Goal: Task Accomplishment & Management: Manage account settings

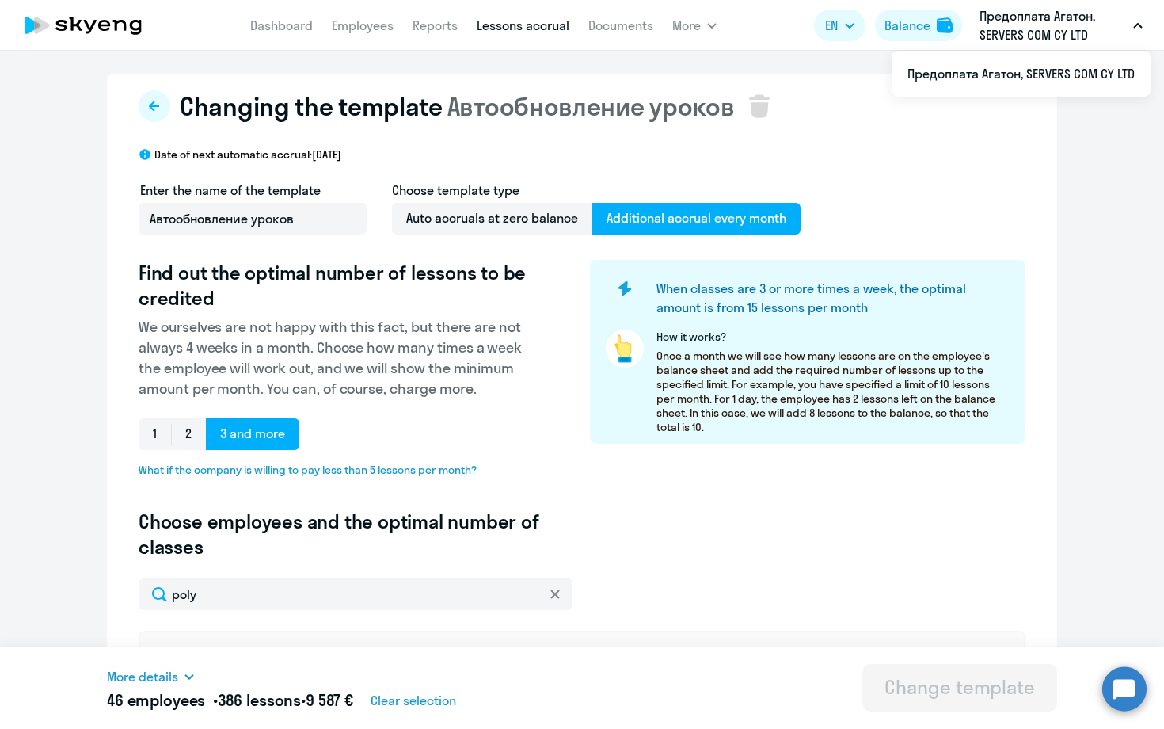
select select "10"
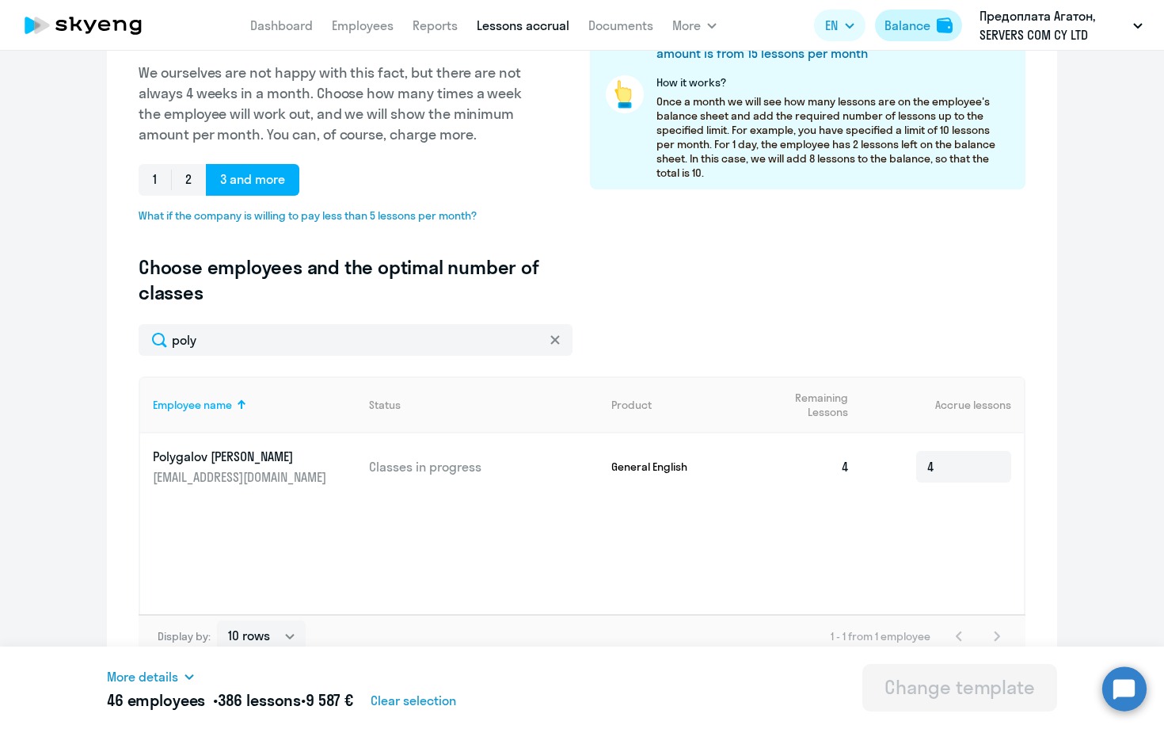
type input "poly"
click at [905, 27] on div "Balance" at bounding box center [908, 25] width 46 height 19
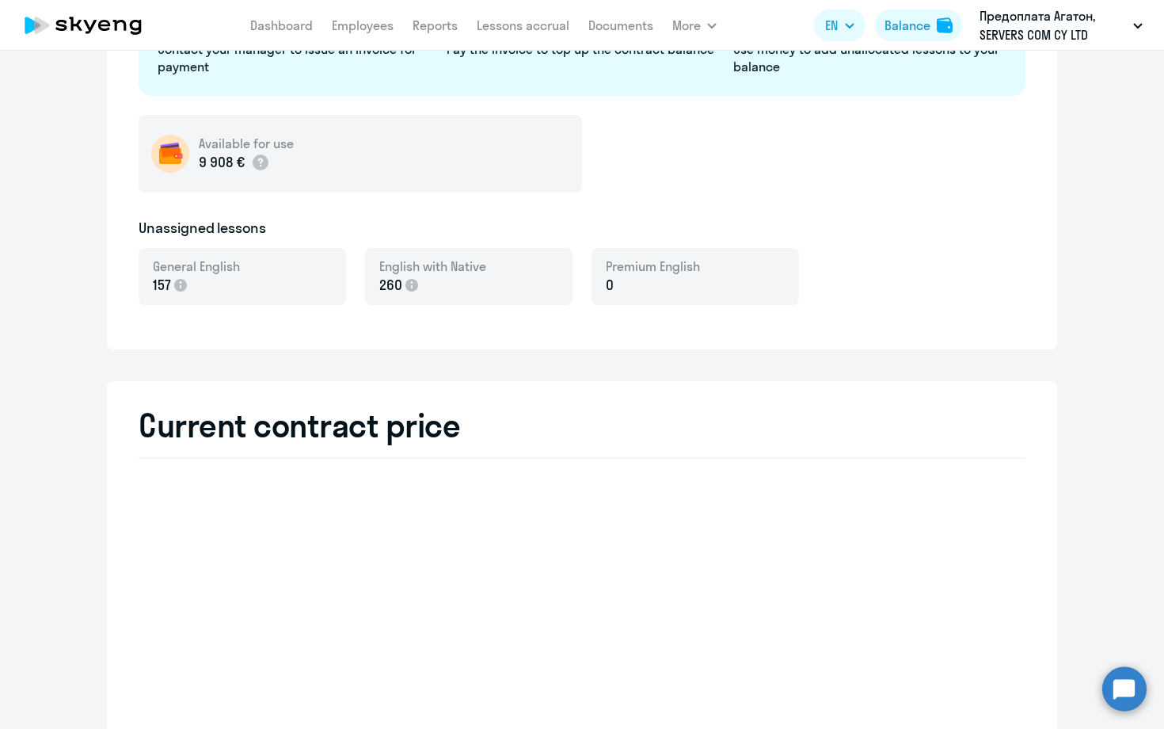
select select "english_adult_not_native_speaker"
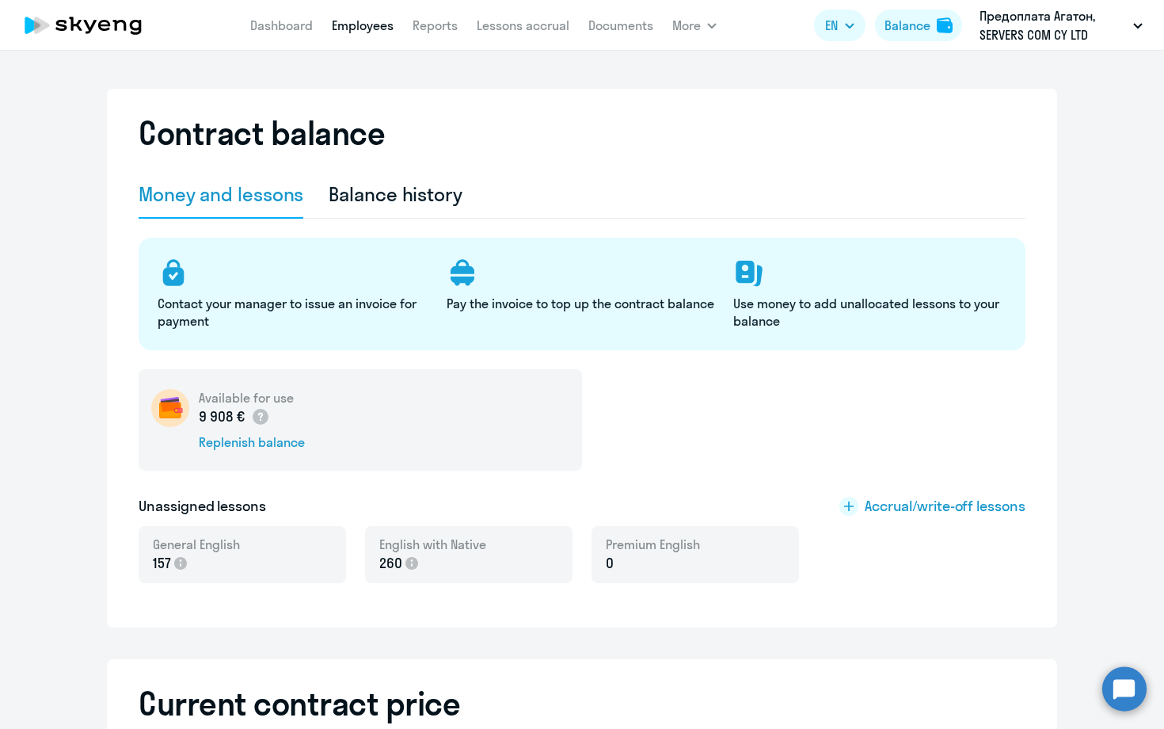
click at [369, 28] on link "Employees" at bounding box center [363, 25] width 62 height 16
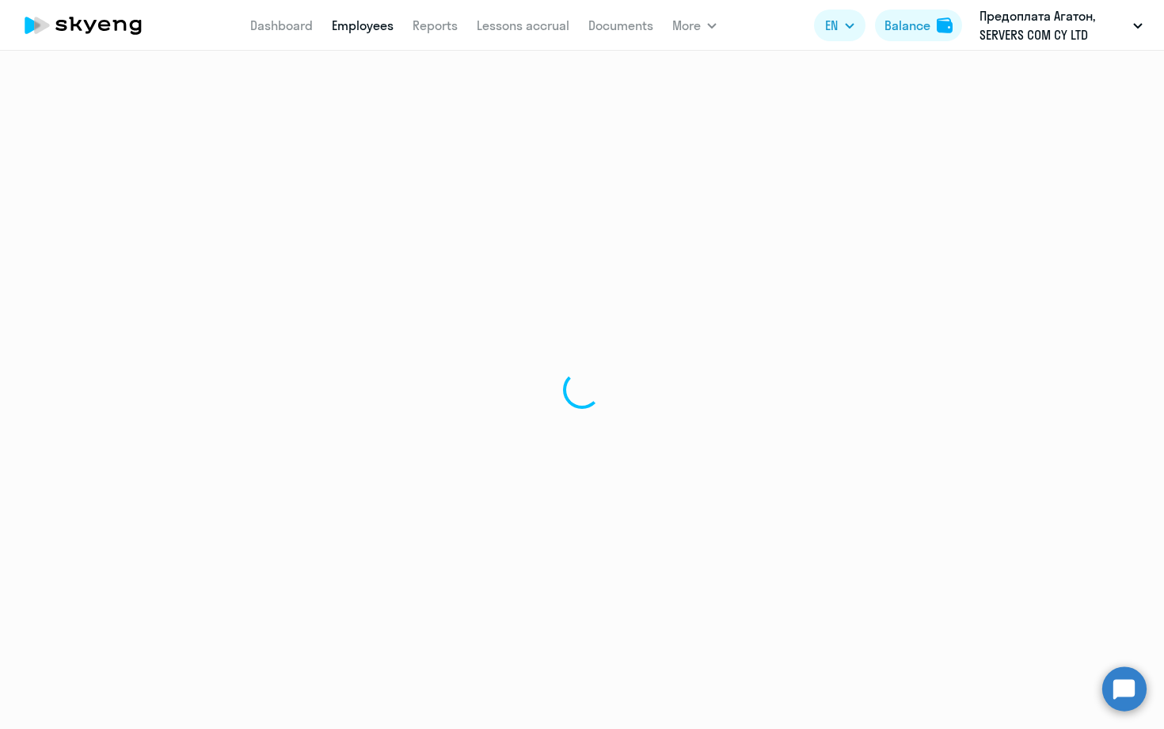
select select "30"
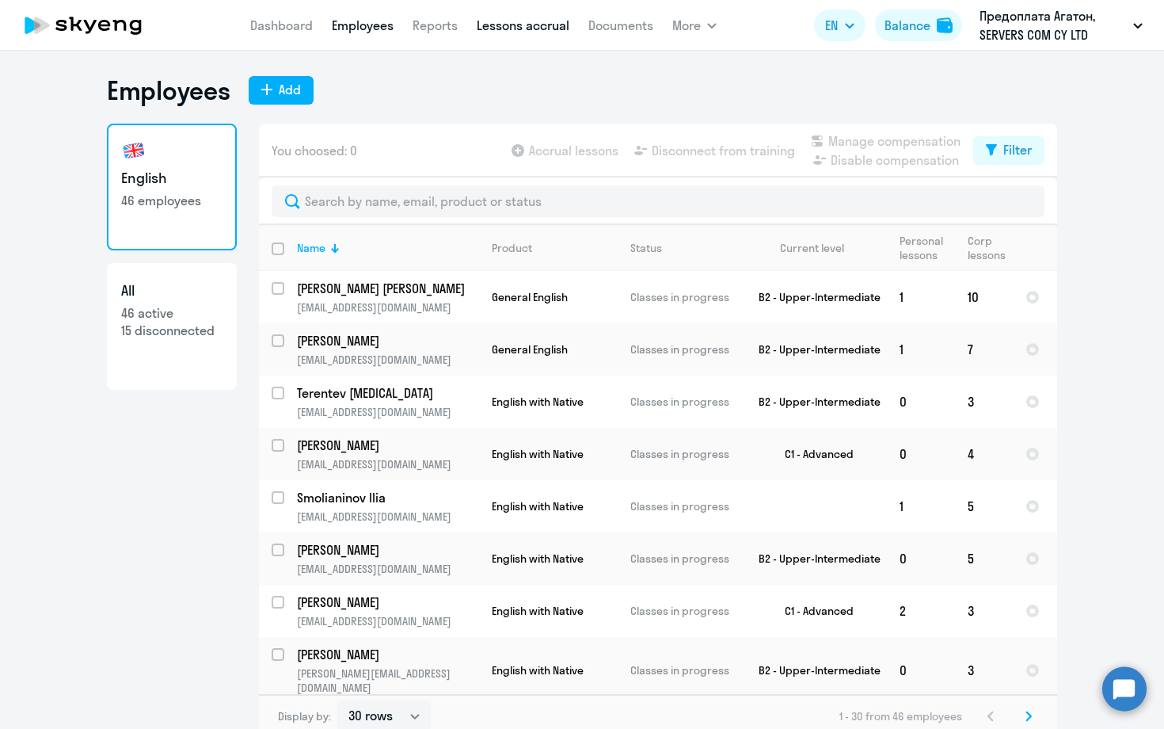
click at [524, 28] on link "Lessons accrual" at bounding box center [523, 25] width 93 height 16
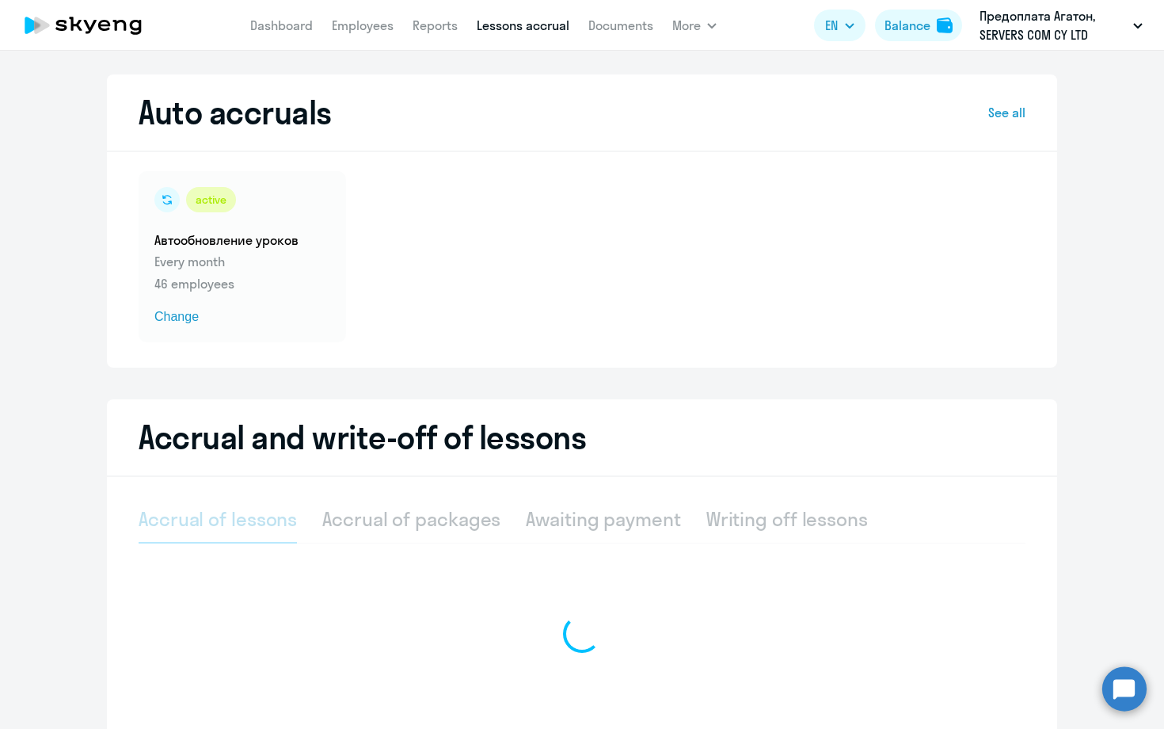
select select "10"
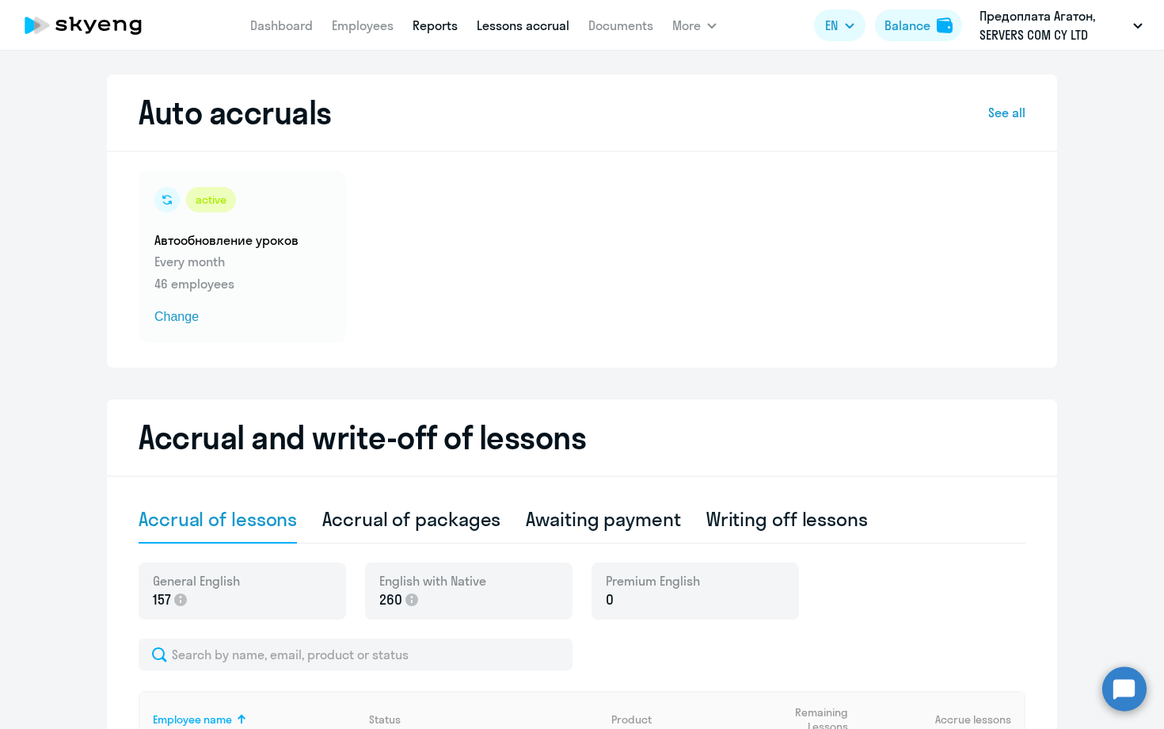
click at [429, 25] on link "Reports" at bounding box center [435, 25] width 45 height 16
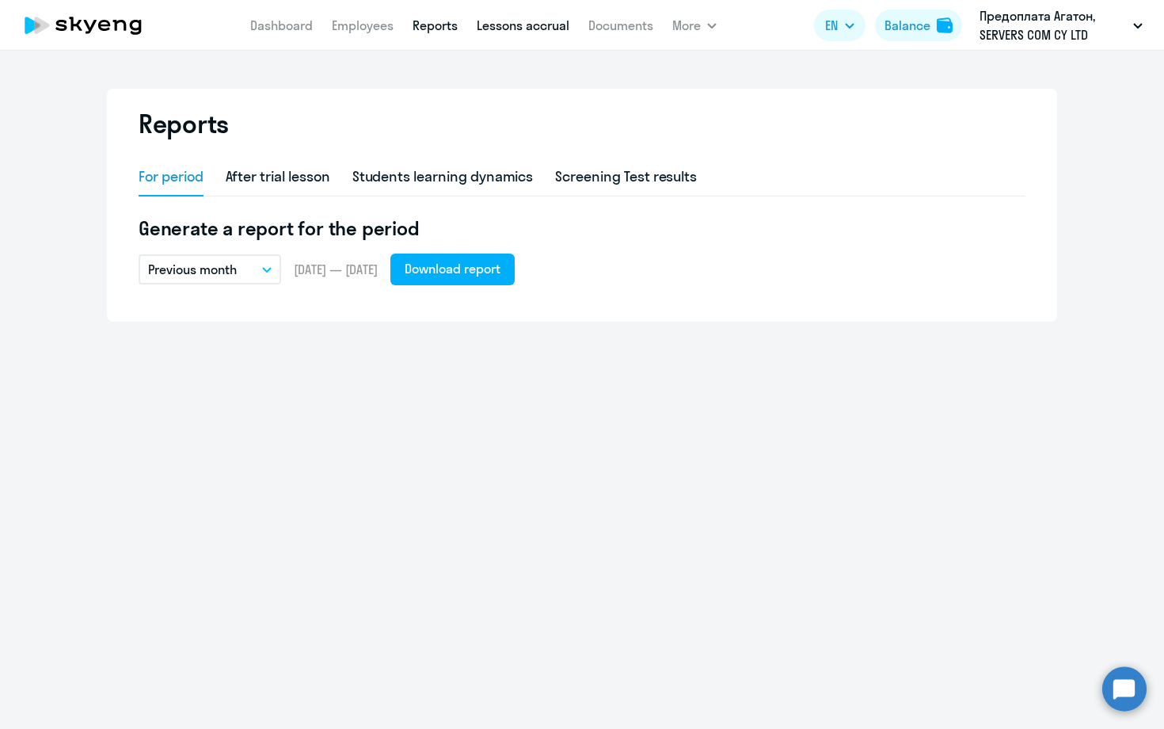
click at [544, 28] on link "Lessons accrual" at bounding box center [523, 25] width 93 height 16
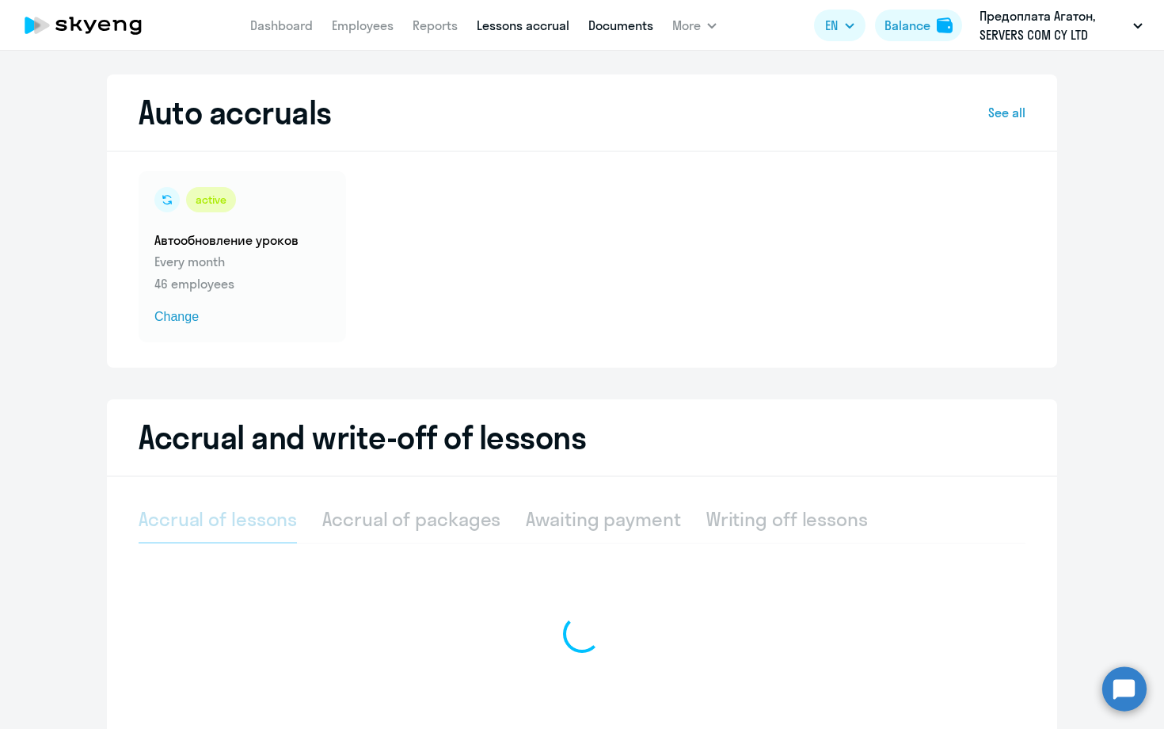
select select "10"
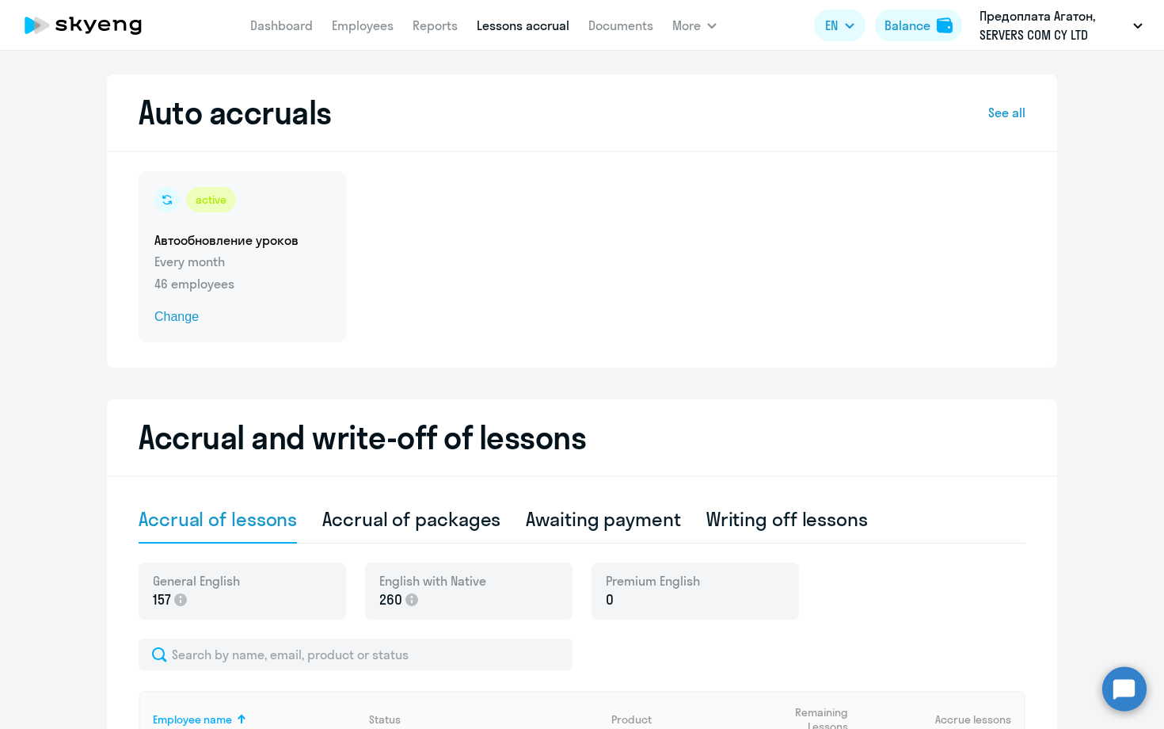
click at [229, 278] on p "46 employees" at bounding box center [242, 283] width 176 height 19
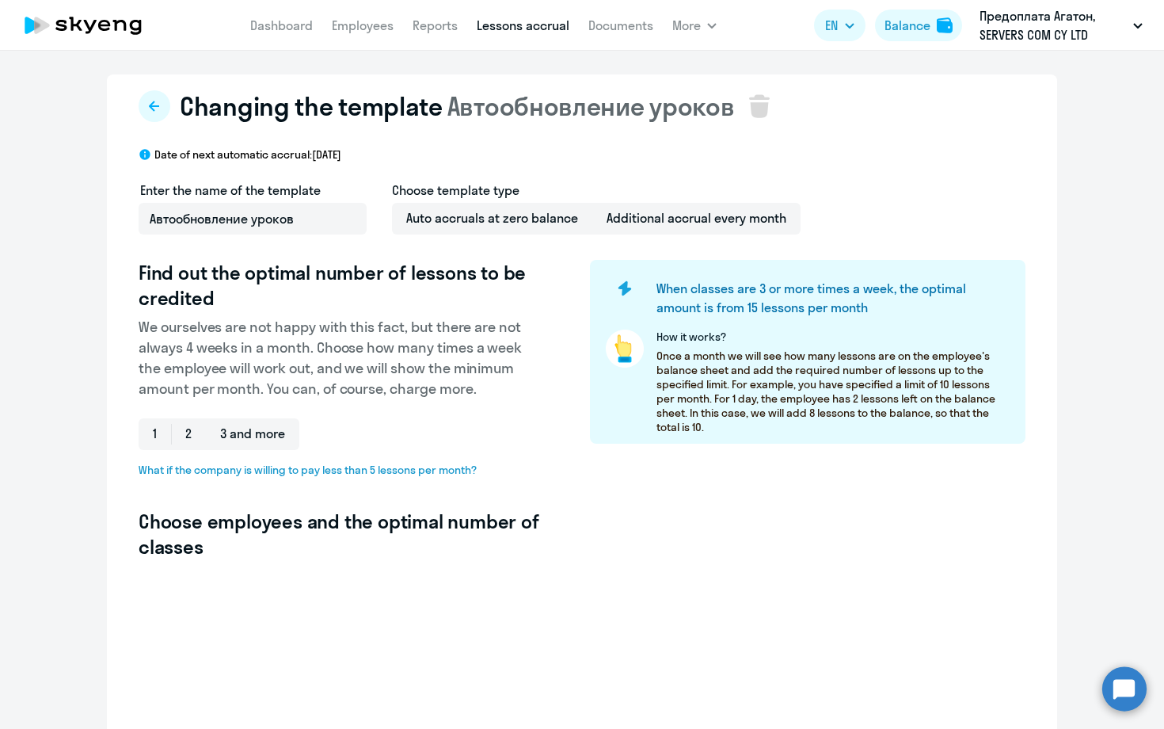
select select "10"
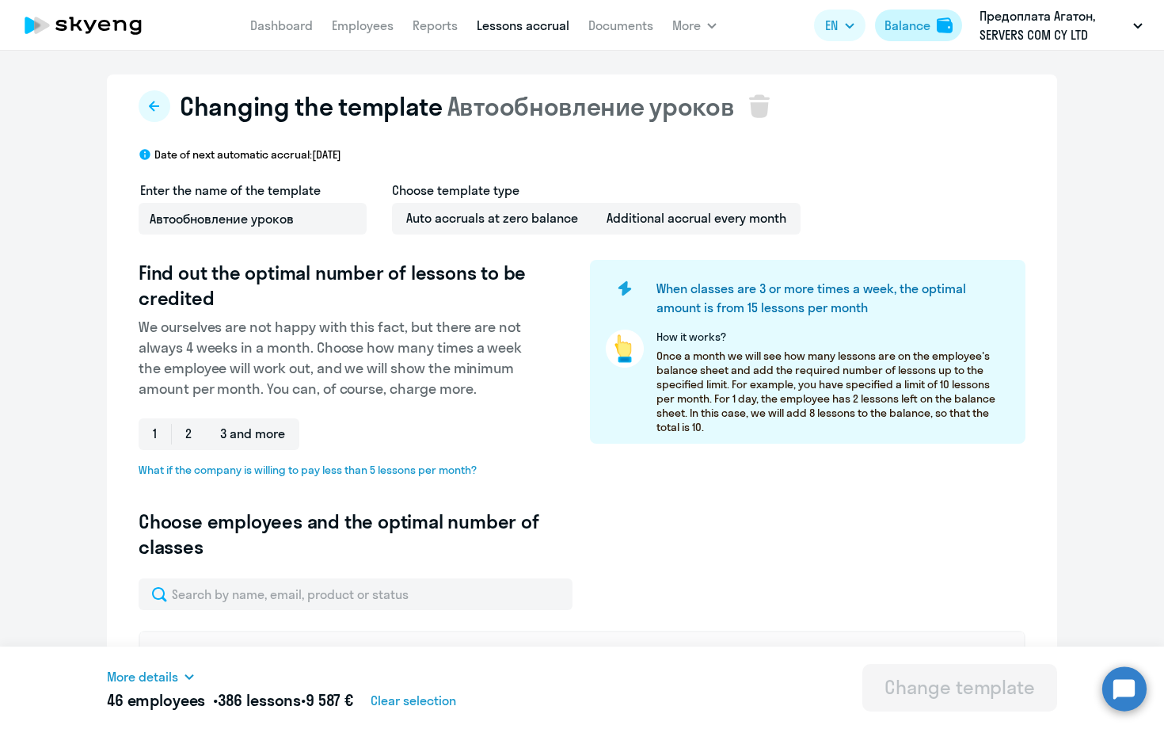
click at [922, 29] on div "Balance" at bounding box center [908, 25] width 46 height 19
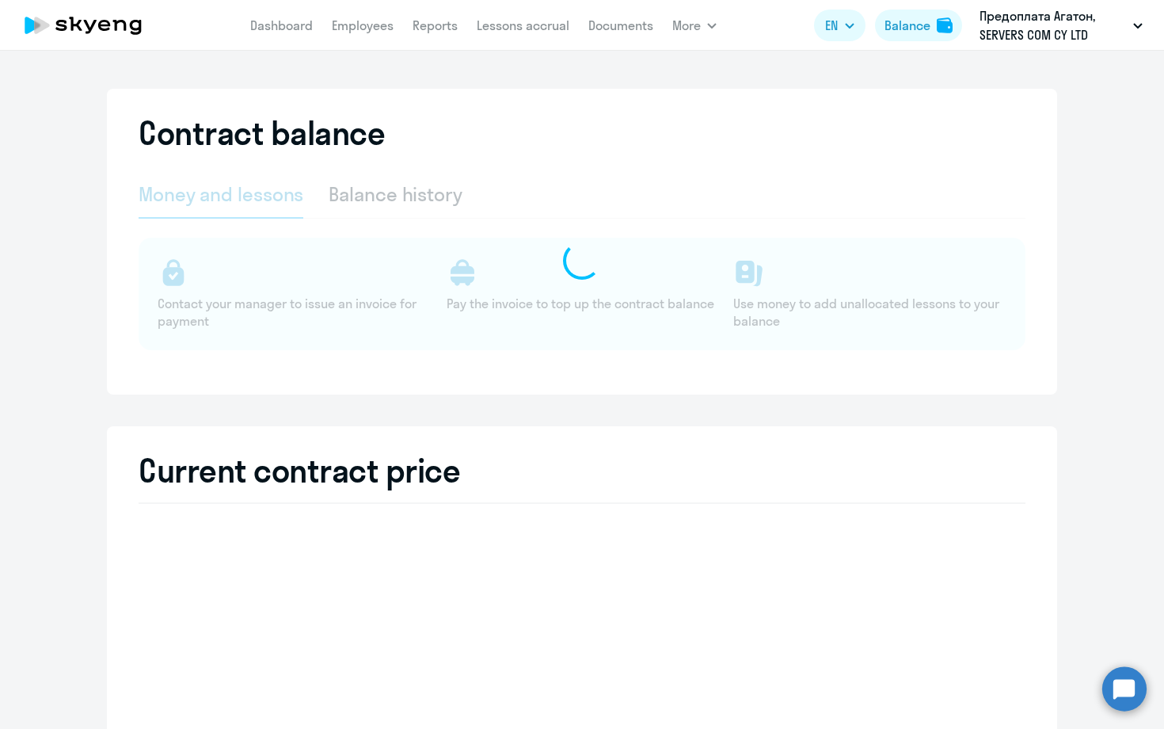
select select "english_adult_not_native_speaker"
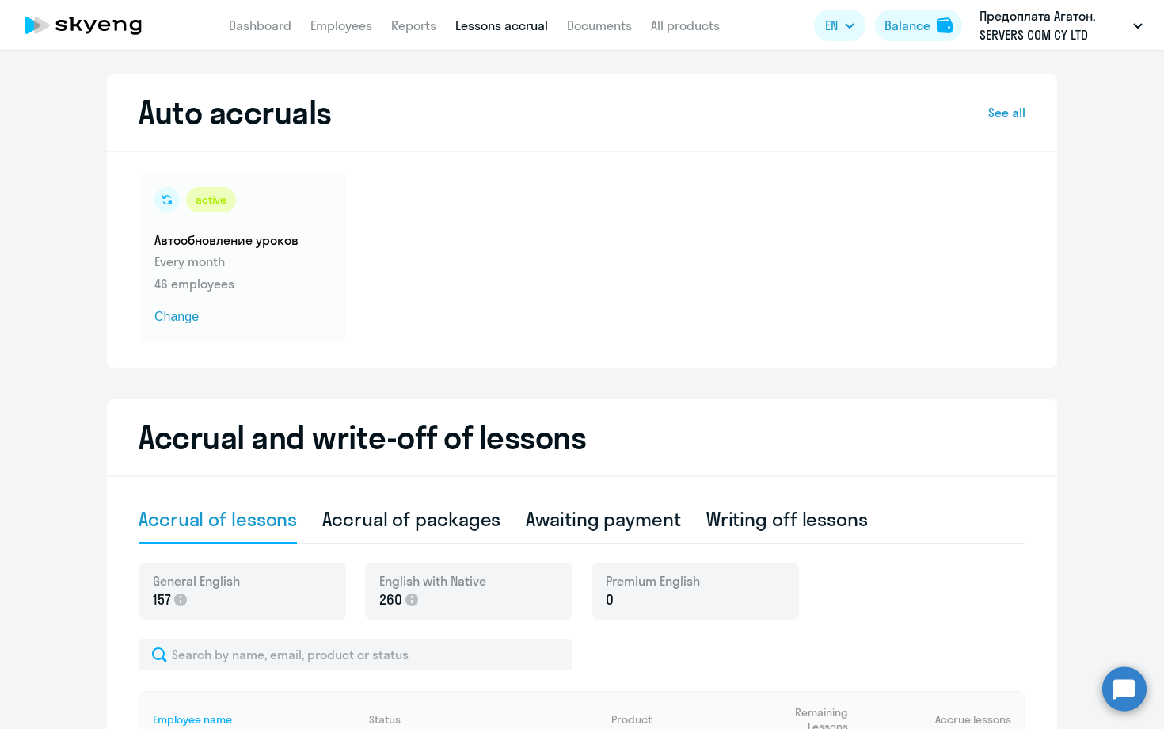
select select "10"
click at [280, 276] on p "46 employees" at bounding box center [242, 283] width 176 height 19
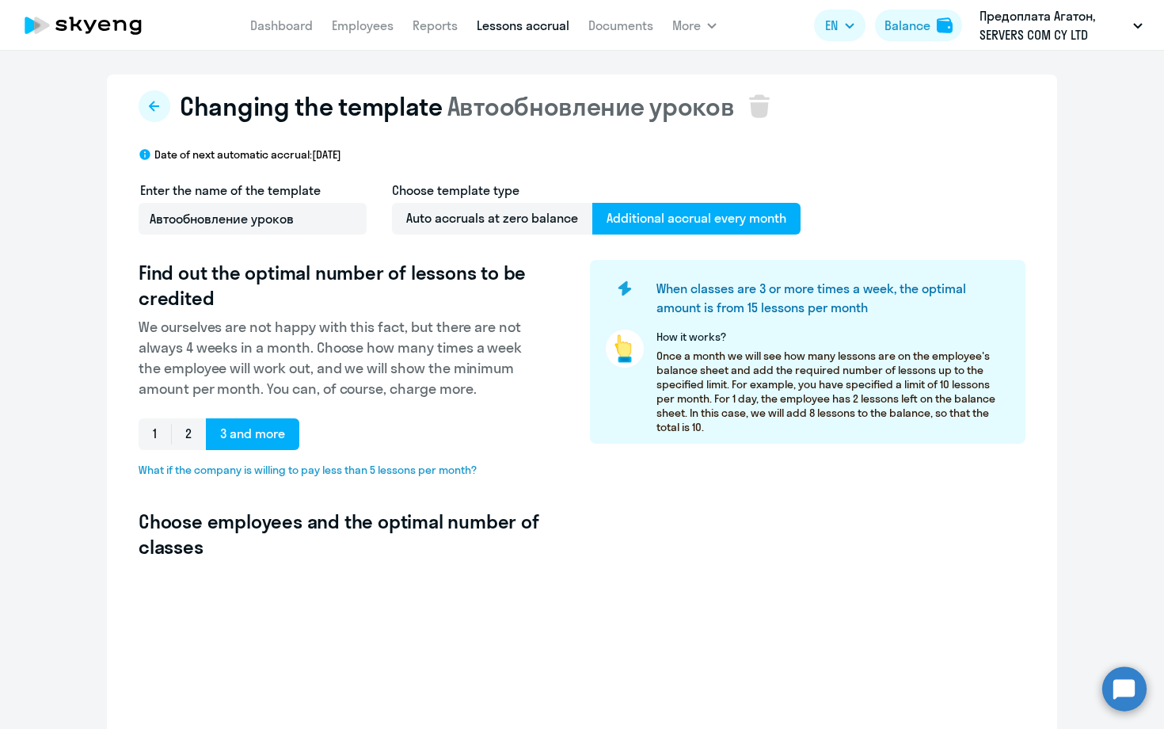
select select "10"
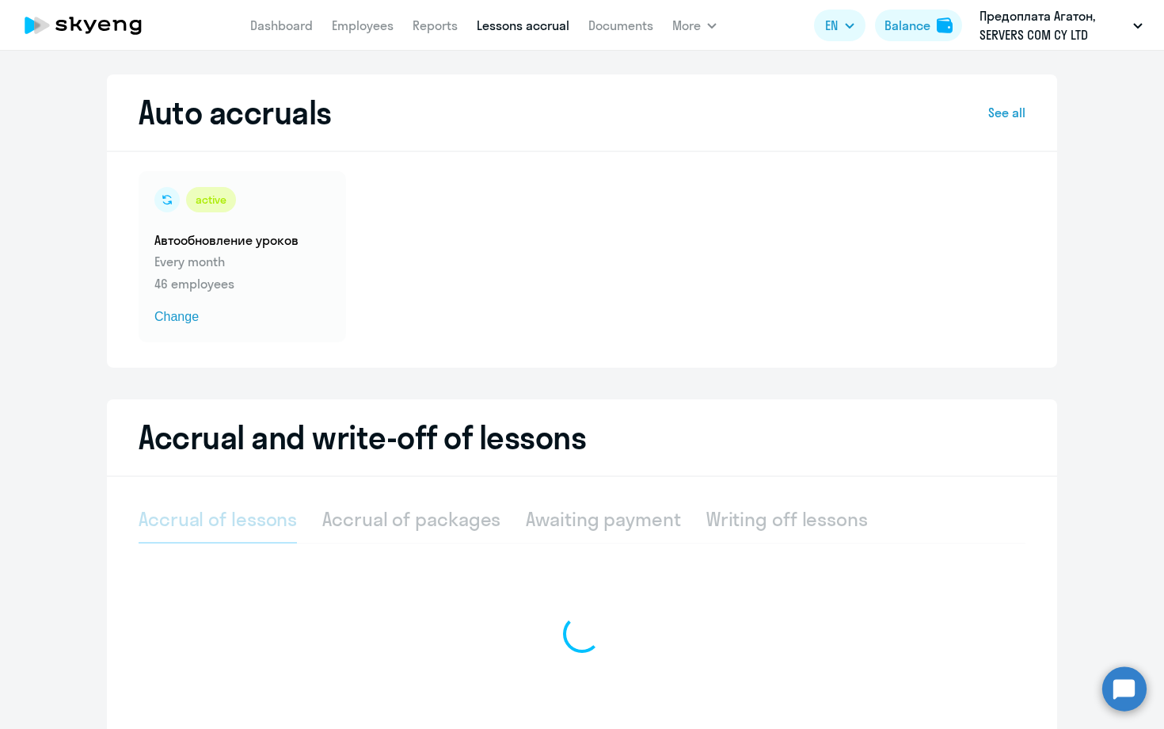
select select "10"
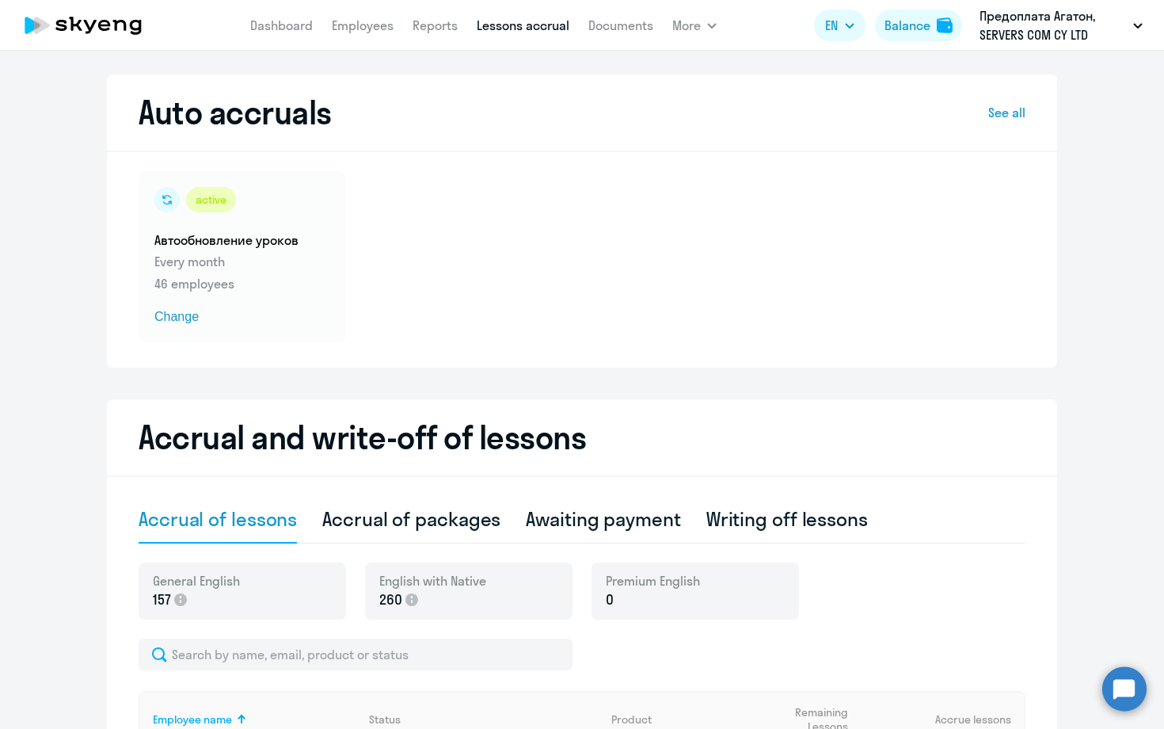
drag, startPoint x: 917, startPoint y: 18, endPoint x: 921, endPoint y: 71, distance: 53.3
click at [917, 18] on div "Balance" at bounding box center [908, 25] width 46 height 19
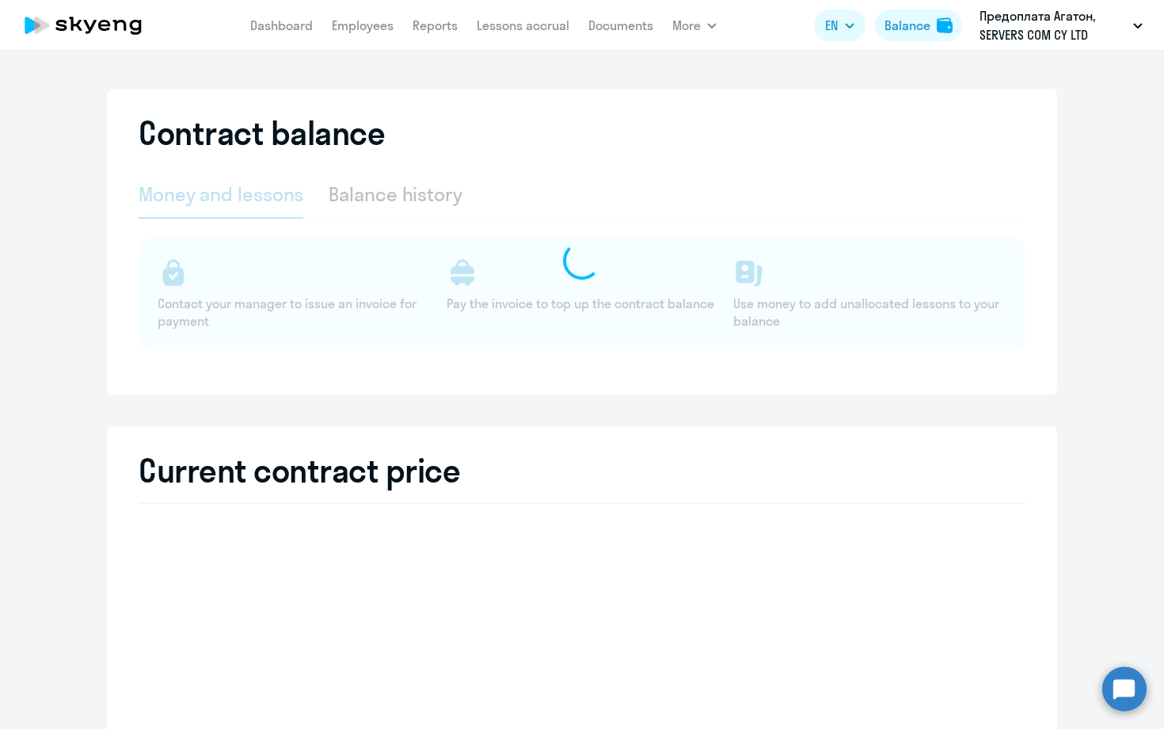
select select "english_adult_not_native_speaker"
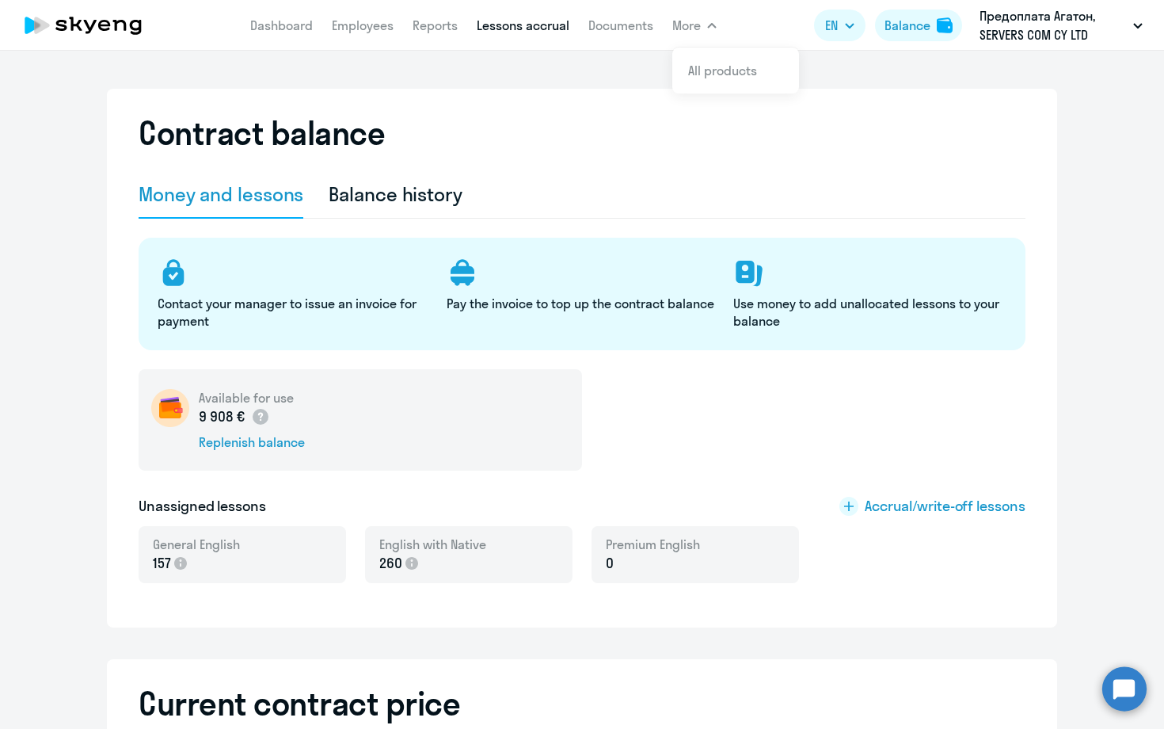
click at [494, 21] on link "Lessons accrual" at bounding box center [523, 25] width 93 height 16
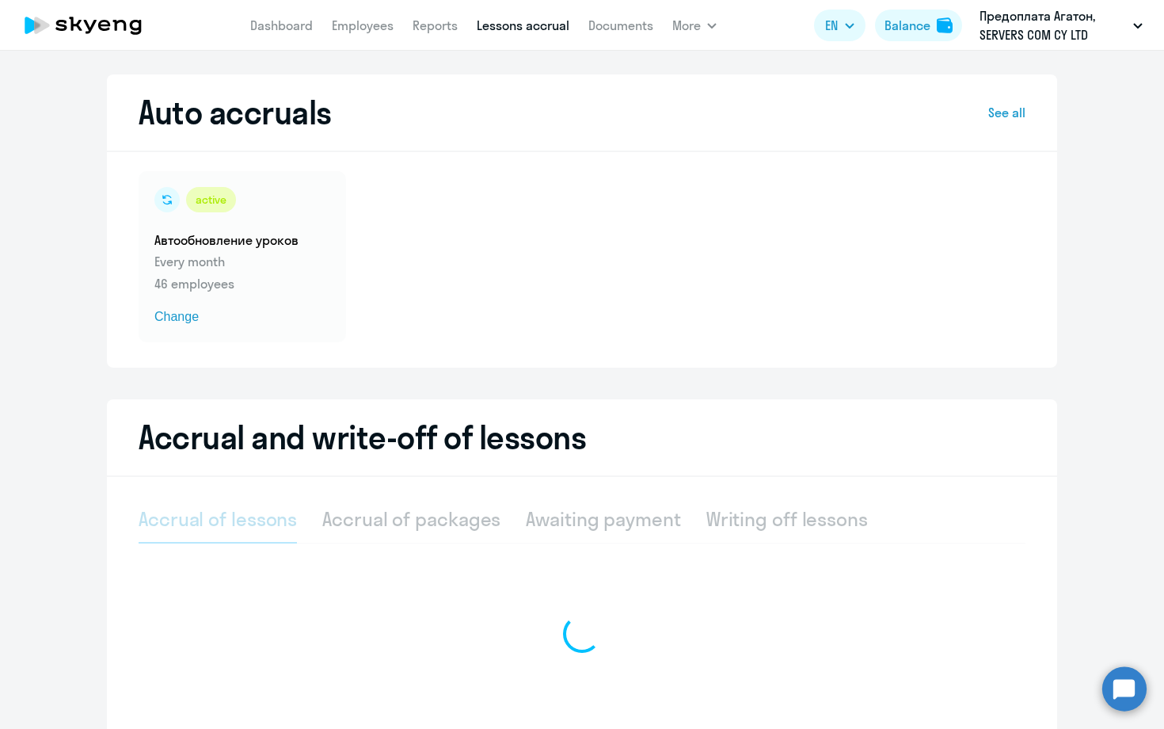
select select "10"
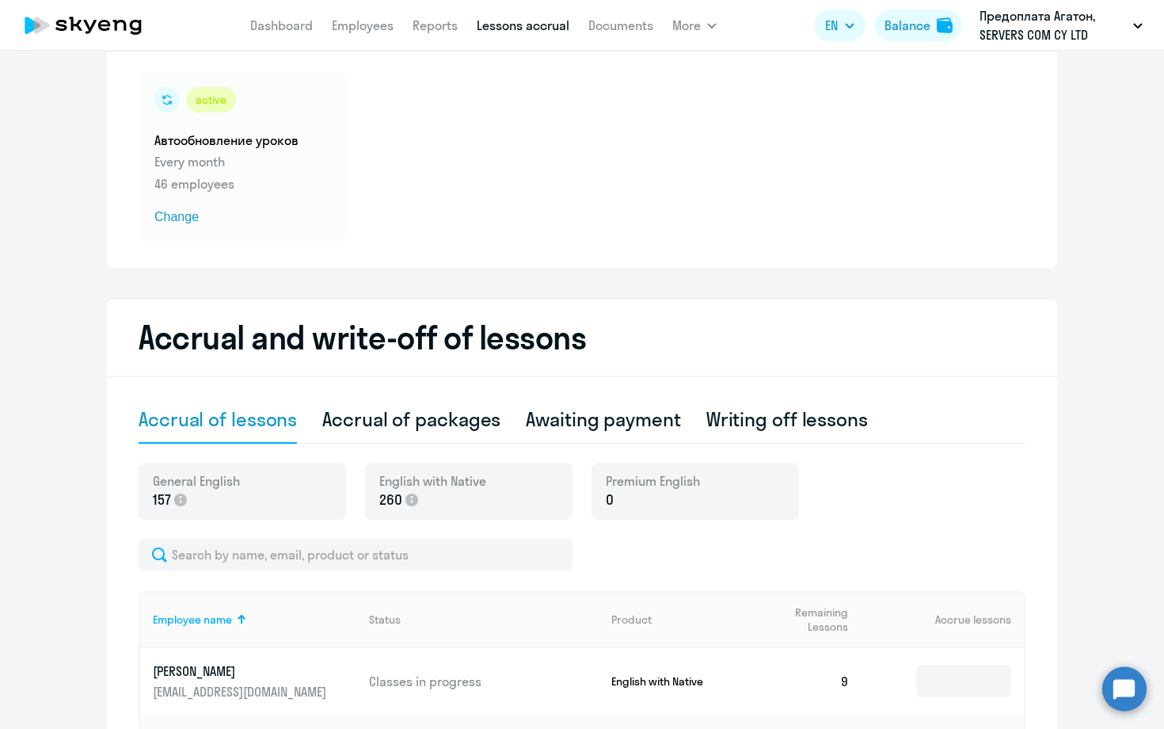
scroll to position [82, 0]
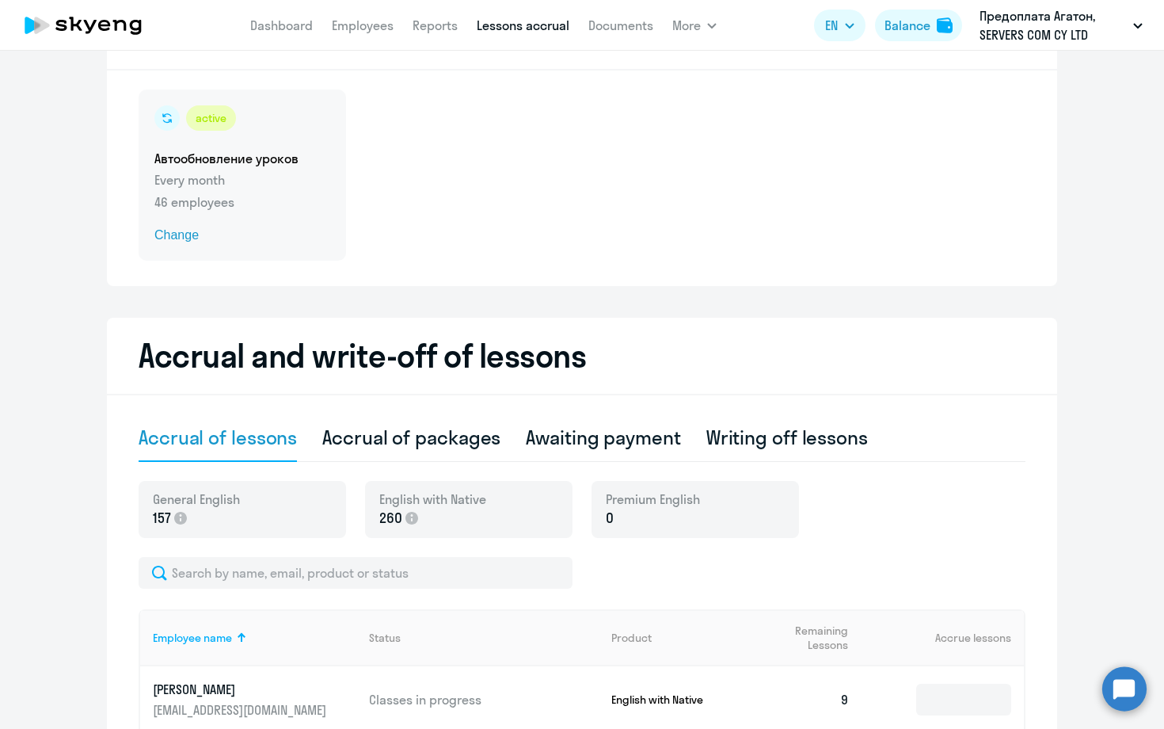
click at [247, 193] on p "46 employees" at bounding box center [242, 201] width 176 height 19
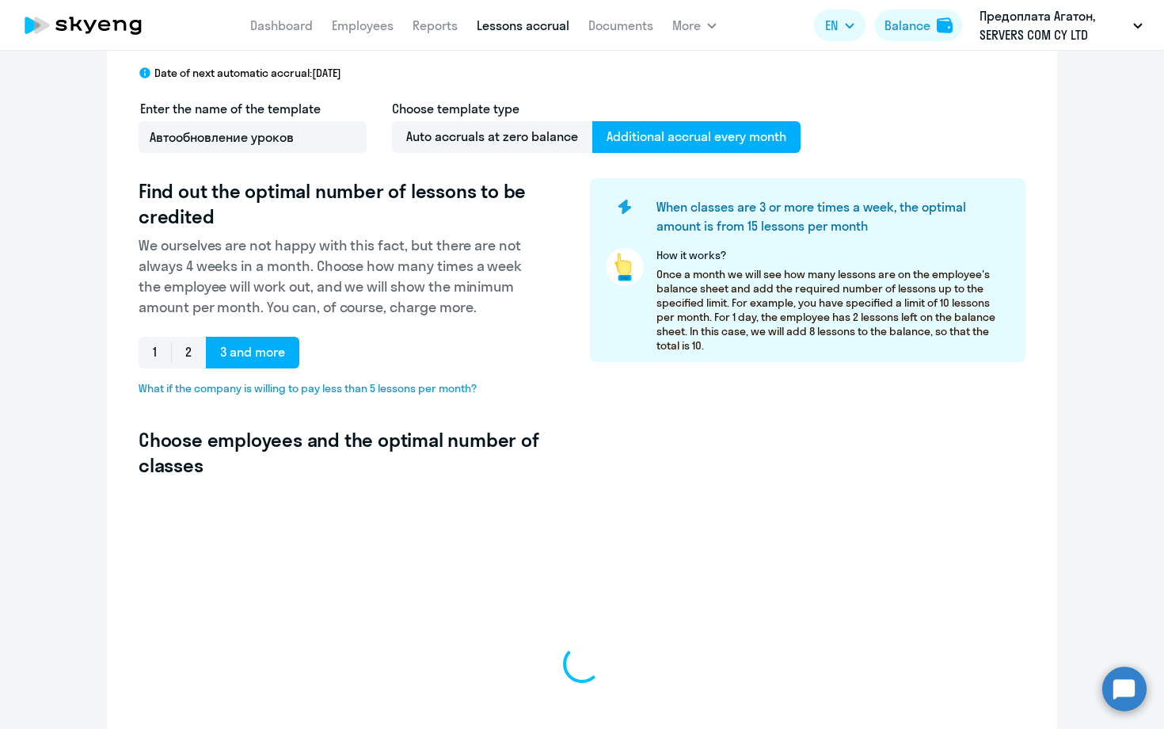
select select "10"
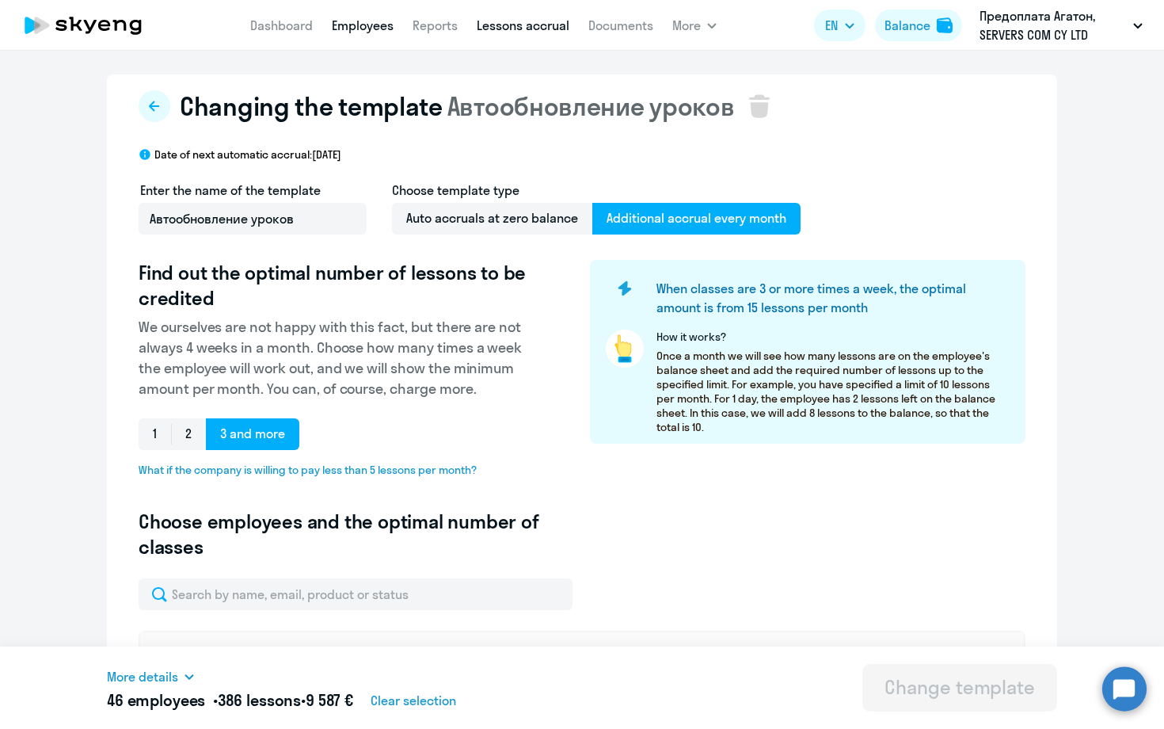
click at [374, 31] on link "Employees" at bounding box center [363, 25] width 62 height 16
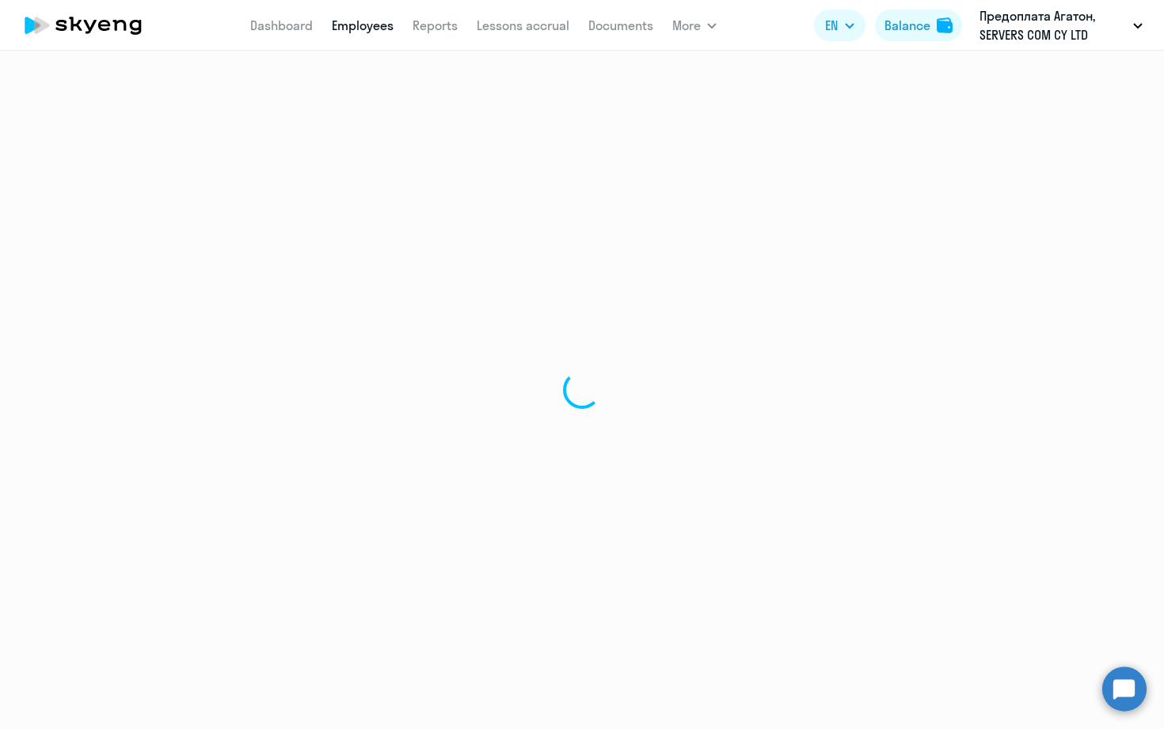
select select "30"
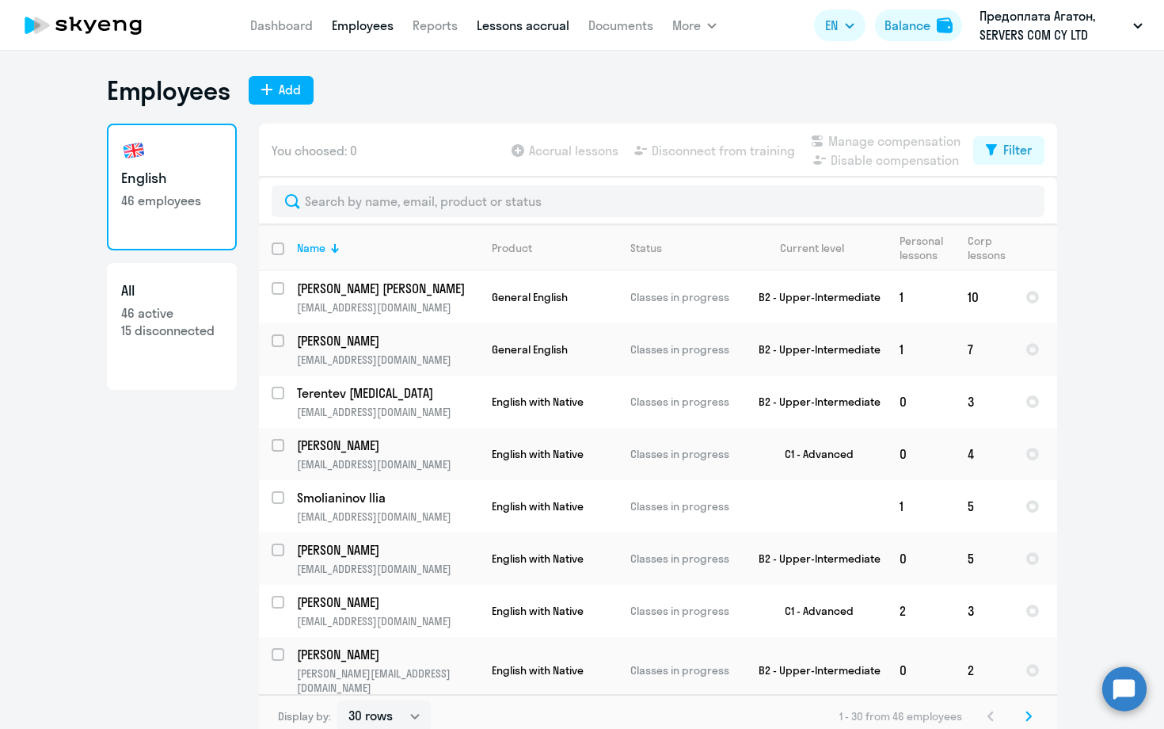
click at [544, 29] on link "Lessons accrual" at bounding box center [523, 25] width 93 height 16
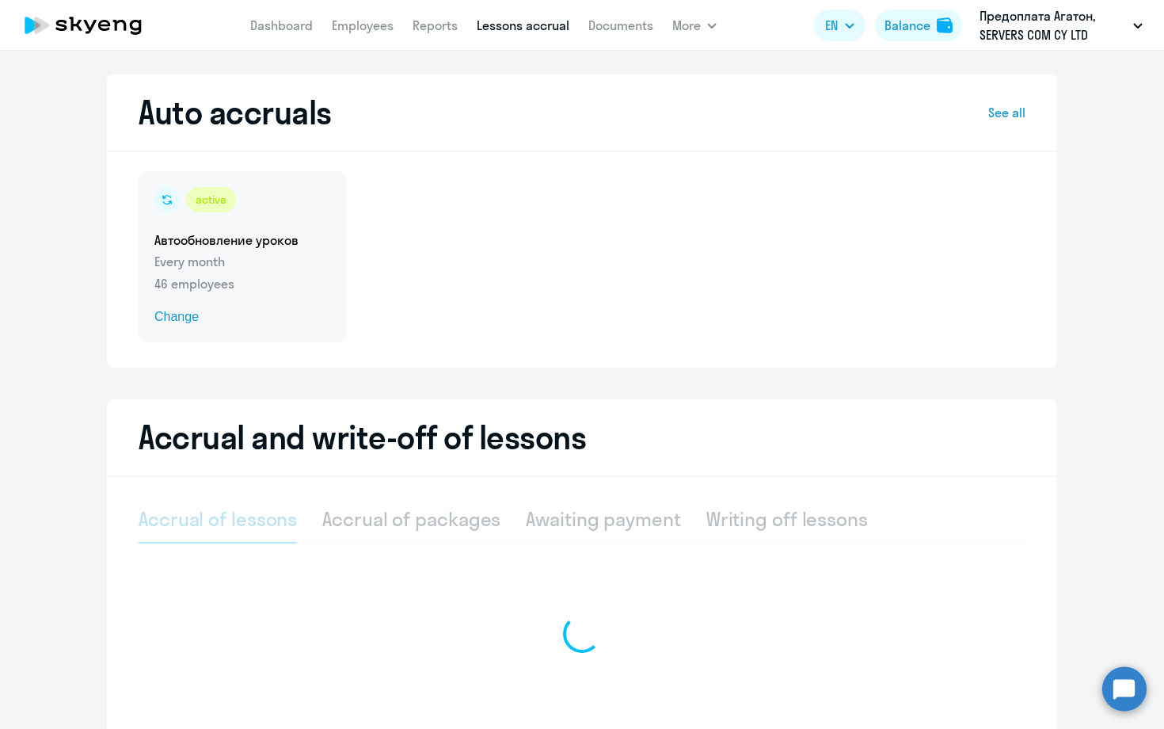
select select "10"
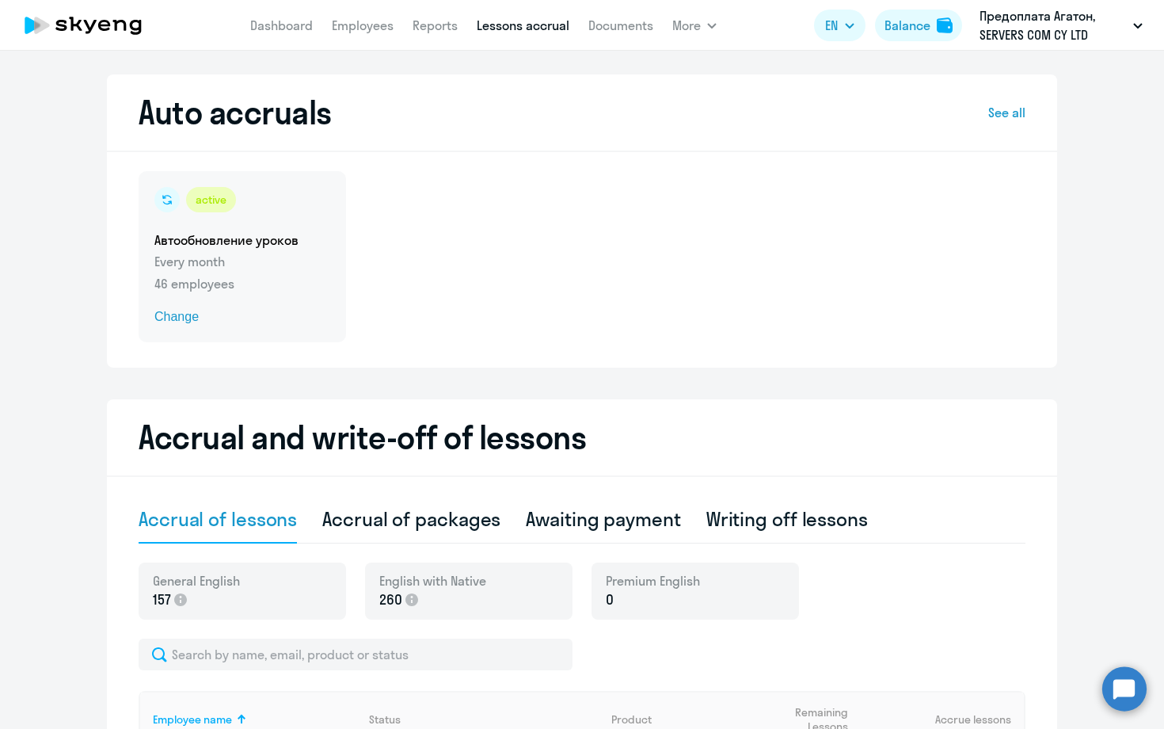
click at [264, 215] on div "active Автообновление уроков Every month 46 employees Change" at bounding box center [243, 256] width 208 height 171
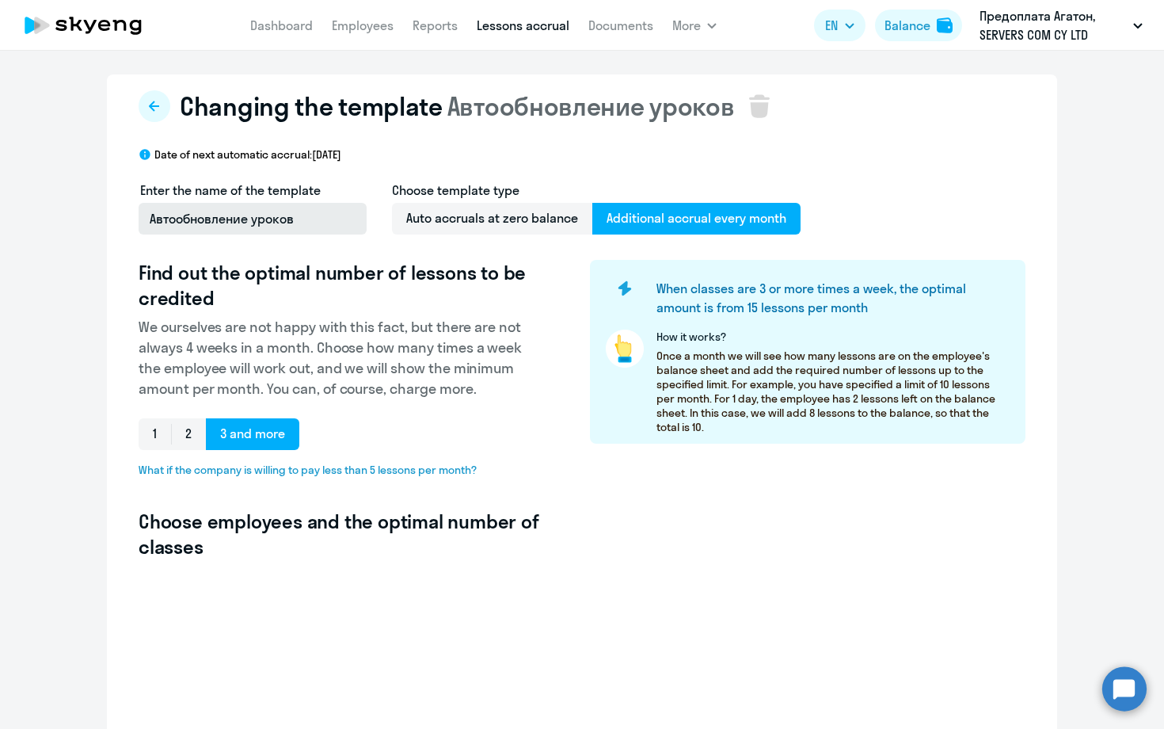
select select "10"
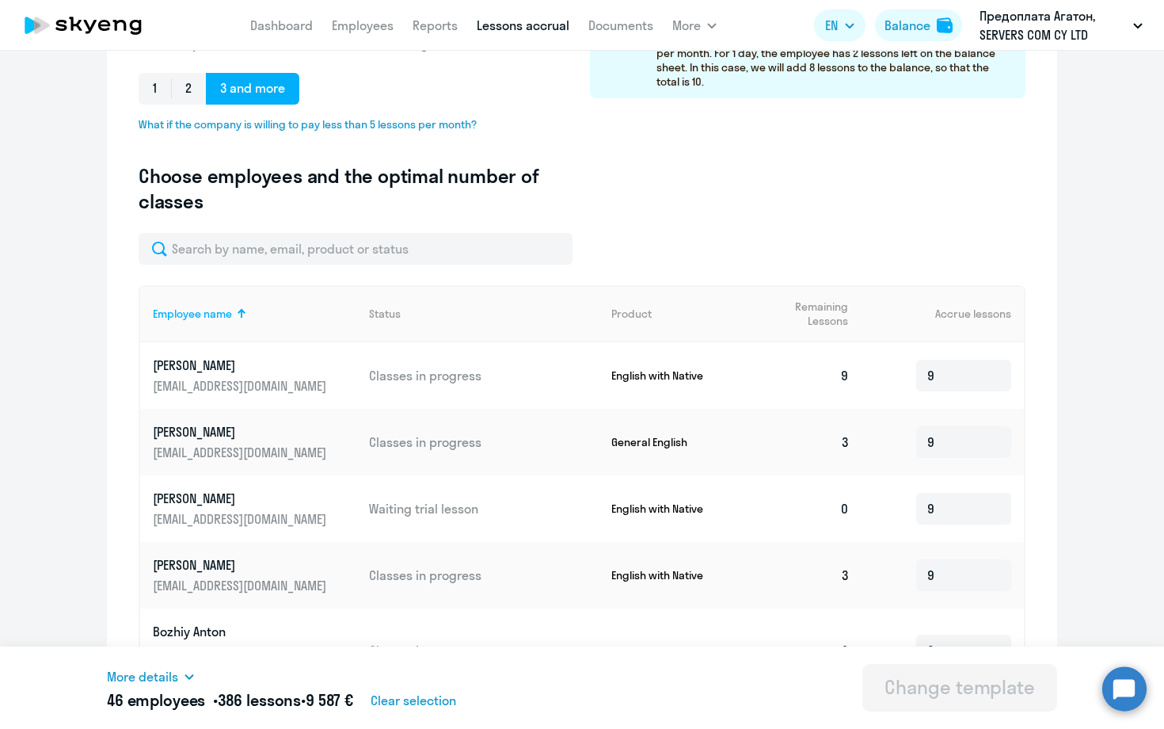
scroll to position [346, 0]
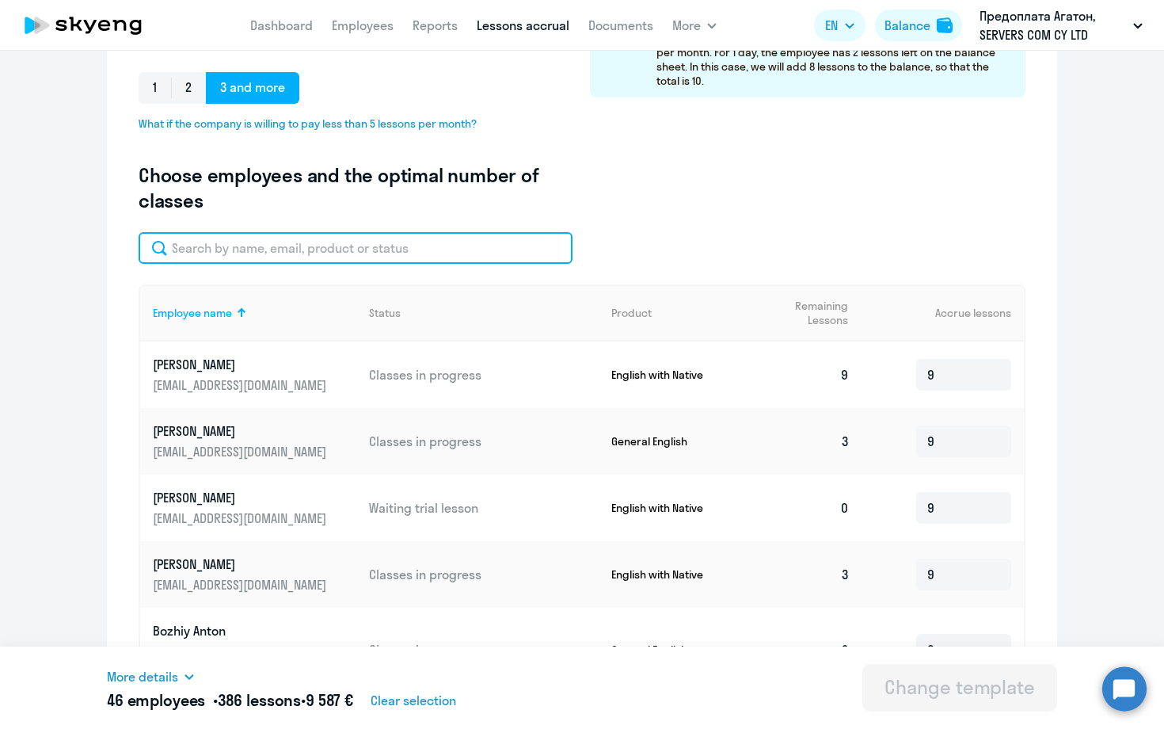
click at [280, 246] on input "text" at bounding box center [356, 248] width 434 height 32
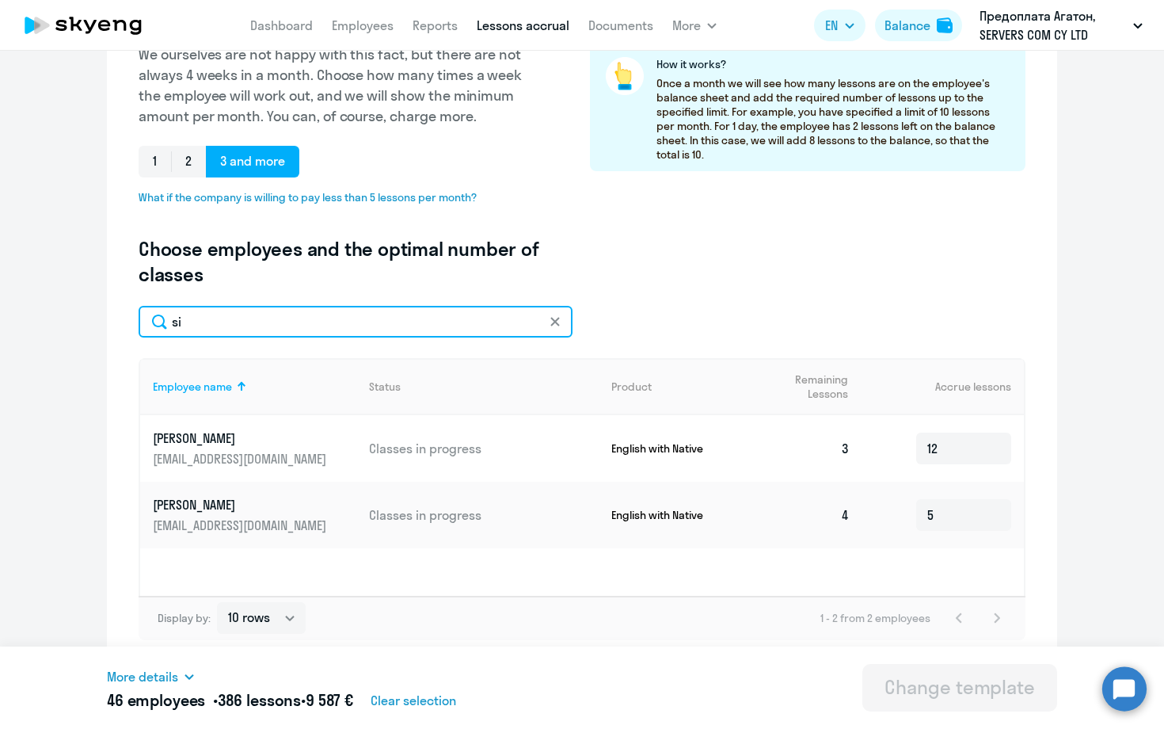
type input "s"
type input "dmitr"
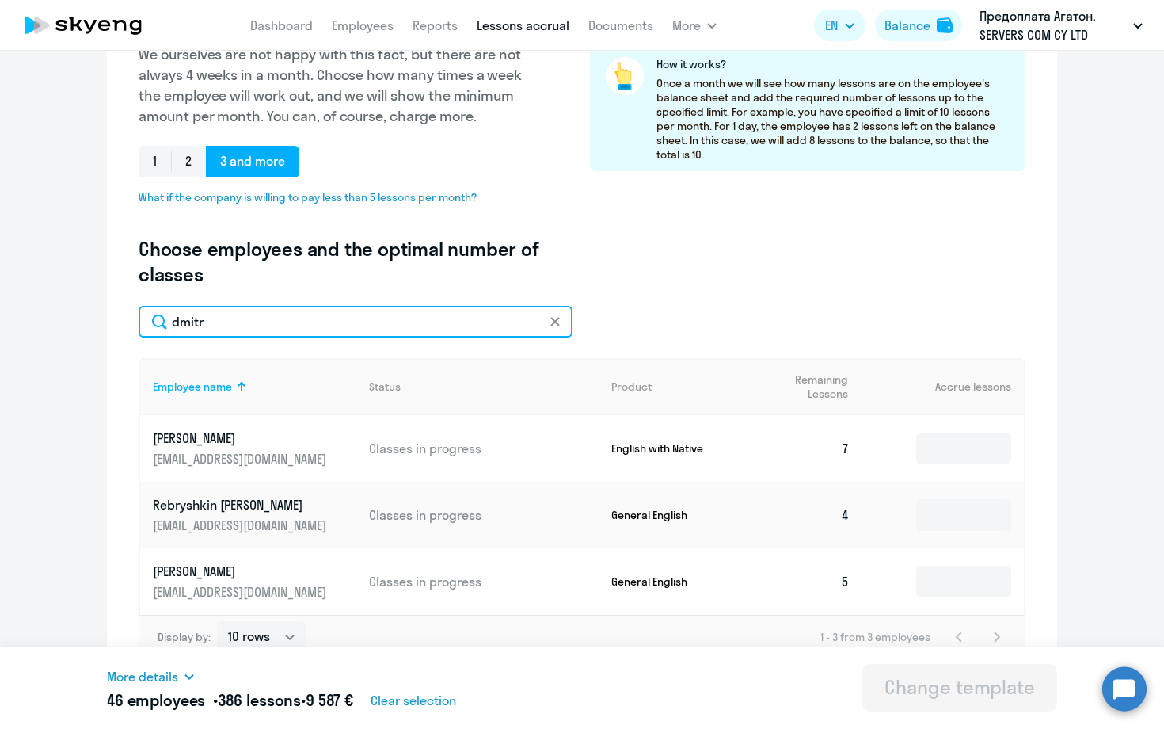
type input "12"
type input "5"
type input "9"
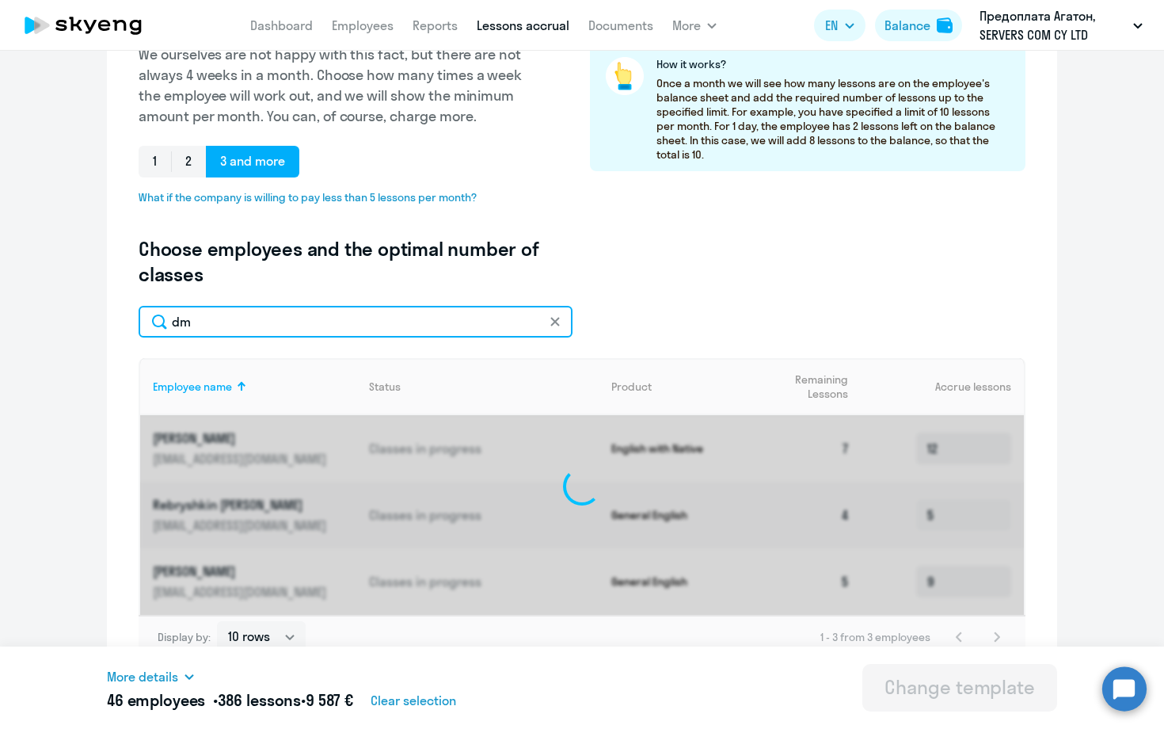
type input "d"
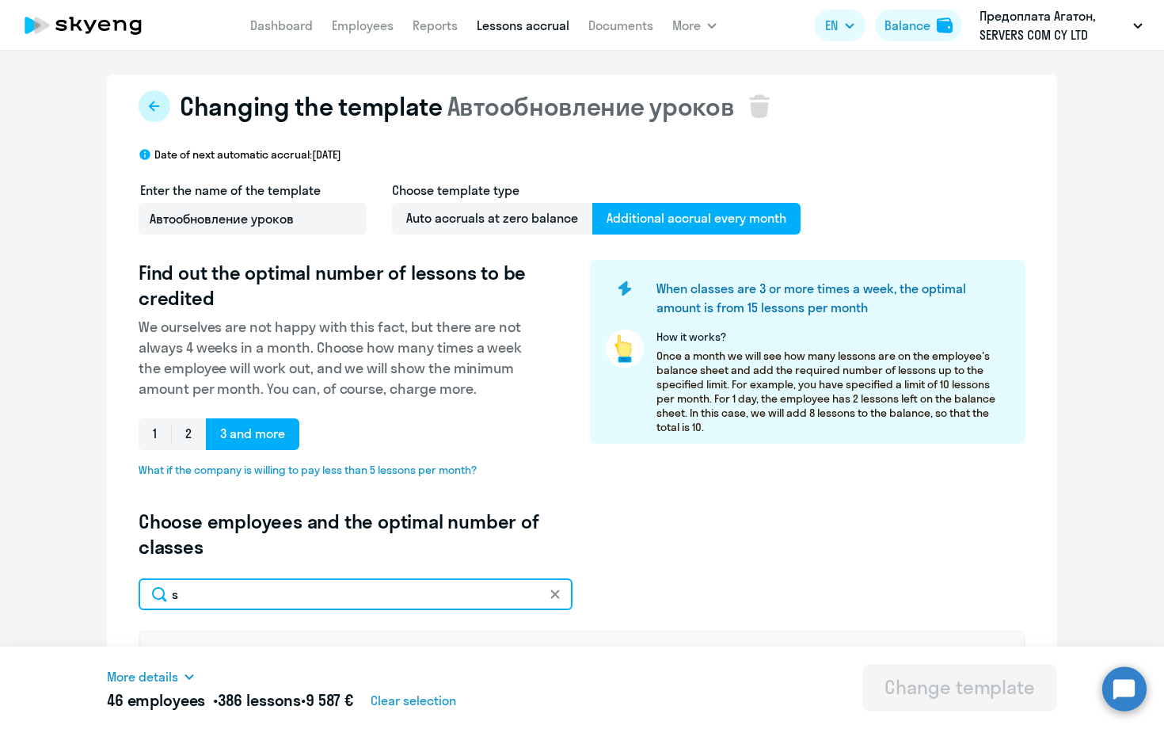
scroll to position [0, 0]
type input "s"
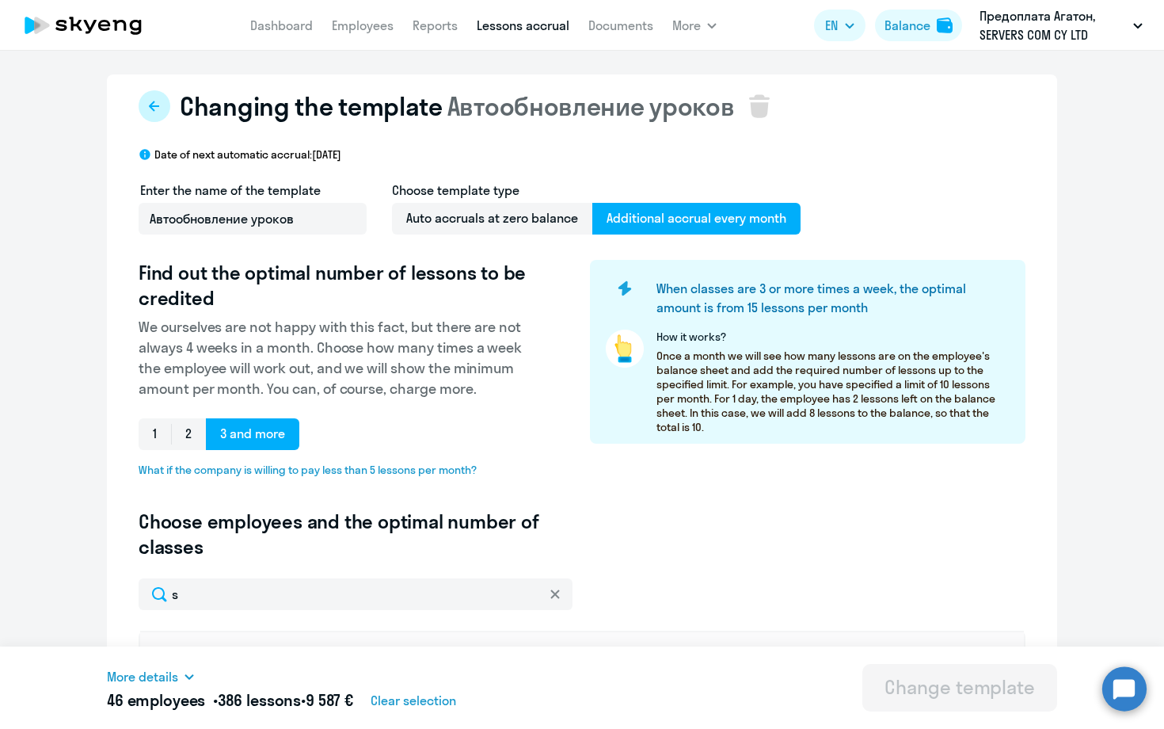
click at [158, 102] on icon at bounding box center [154, 106] width 13 height 13
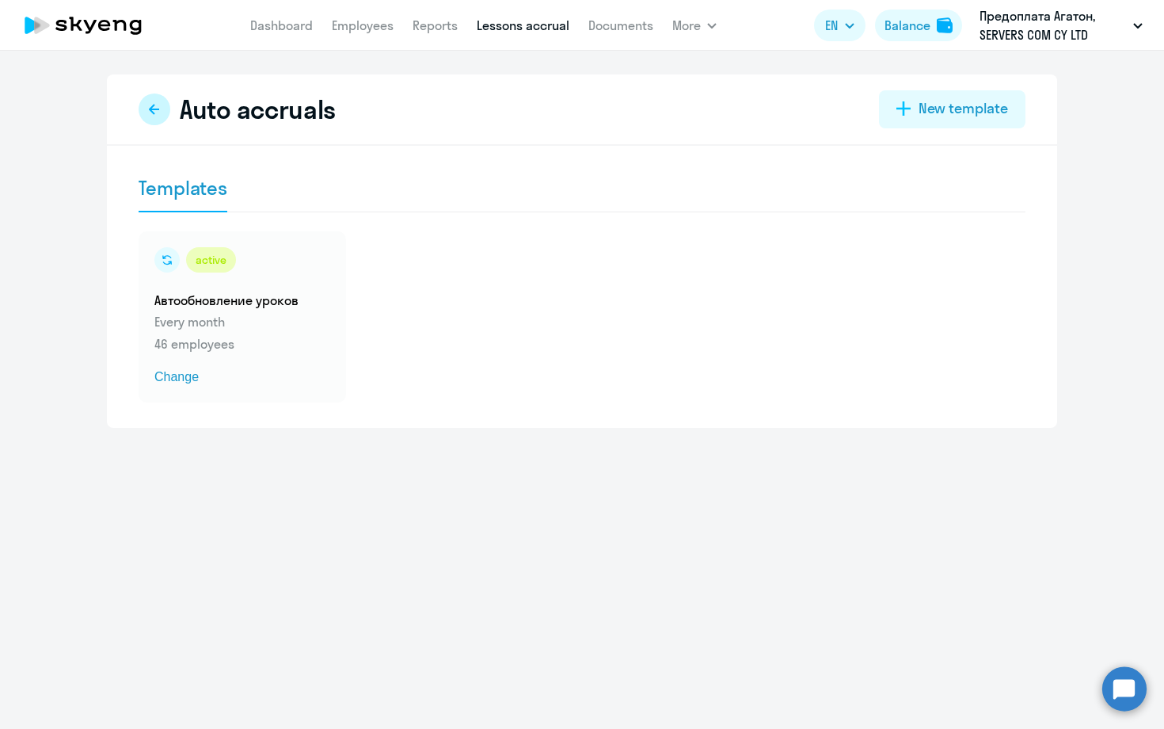
click at [156, 112] on icon at bounding box center [154, 109] width 13 height 13
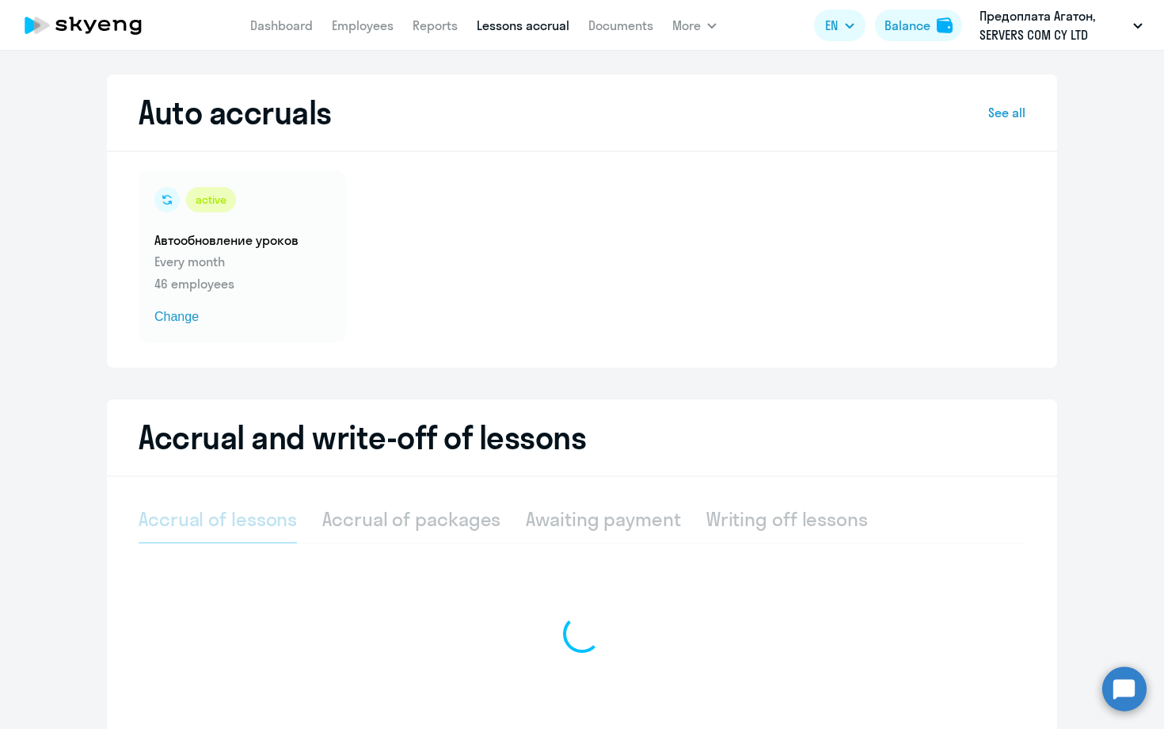
select select "10"
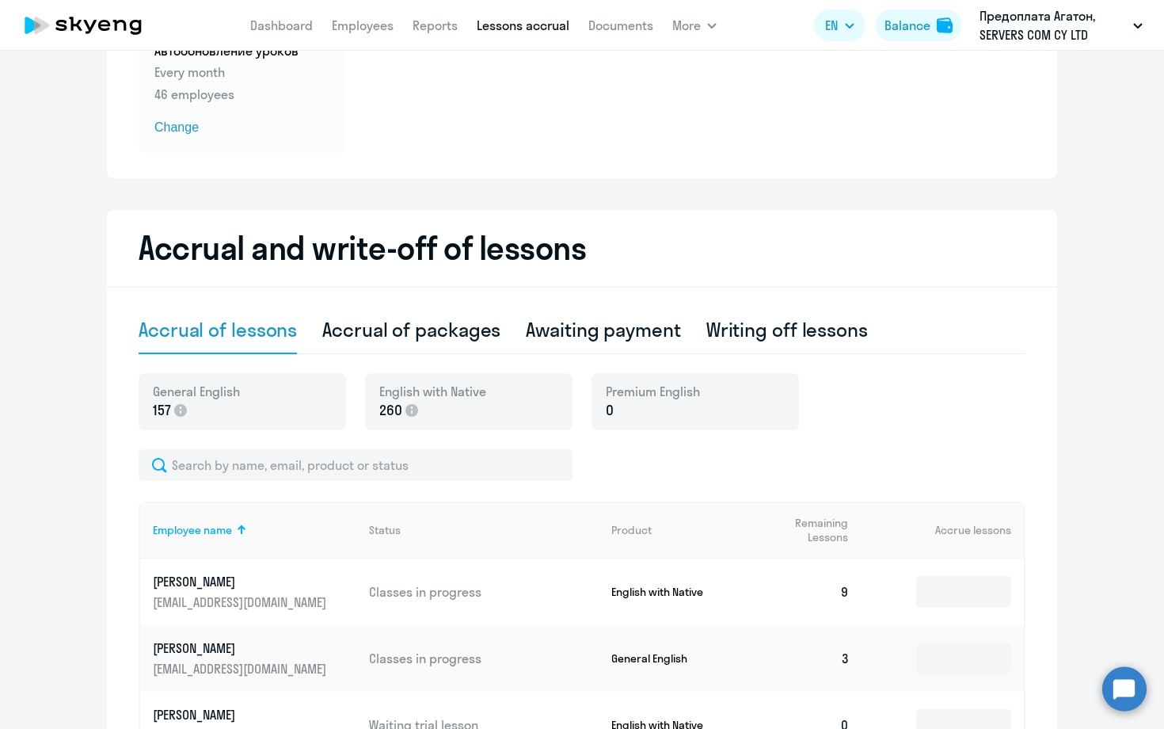
scroll to position [257, 0]
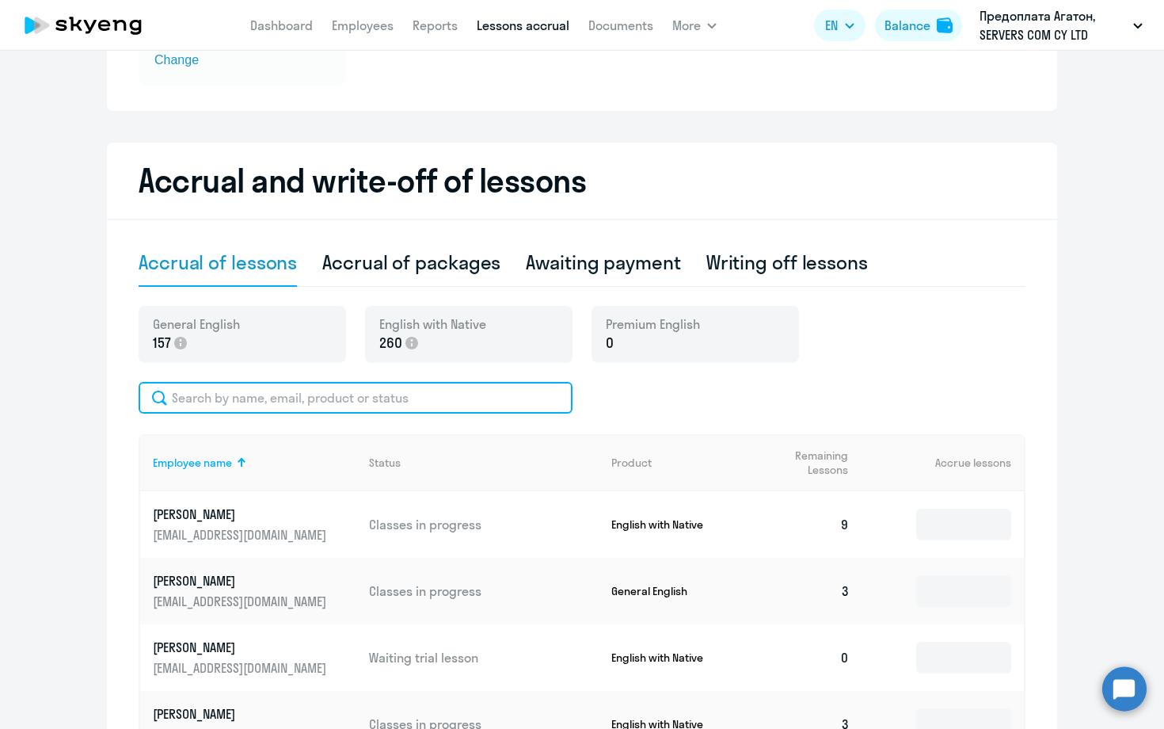
click at [290, 404] on input "text" at bounding box center [356, 398] width 434 height 32
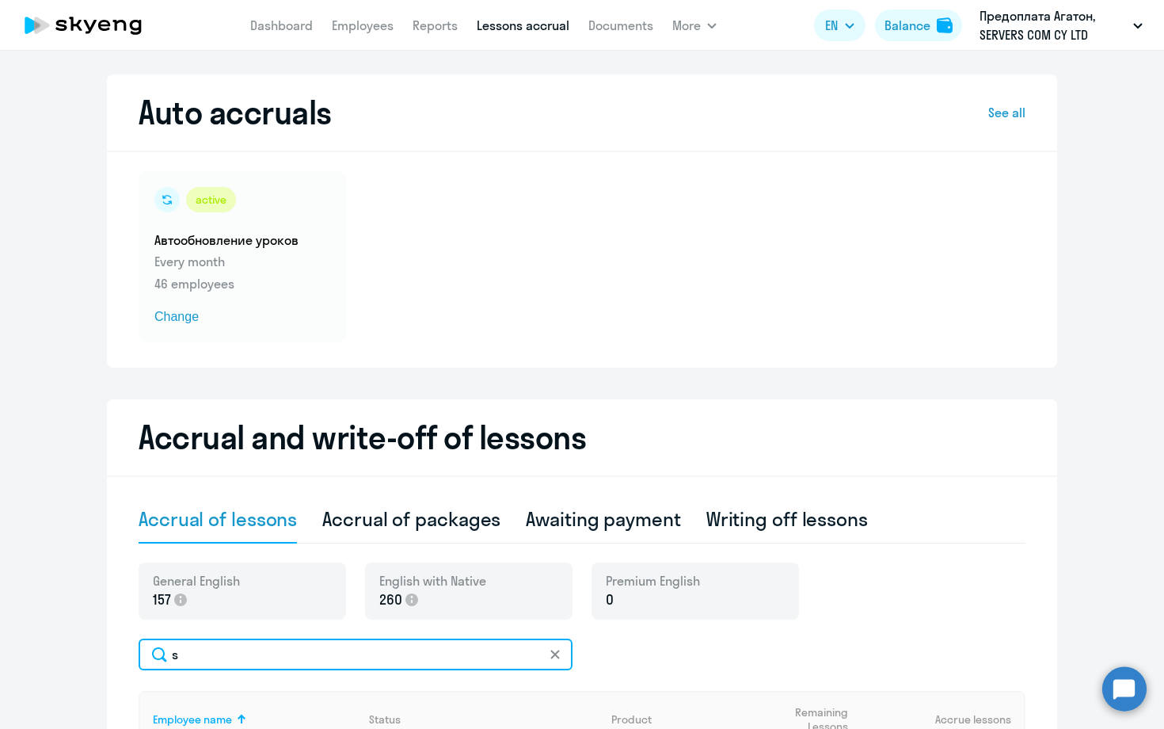
scroll to position [0, 0]
type input "s"
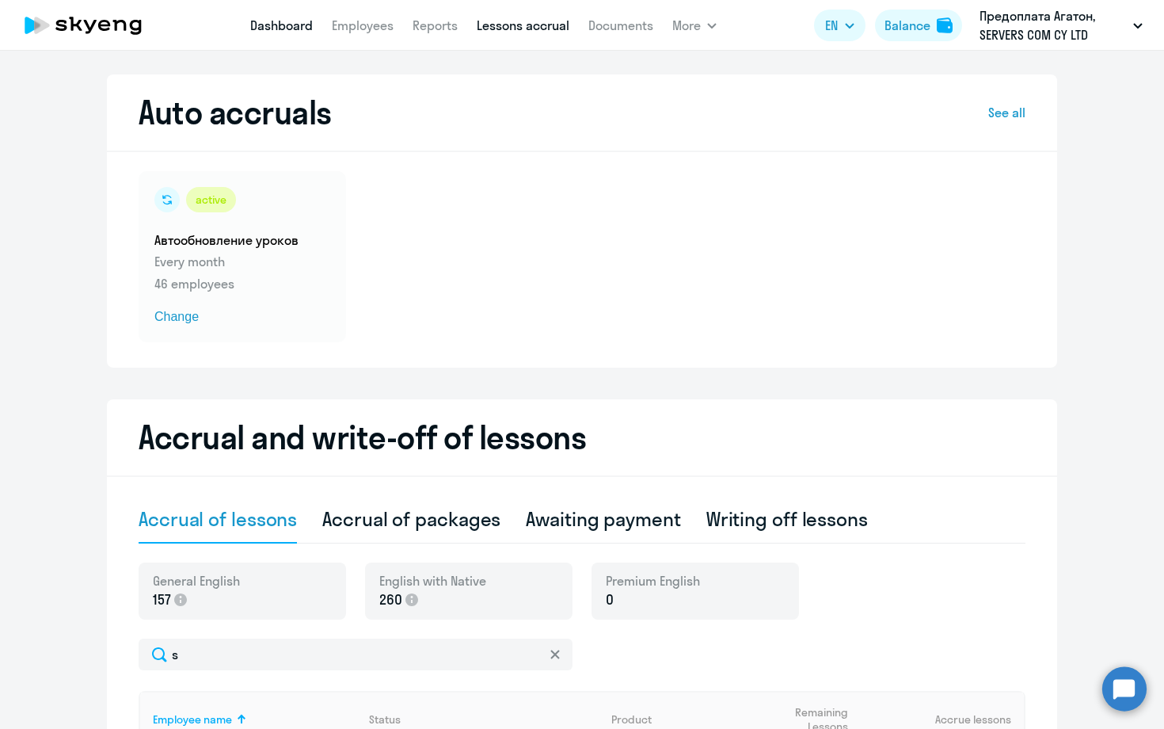
click at [264, 24] on link "Dashboard" at bounding box center [281, 25] width 63 height 16
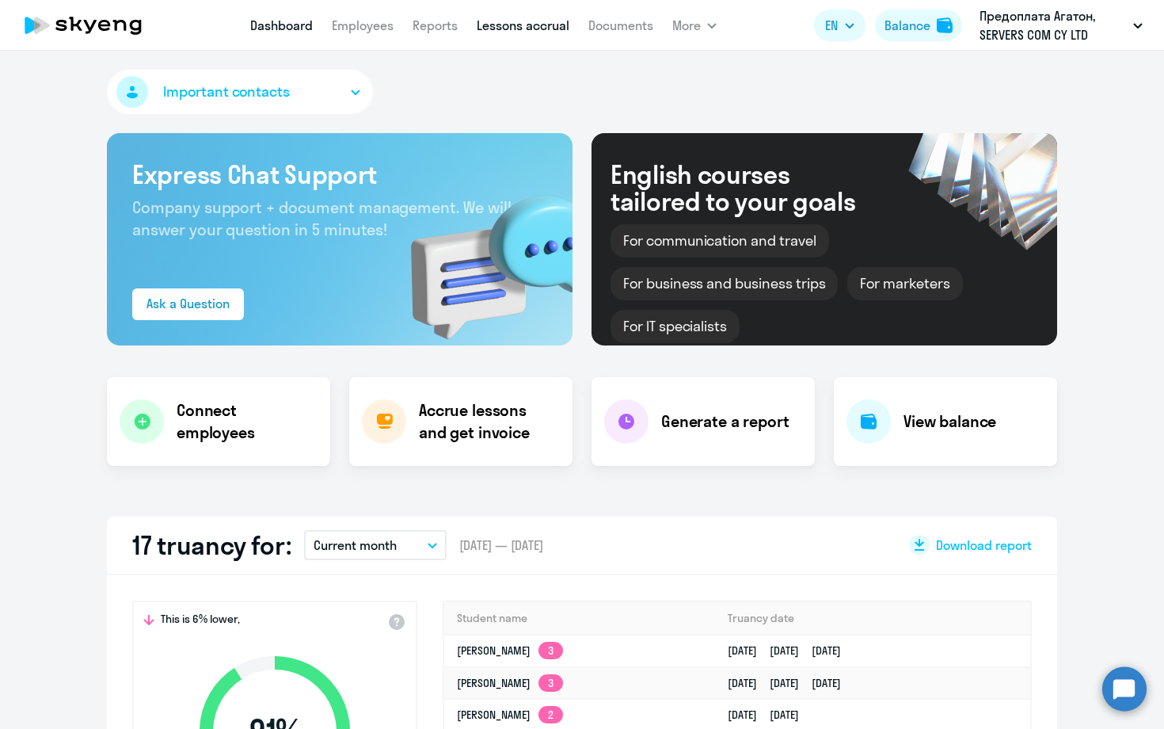
click at [496, 23] on link "Lessons accrual" at bounding box center [523, 25] width 93 height 16
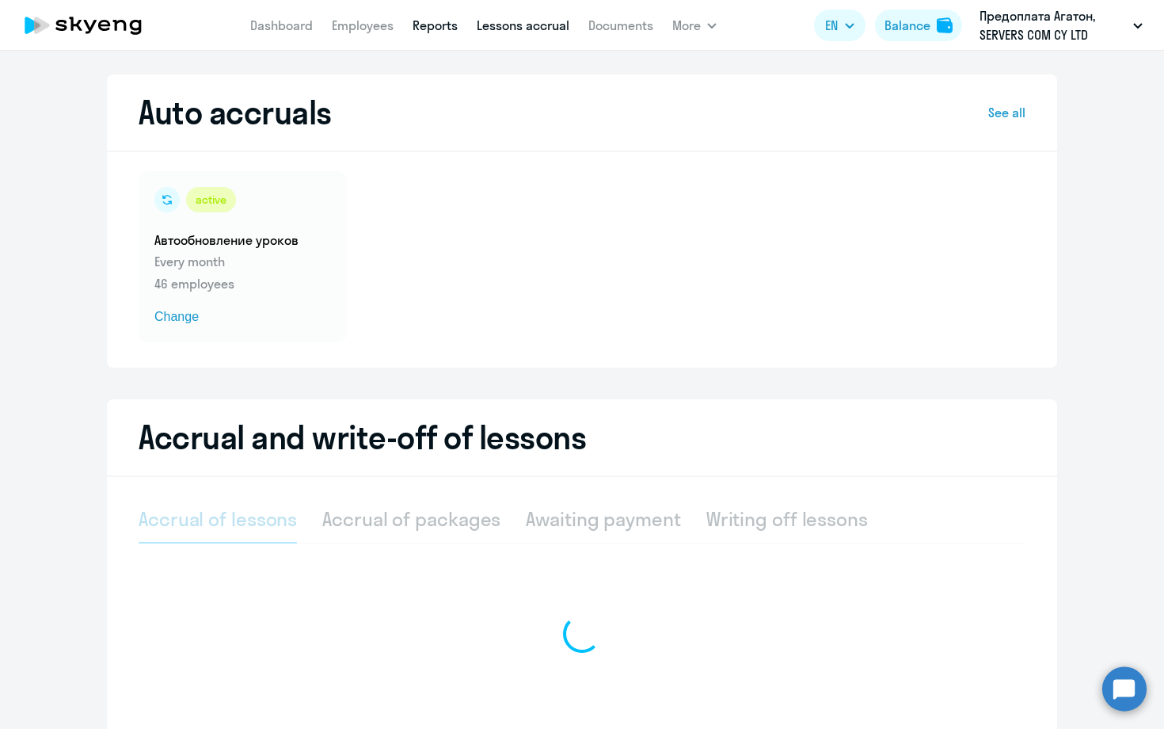
select select "10"
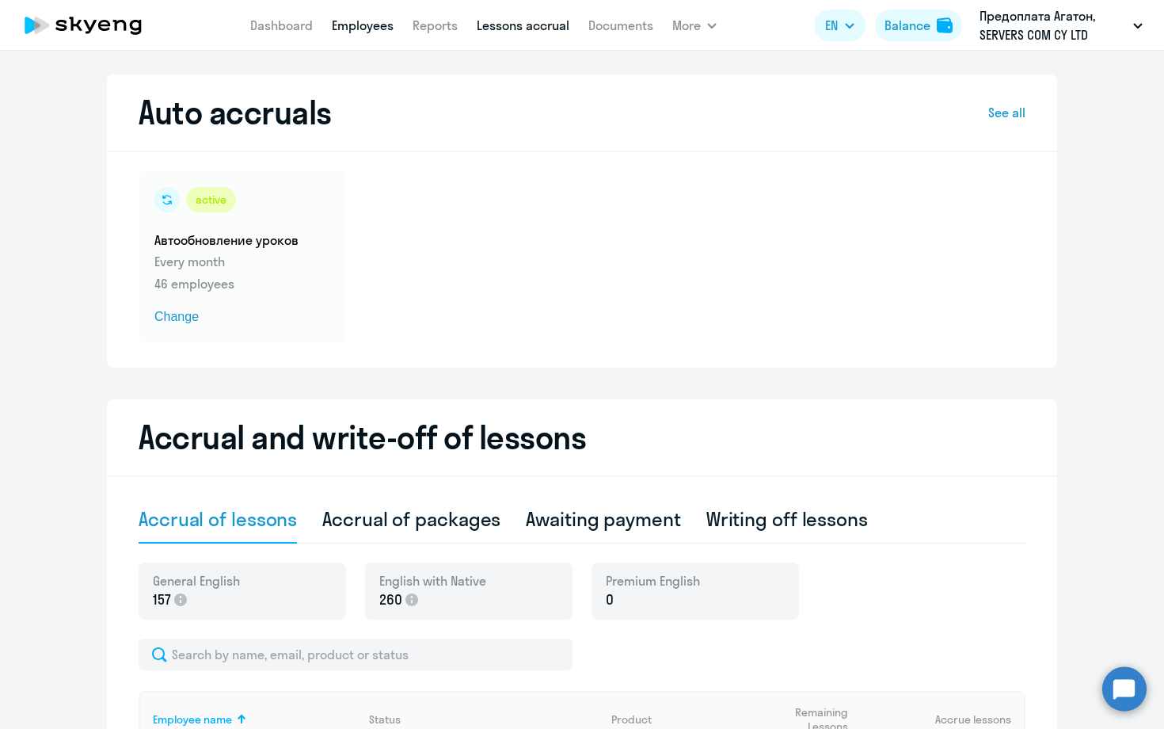
click at [368, 25] on link "Employees" at bounding box center [363, 25] width 62 height 16
select select "30"
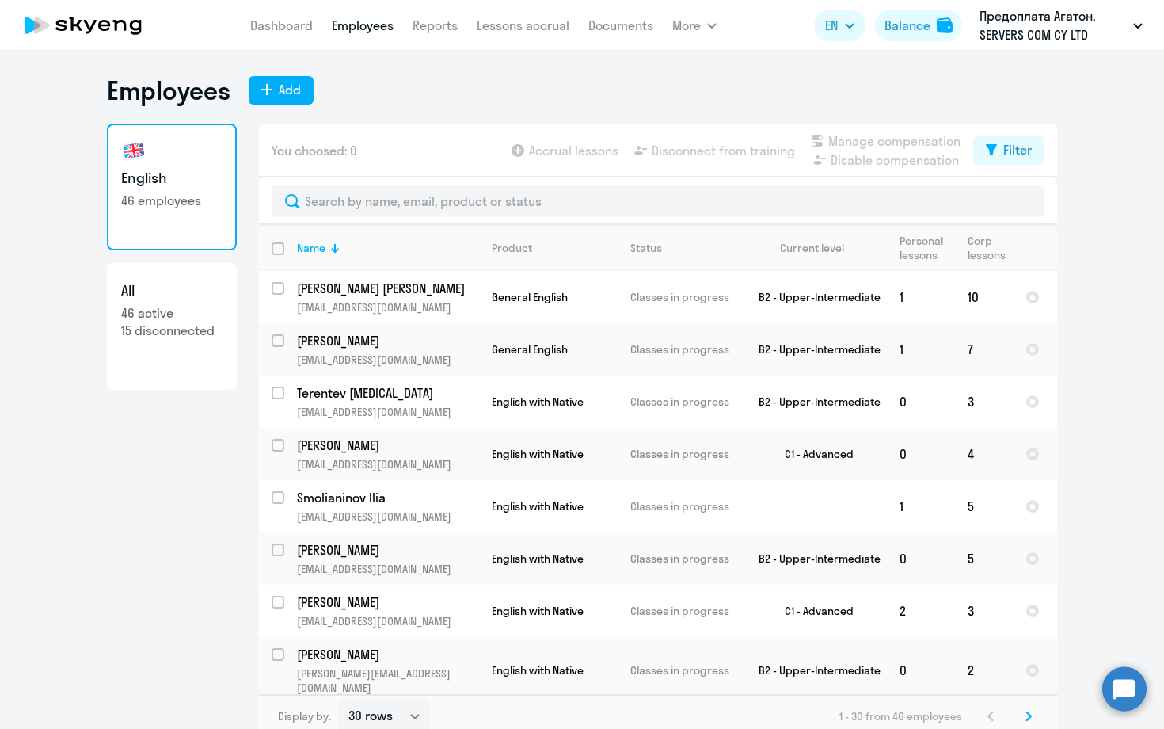
click at [168, 340] on link "All 46 active 15 disconnected" at bounding box center [172, 326] width 130 height 127
select select "30"
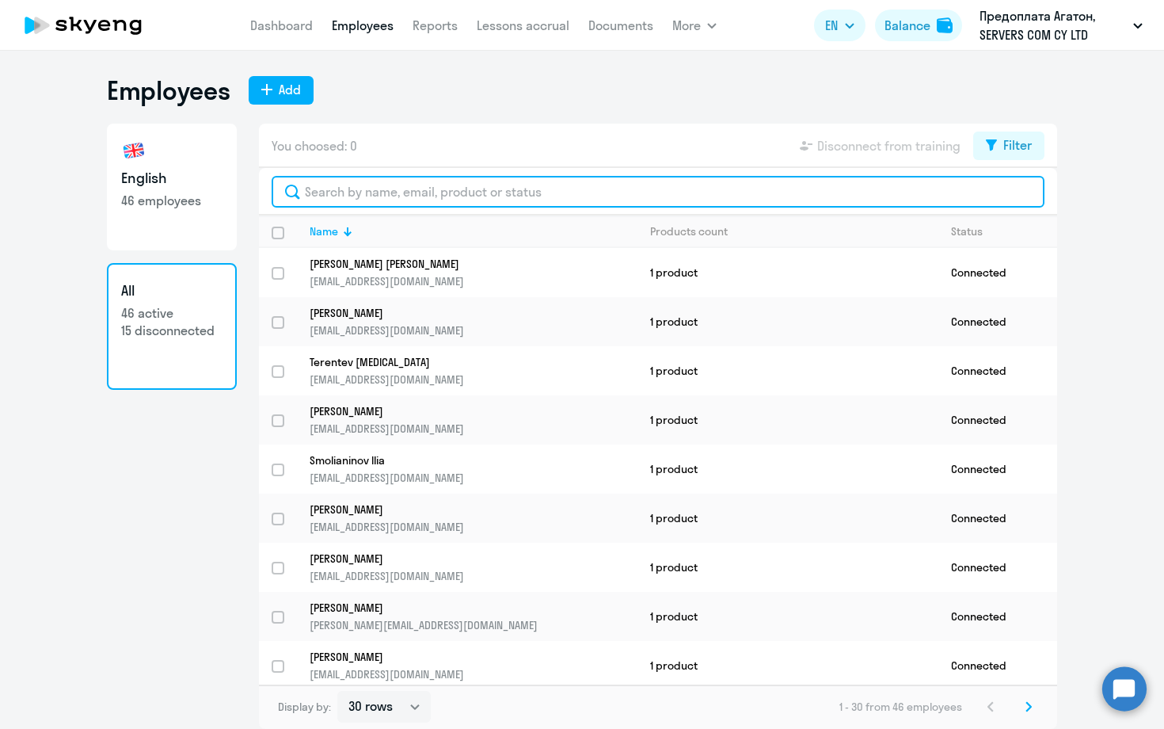
click at [383, 193] on input "text" at bounding box center [658, 192] width 773 height 32
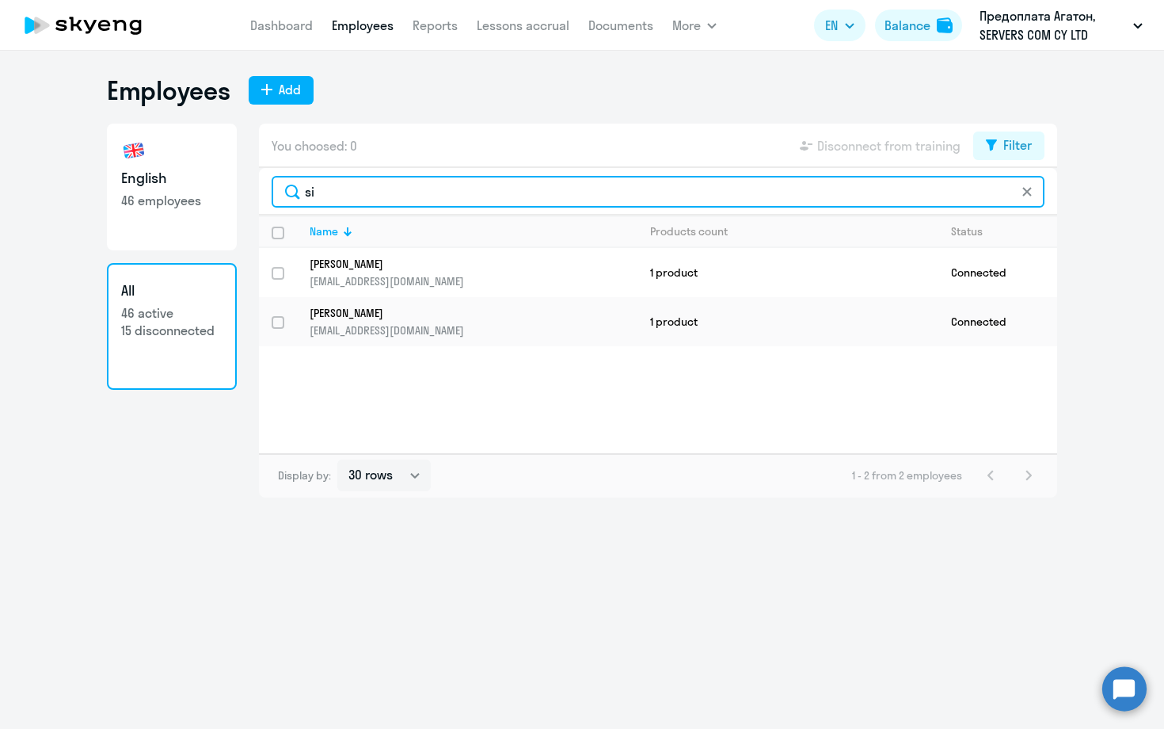
type input "s"
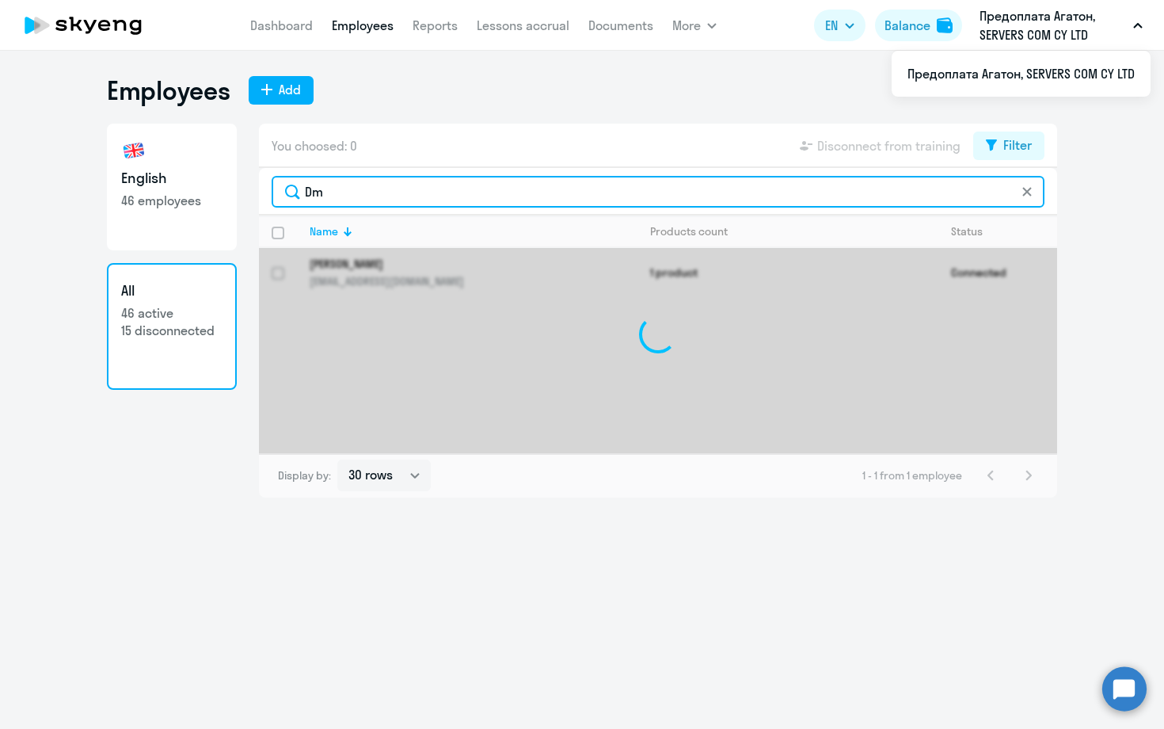
type input "D"
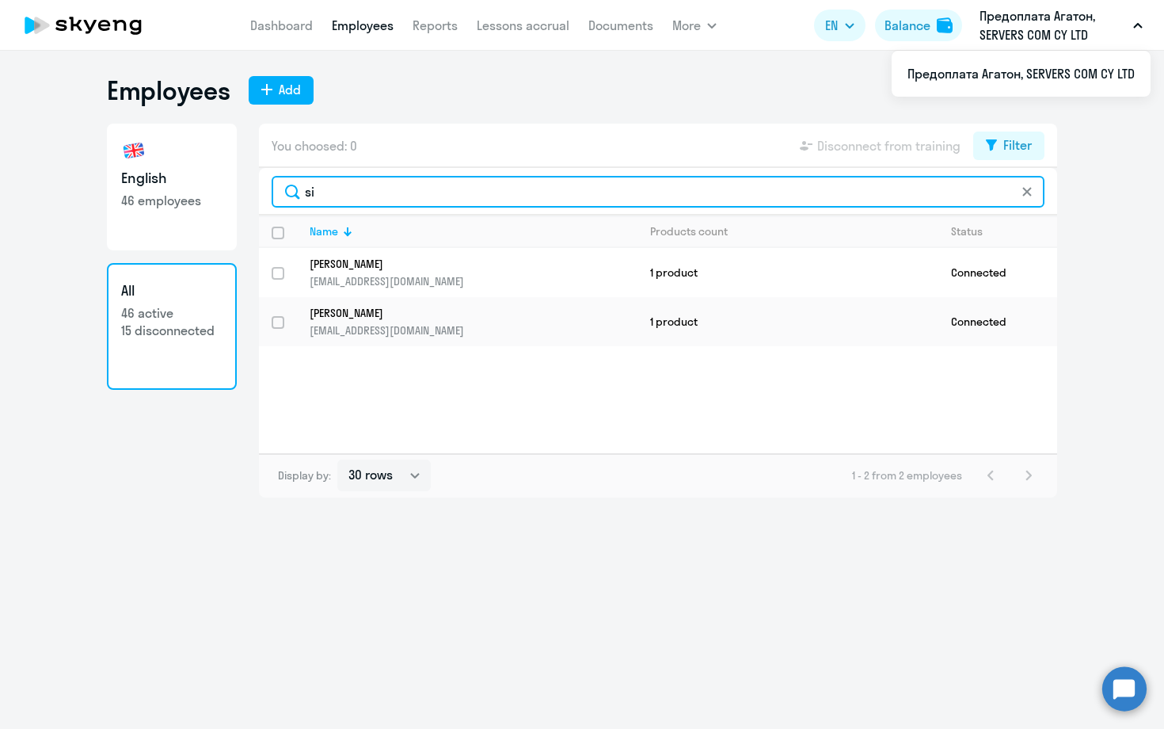
type input "s"
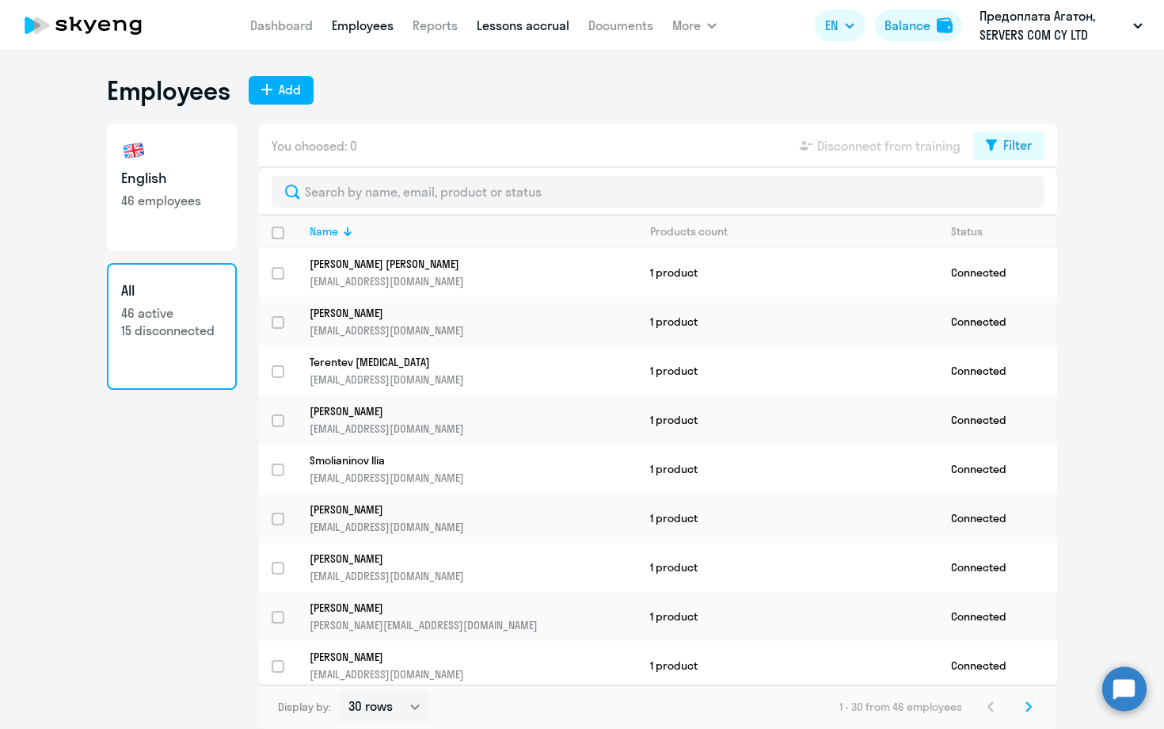
click at [534, 25] on link "Lessons accrual" at bounding box center [523, 25] width 93 height 16
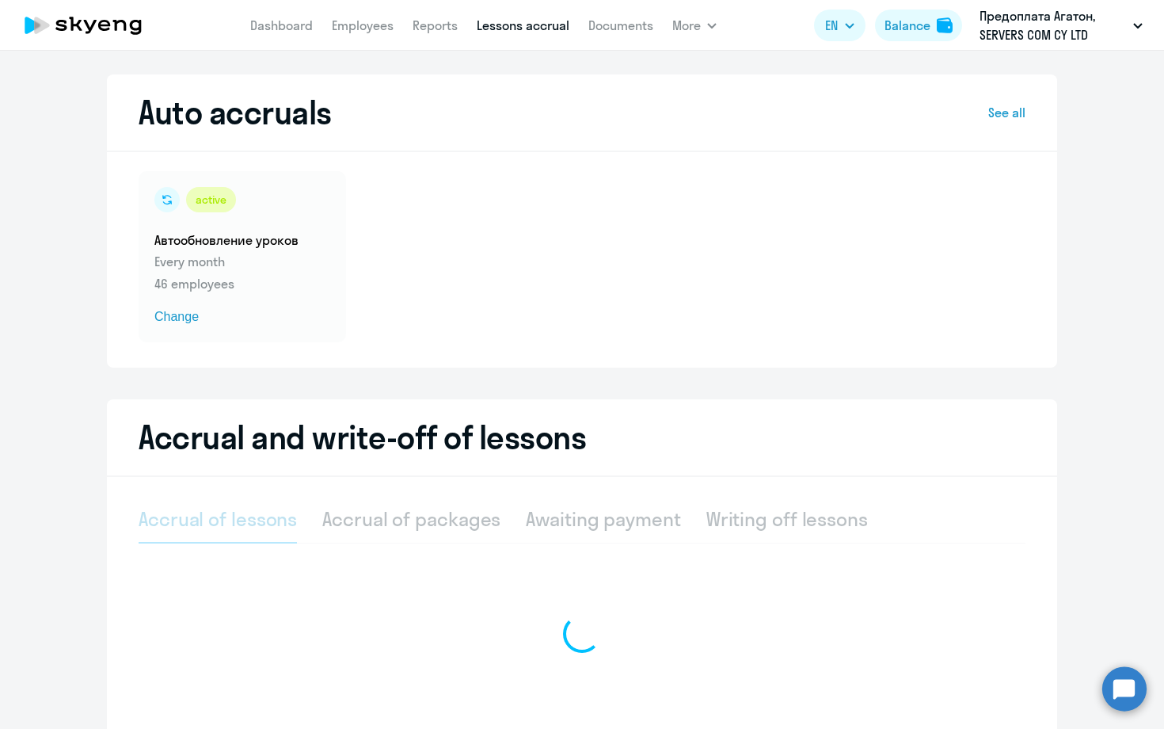
select select "10"
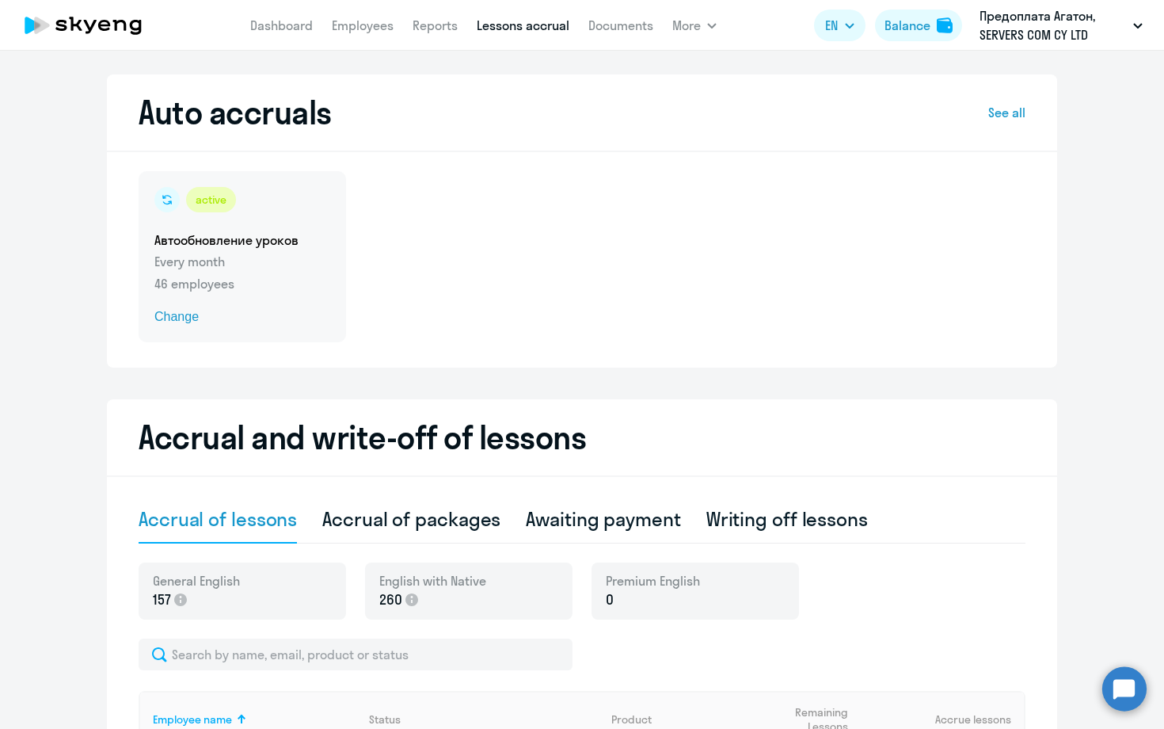
click at [241, 259] on p "Every month" at bounding box center [242, 261] width 176 height 19
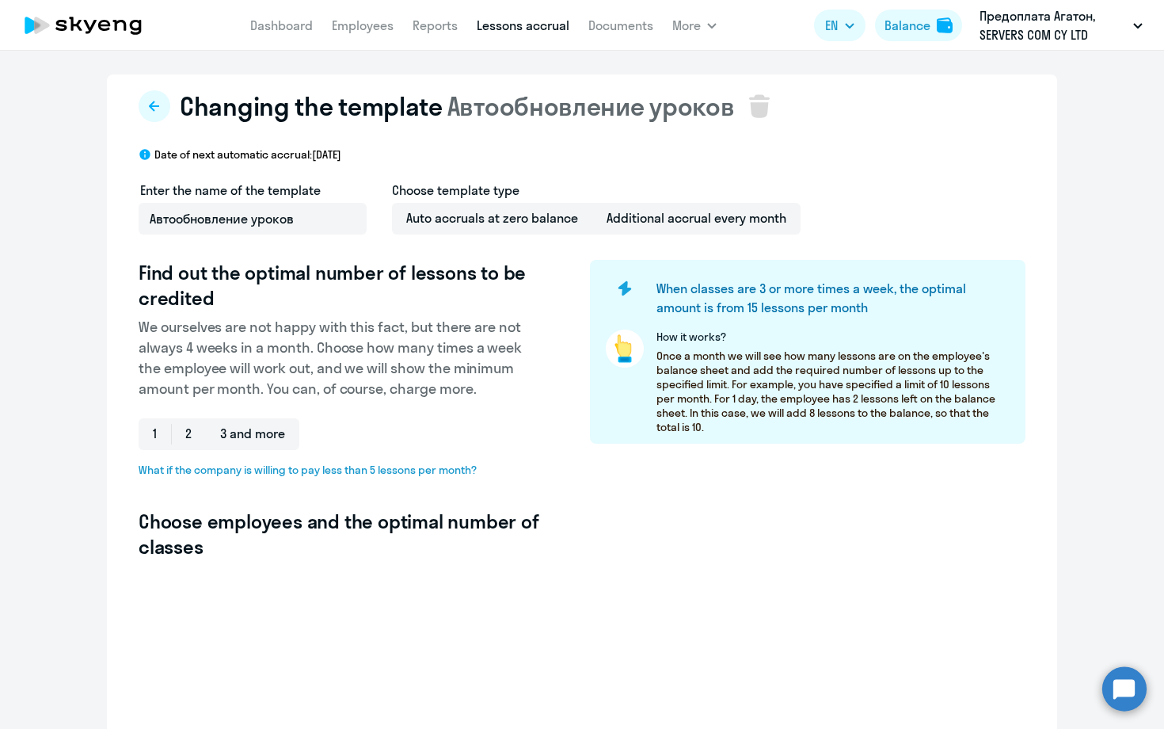
select select "10"
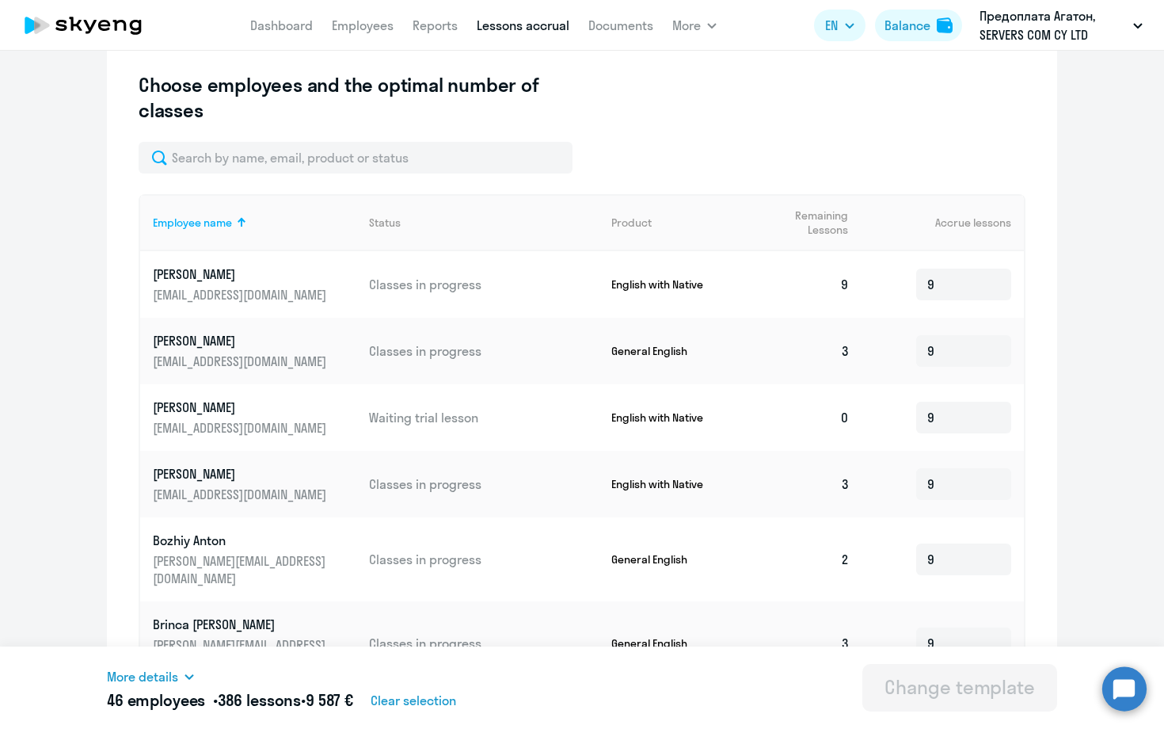
scroll to position [450, 0]
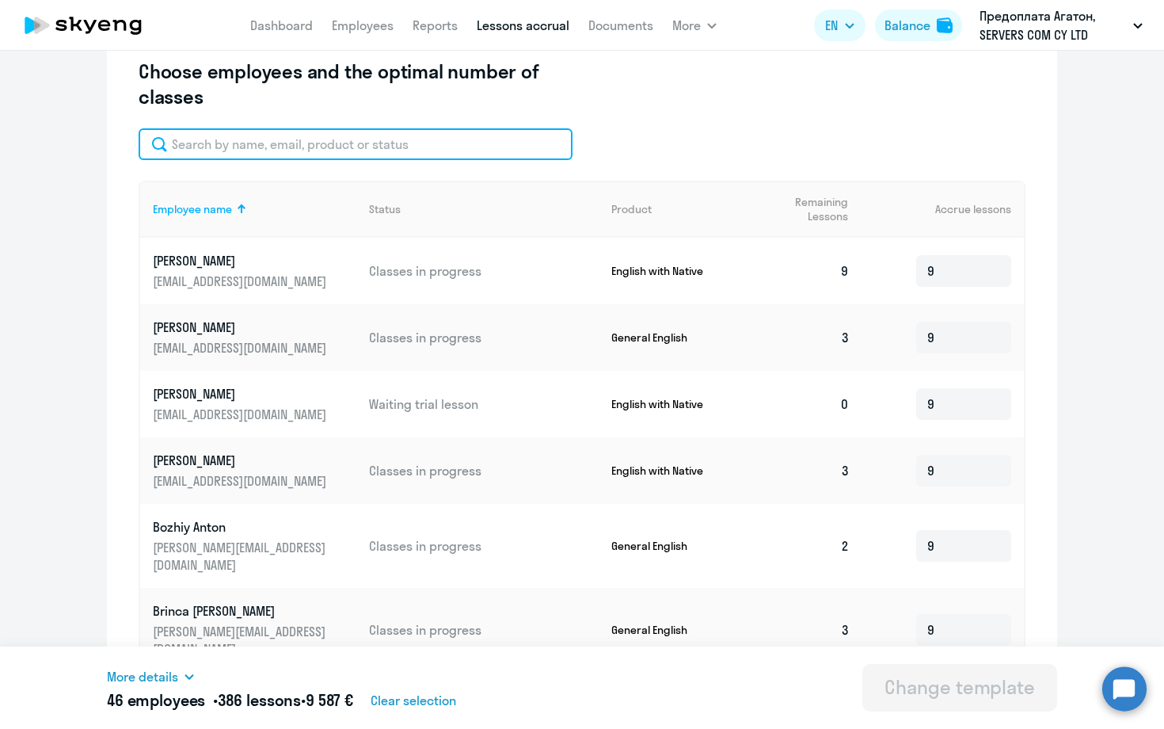
click at [314, 147] on input "text" at bounding box center [356, 144] width 434 height 32
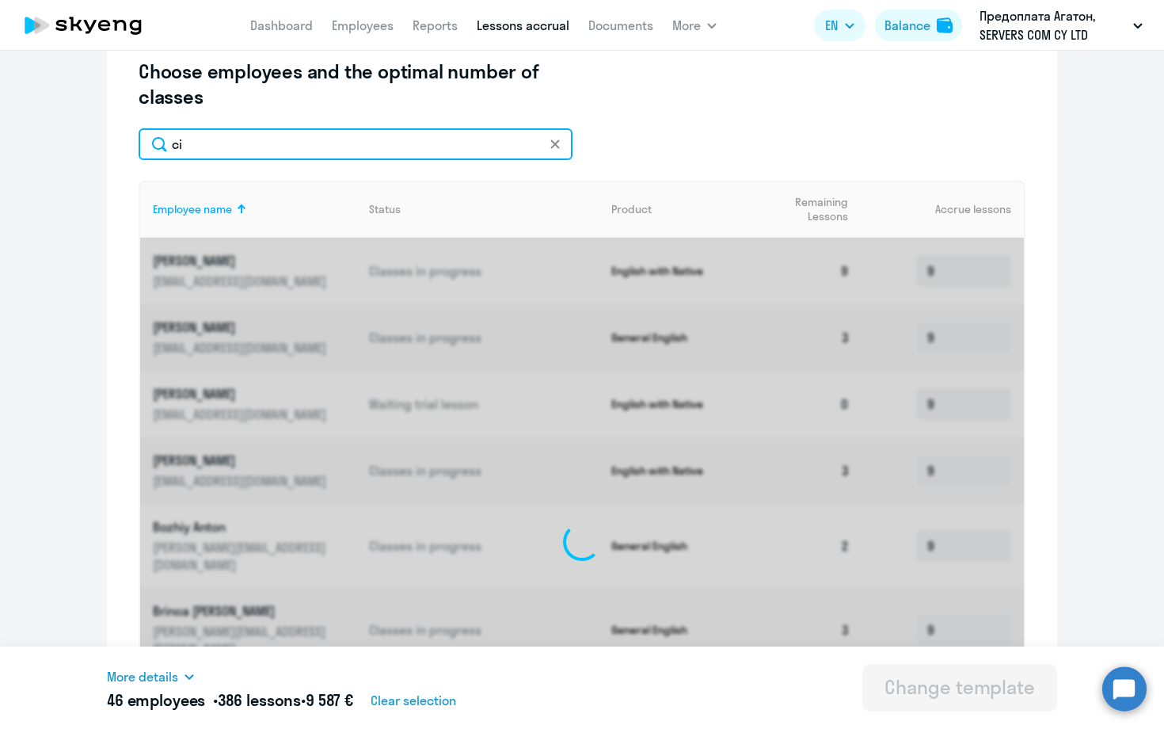
scroll to position [272, 0]
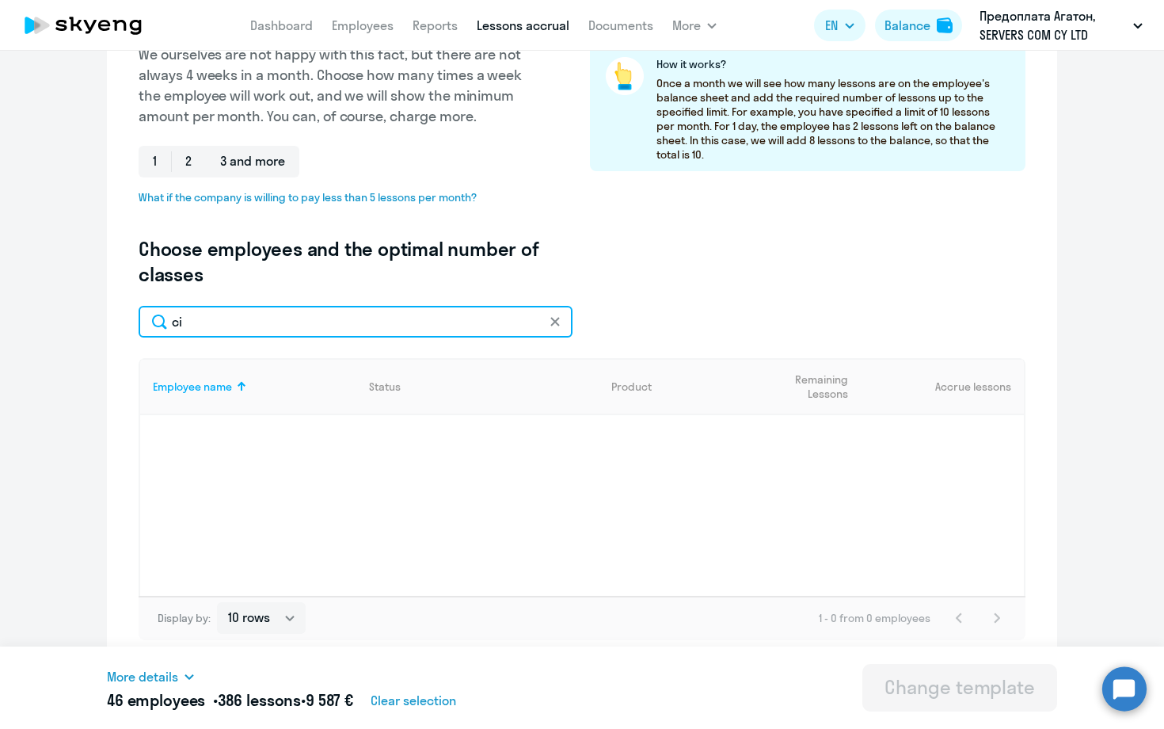
type input "c"
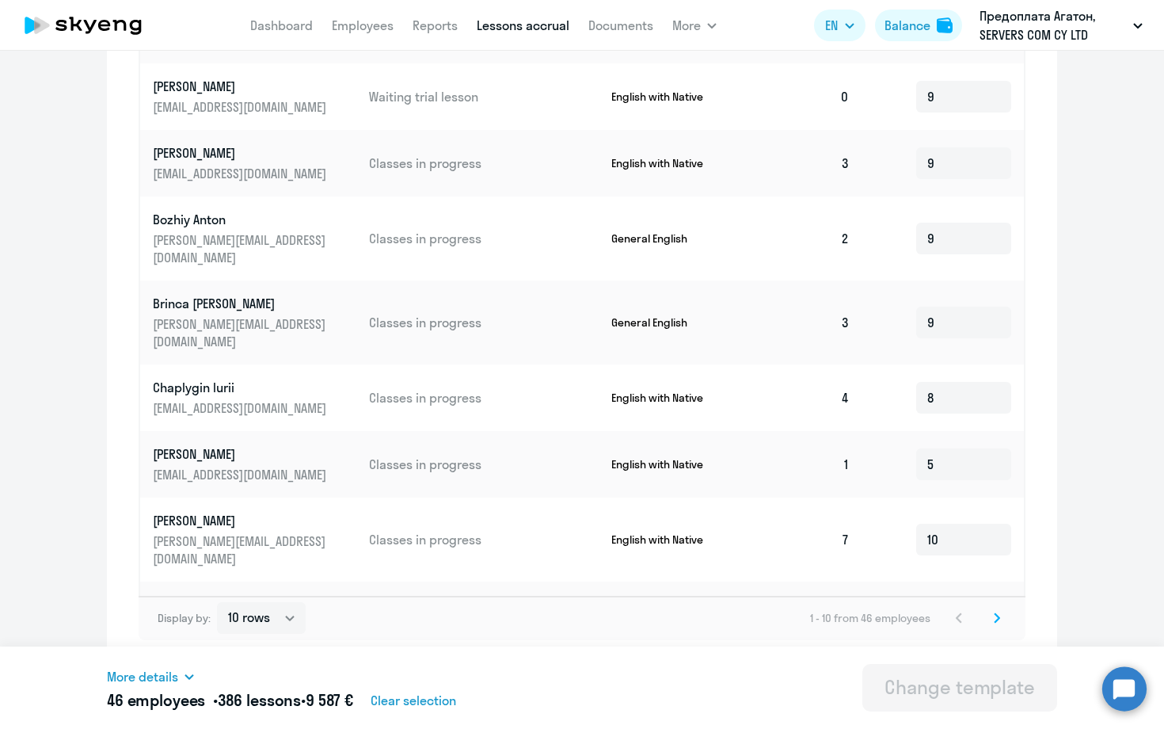
scroll to position [757, 0]
click at [998, 623] on icon at bounding box center [997, 617] width 6 height 11
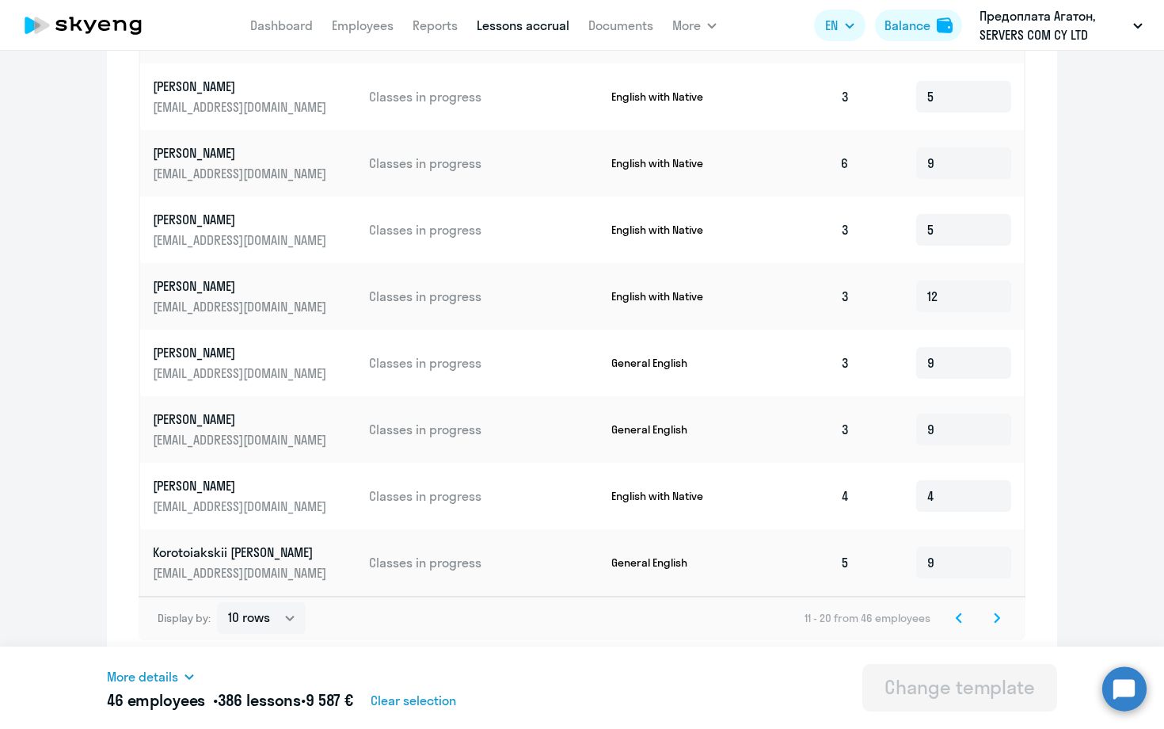
click at [995, 612] on svg-icon at bounding box center [997, 617] width 19 height 19
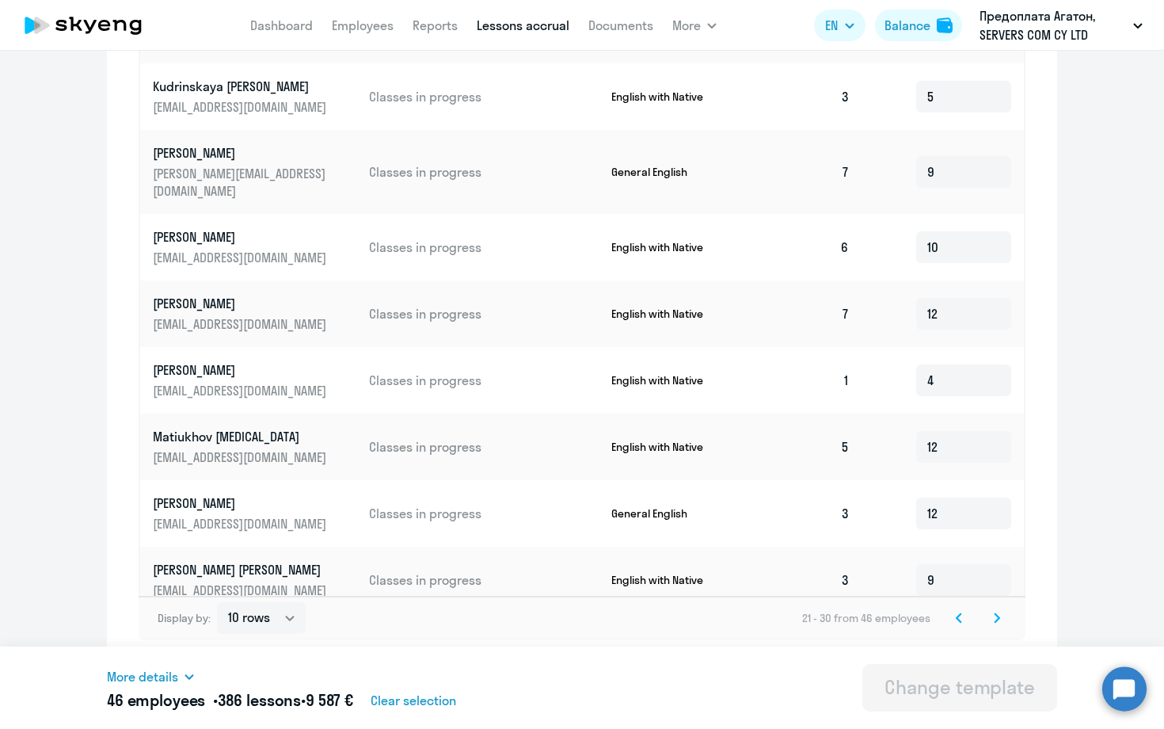
click at [999, 612] on svg-icon at bounding box center [997, 617] width 19 height 19
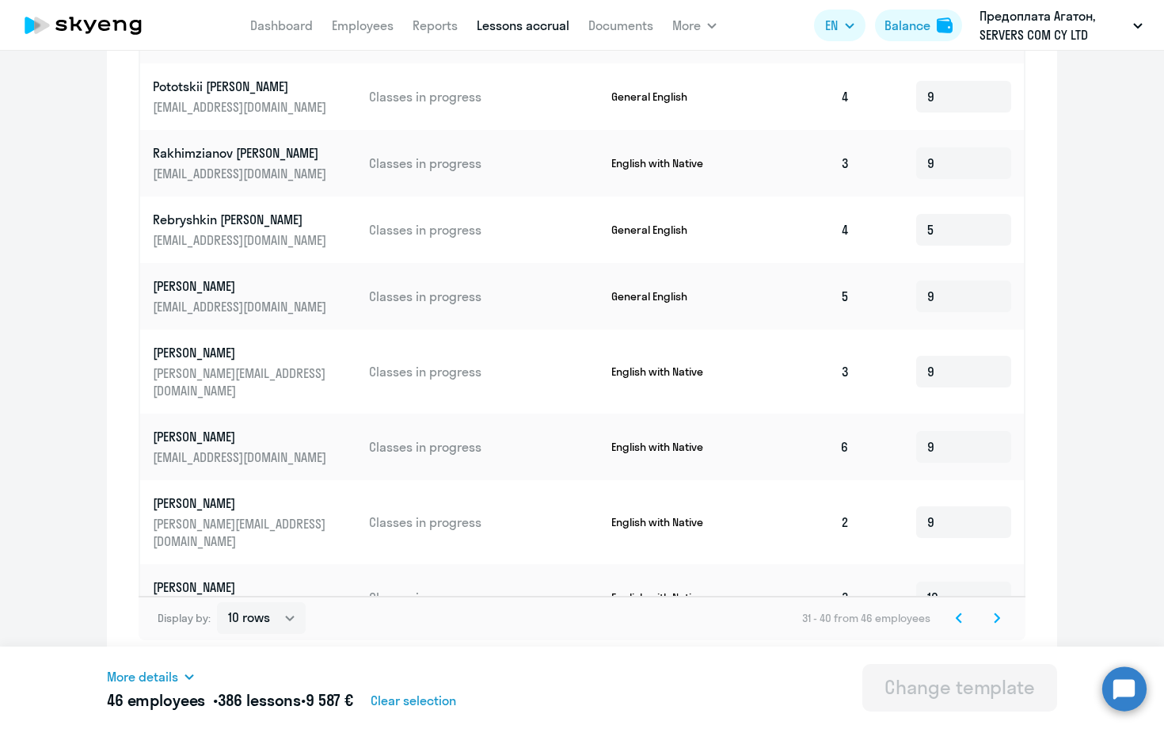
click at [999, 617] on icon at bounding box center [997, 617] width 5 height 9
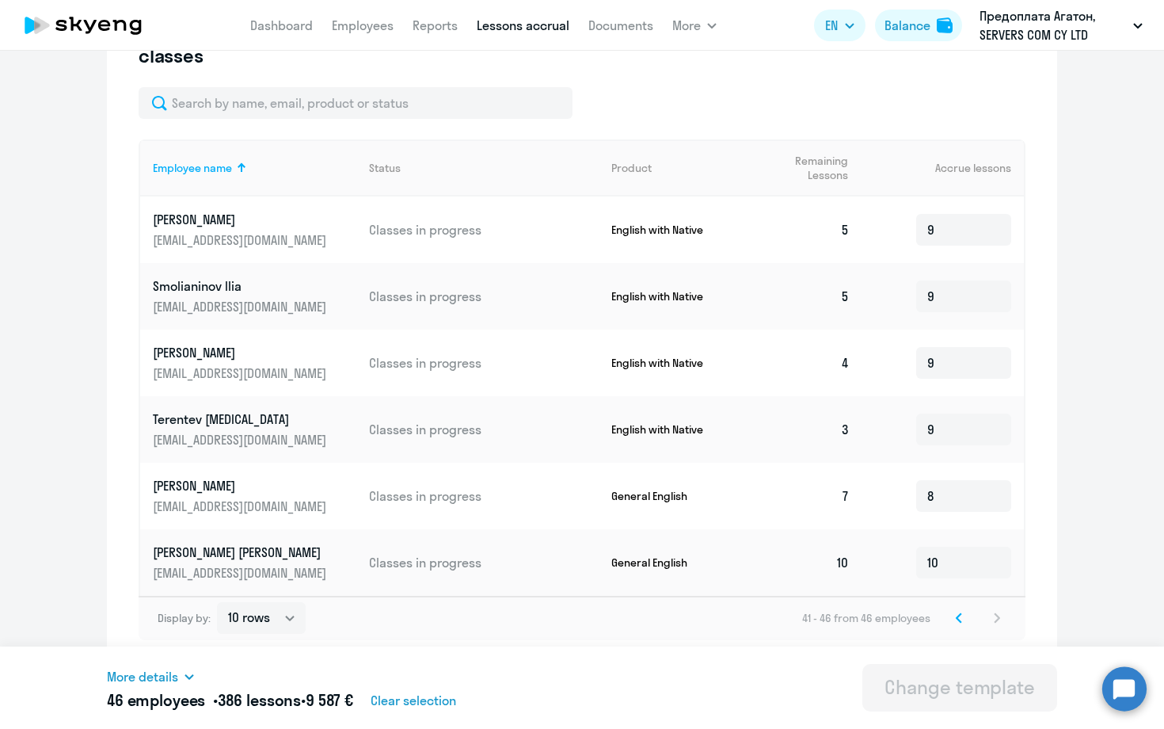
click at [227, 543] on p "Сидоров Дмитрий" at bounding box center [241, 551] width 177 height 17
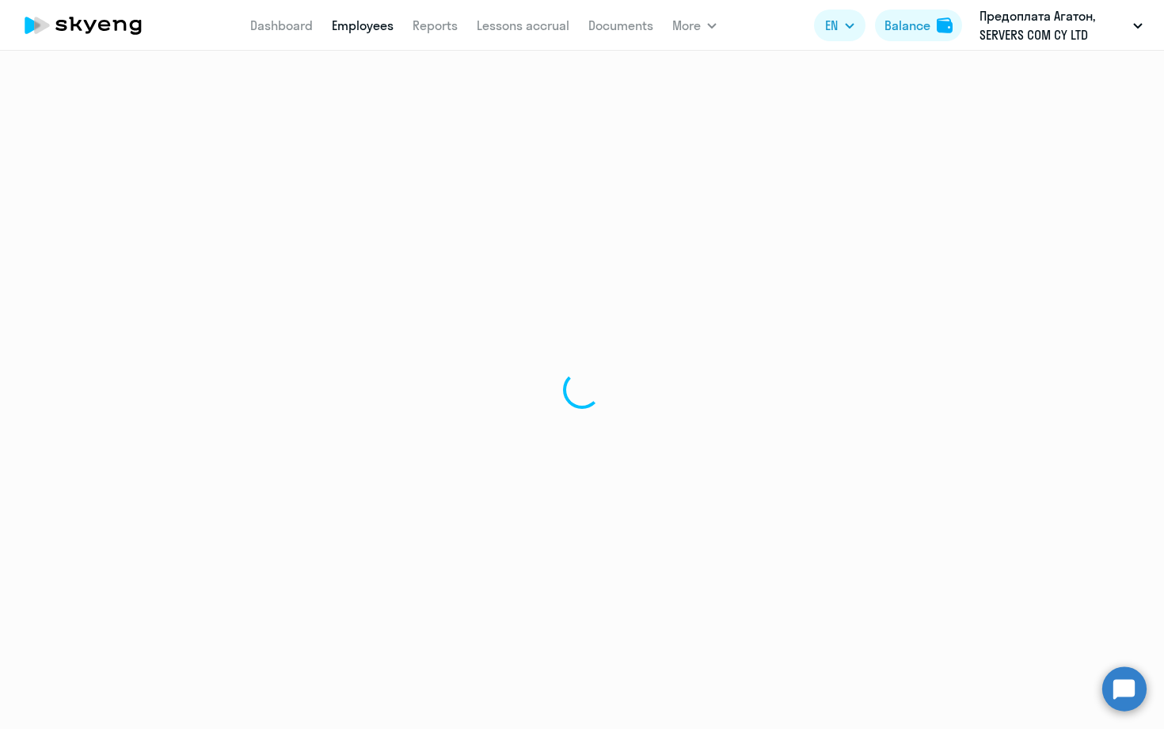
select select "english"
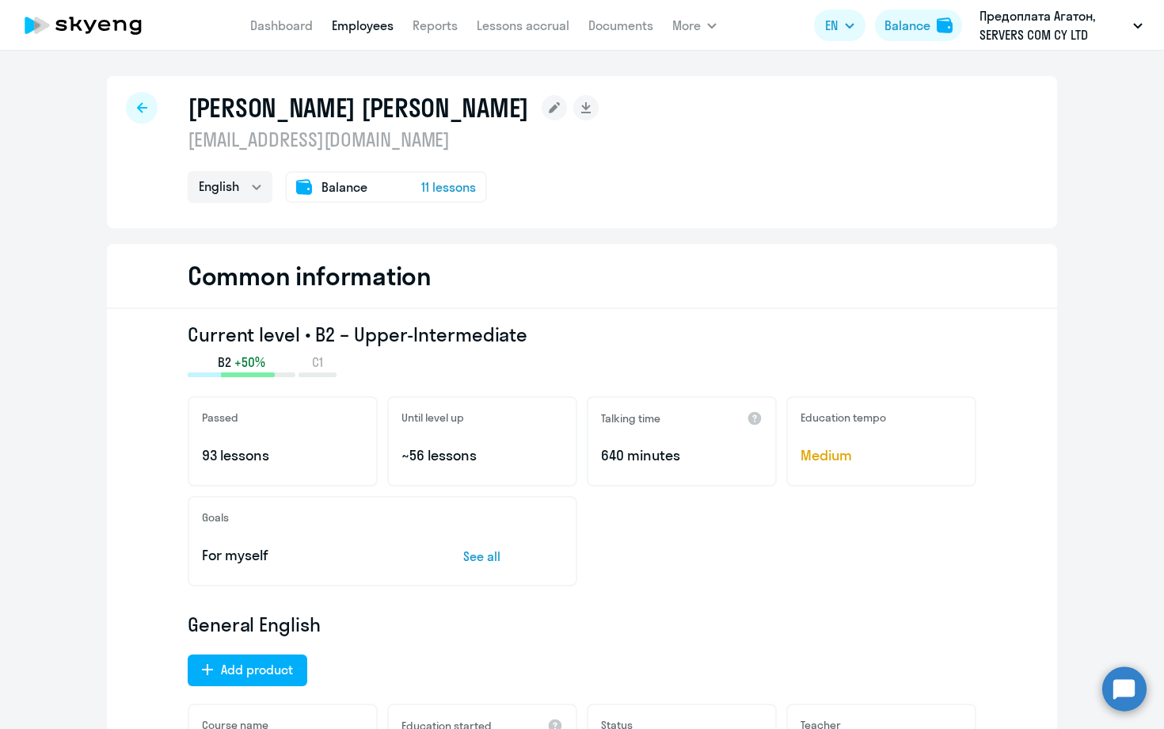
click at [439, 183] on span "11 lessons" at bounding box center [448, 186] width 55 height 19
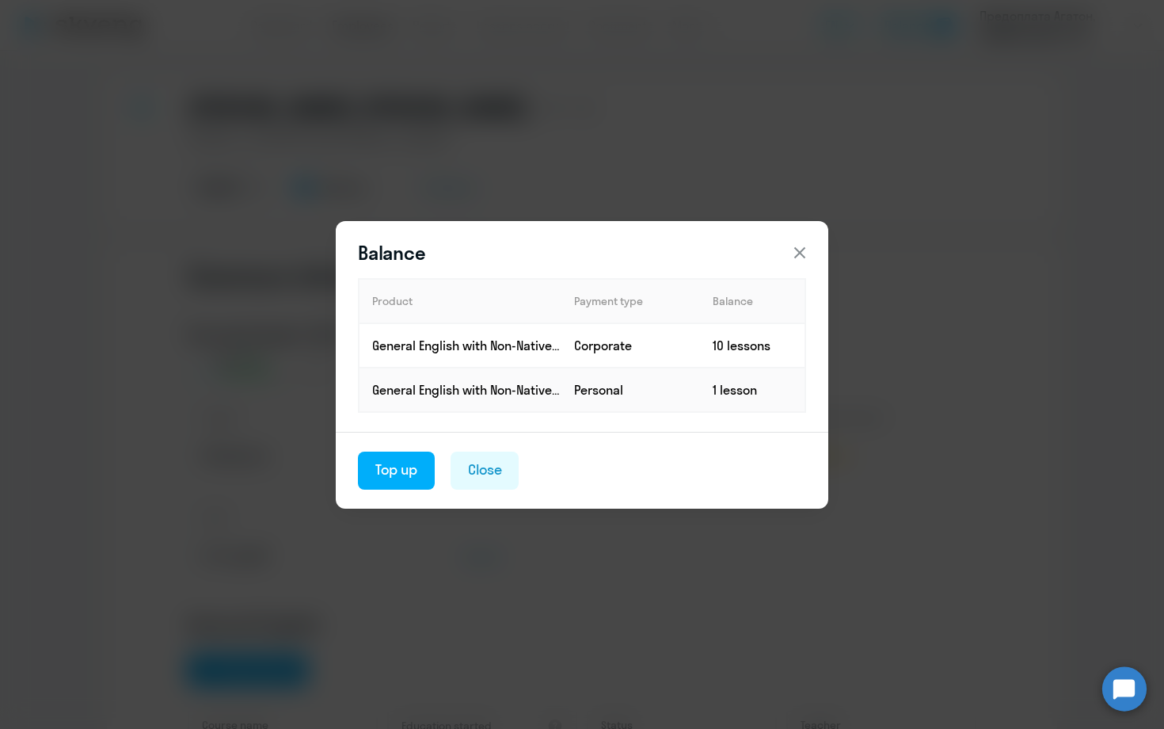
click at [798, 253] on icon at bounding box center [800, 252] width 19 height 19
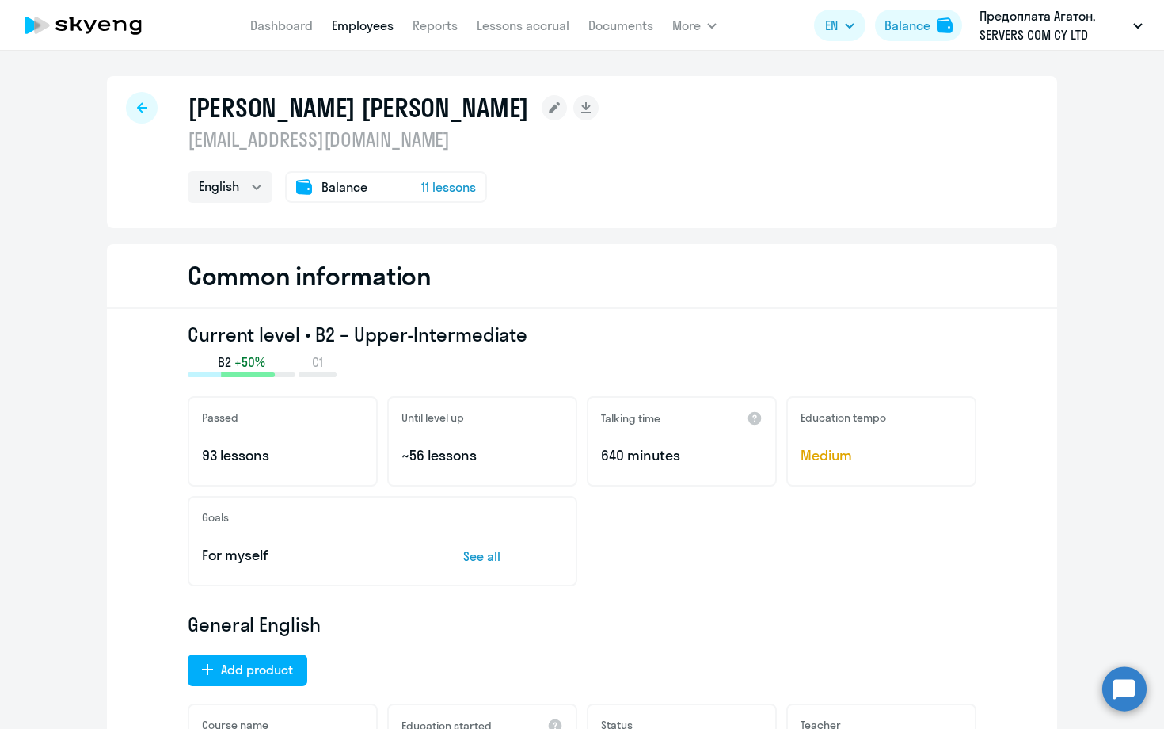
click at [400, 188] on div "Balance 11 lessons" at bounding box center [386, 187] width 202 height 32
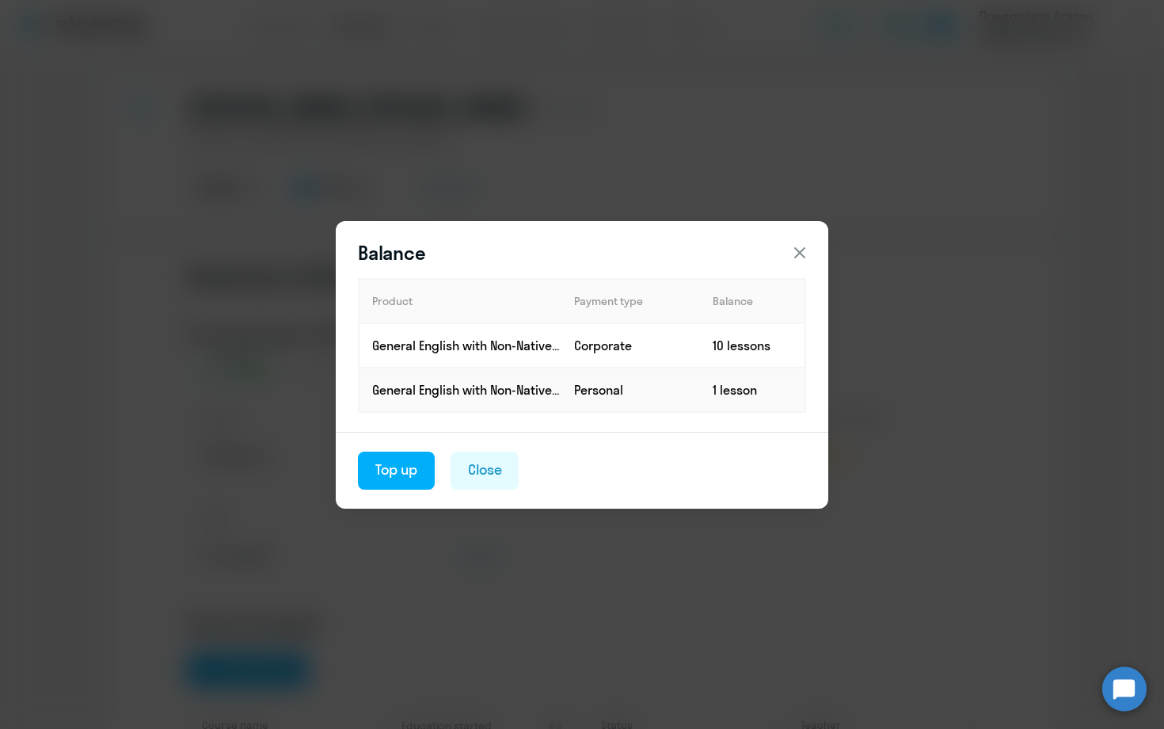
click at [798, 253] on icon at bounding box center [800, 252] width 19 height 19
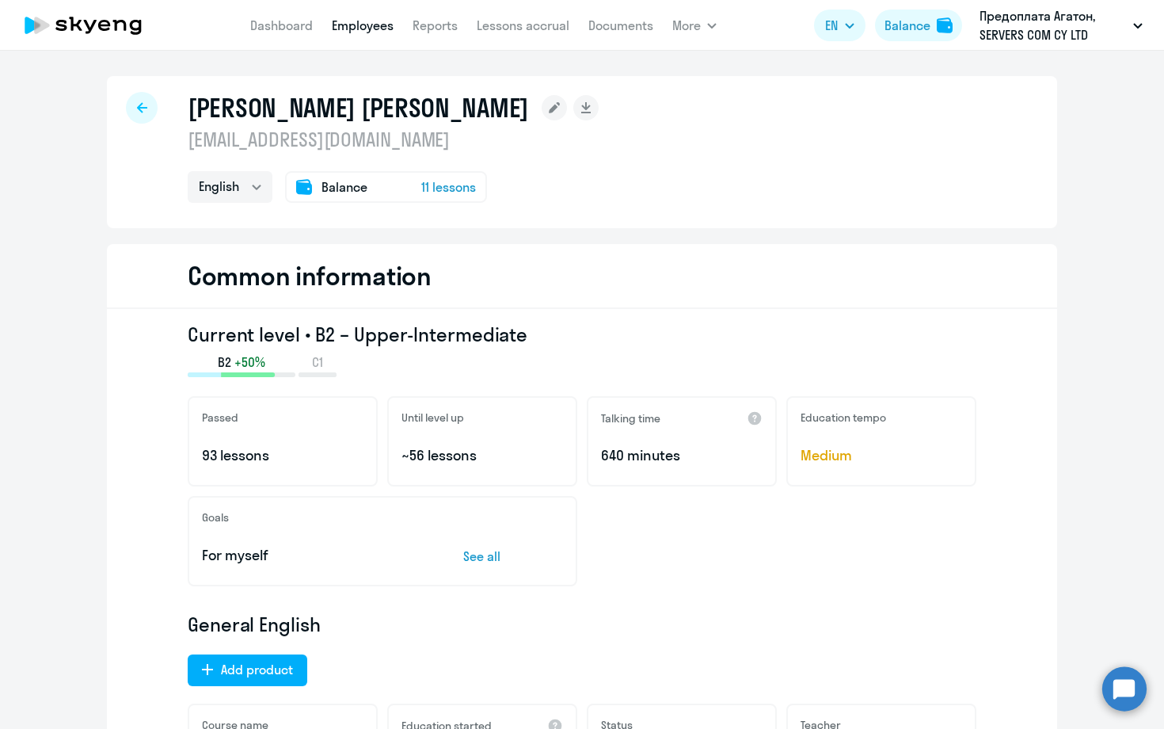
click at [142, 110] on icon at bounding box center [142, 107] width 10 height 11
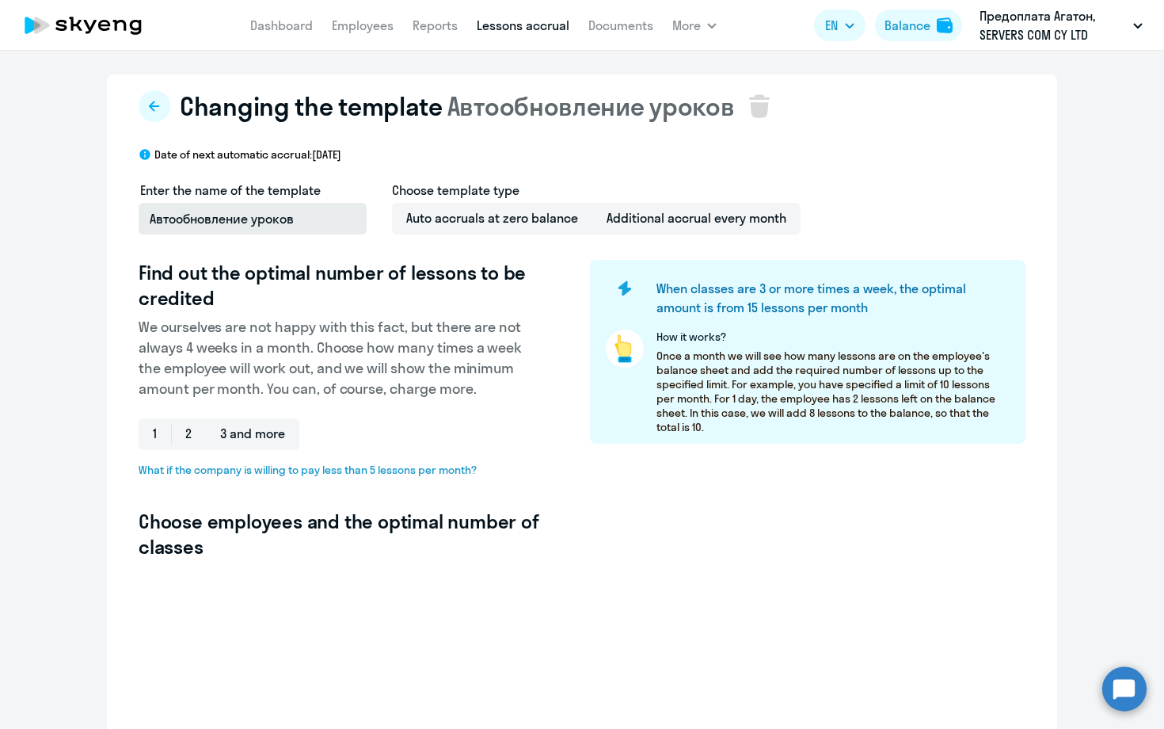
select select "10"
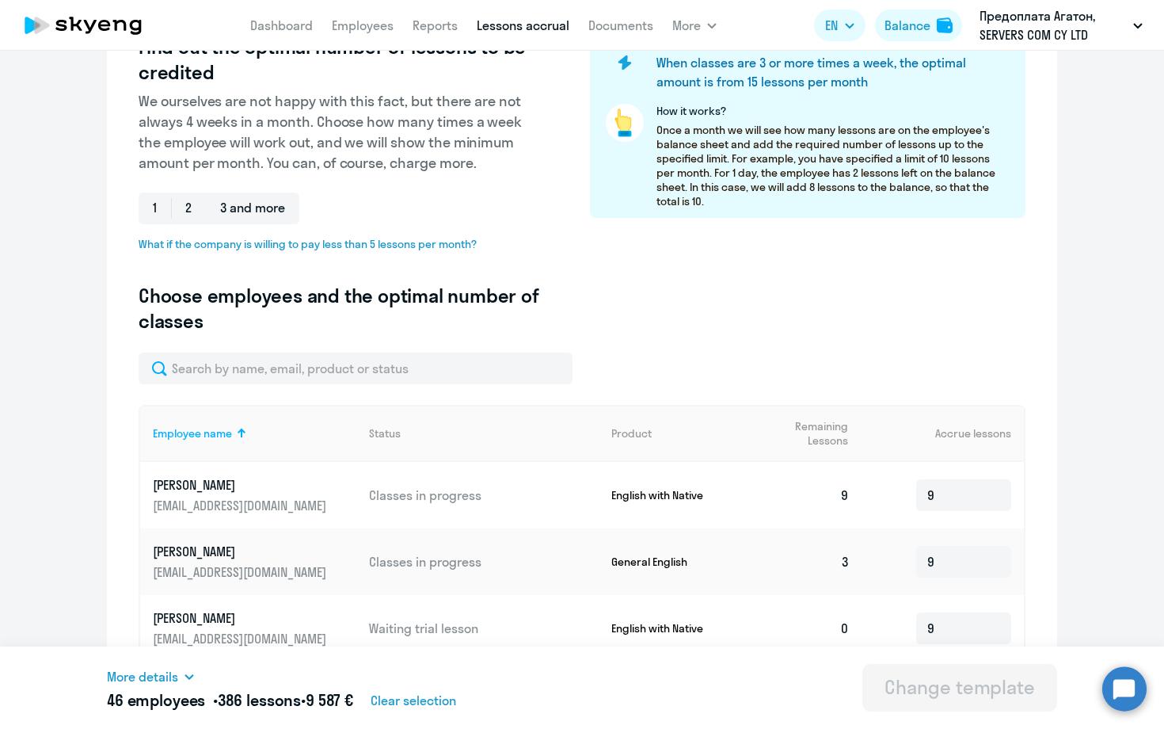
scroll to position [109, 0]
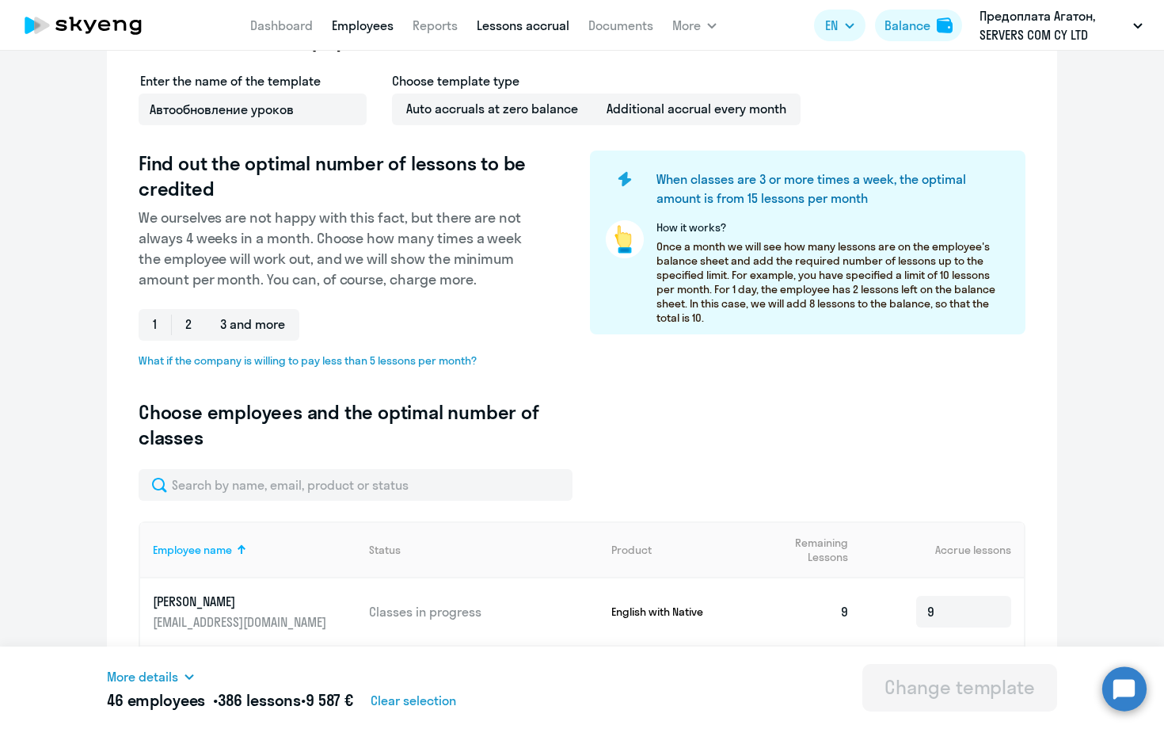
click at [352, 24] on link "Employees" at bounding box center [363, 25] width 62 height 16
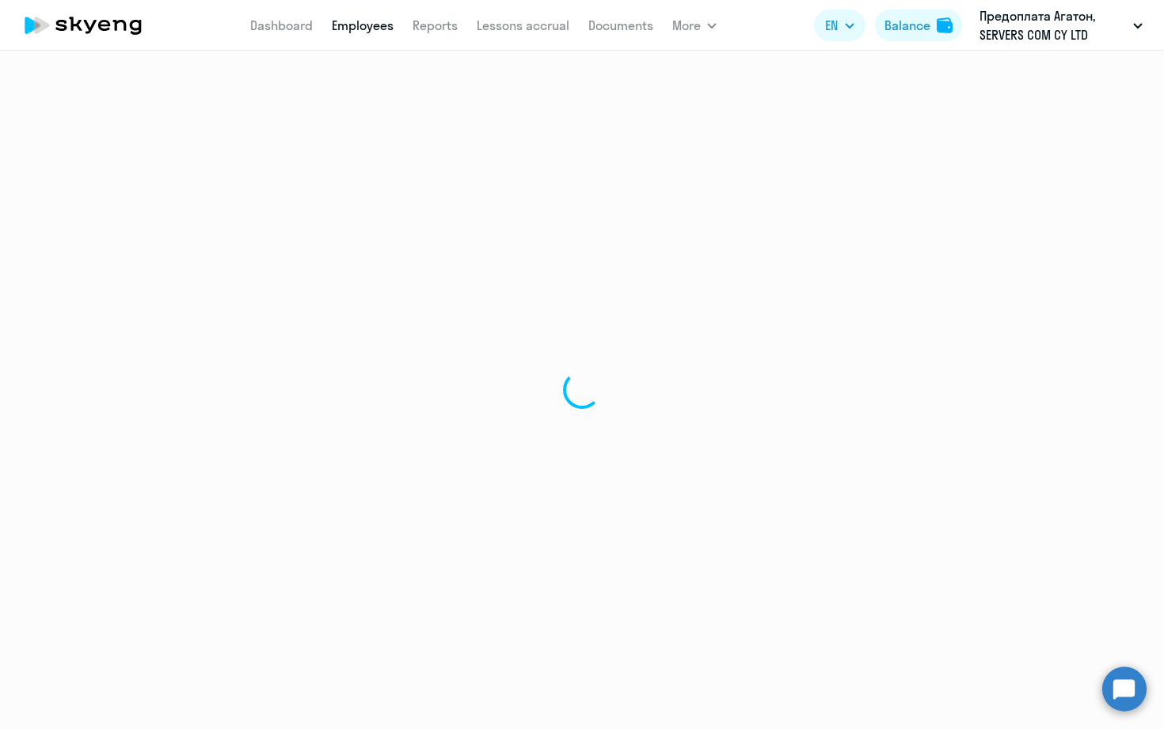
select select "30"
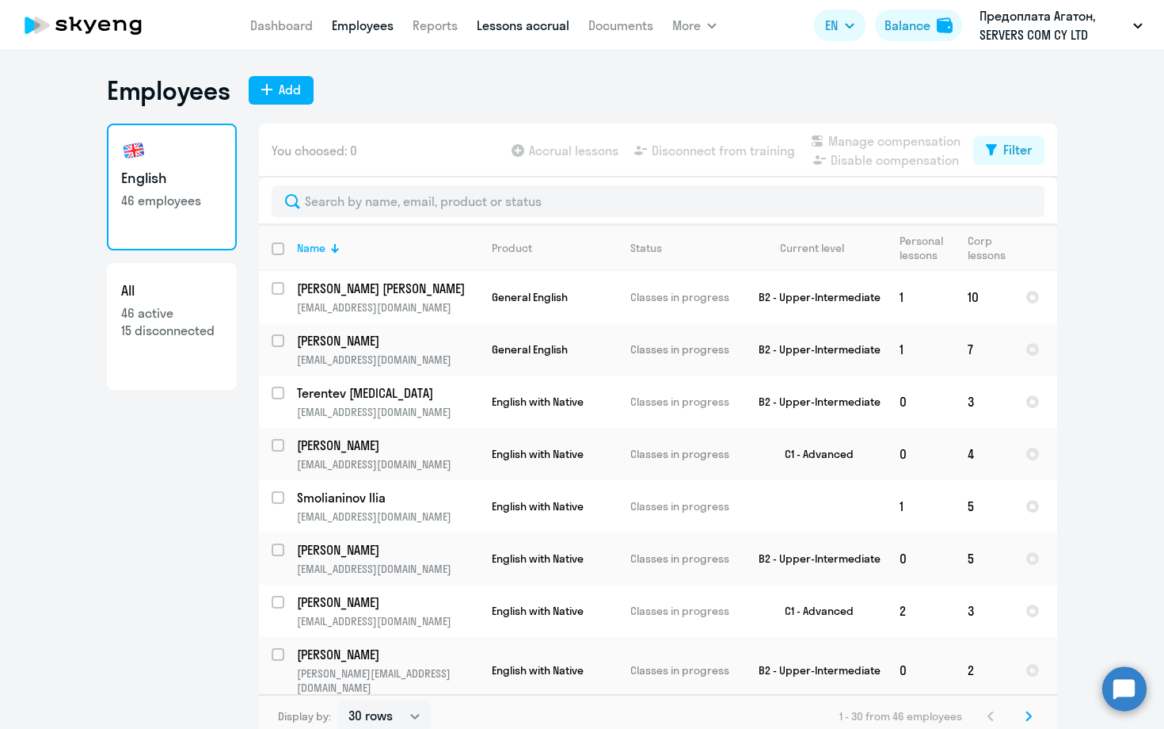
click at [538, 21] on link "Lessons accrual" at bounding box center [523, 25] width 93 height 16
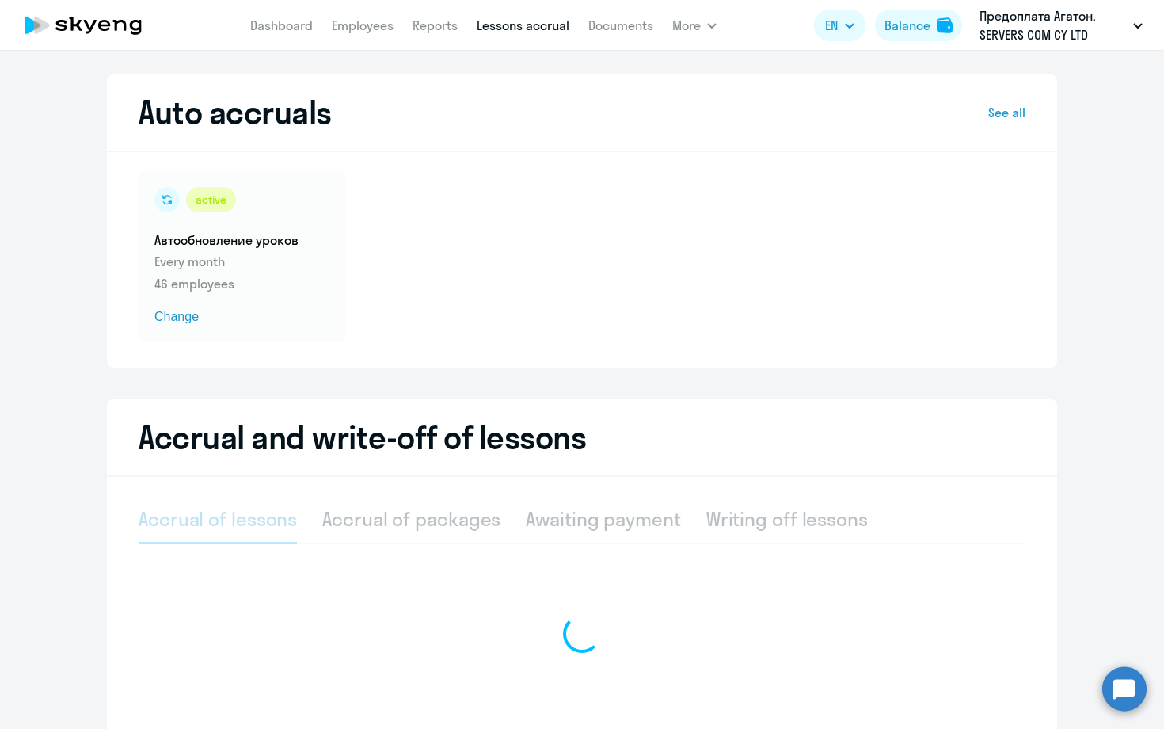
select select "10"
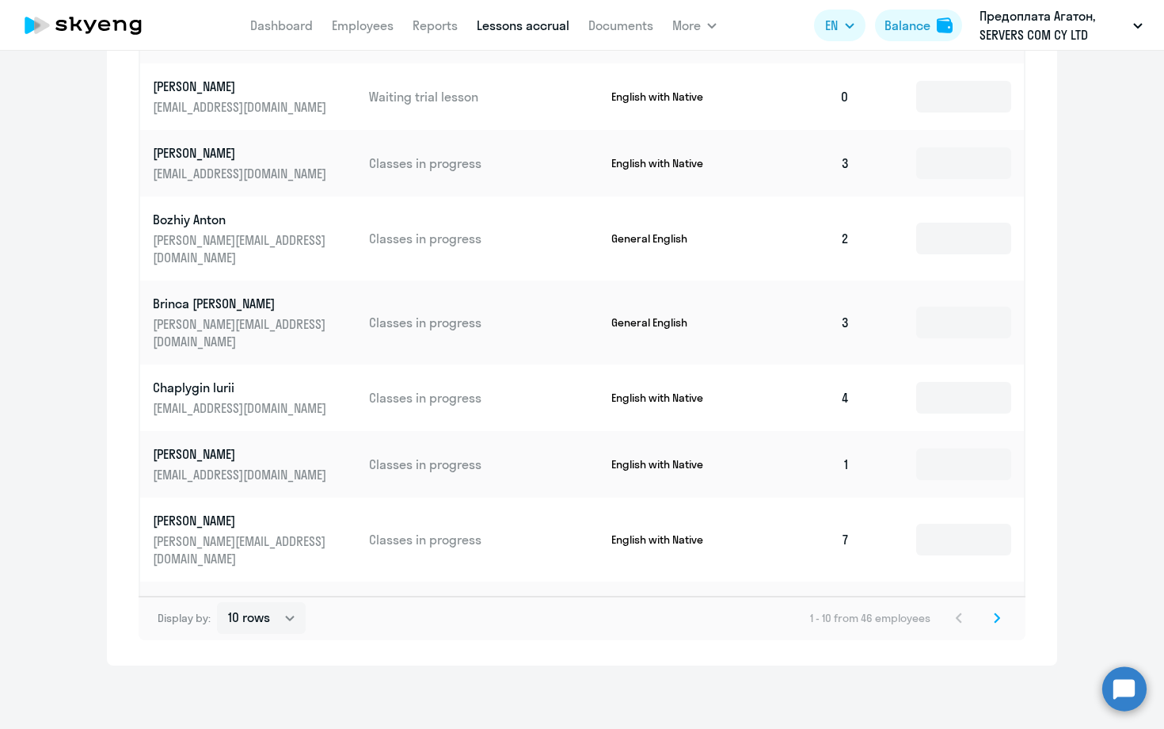
scroll to position [817, 0]
drag, startPoint x: 996, startPoint y: 617, endPoint x: 1004, endPoint y: 597, distance: 21.6
click at [997, 616] on icon at bounding box center [997, 617] width 6 height 11
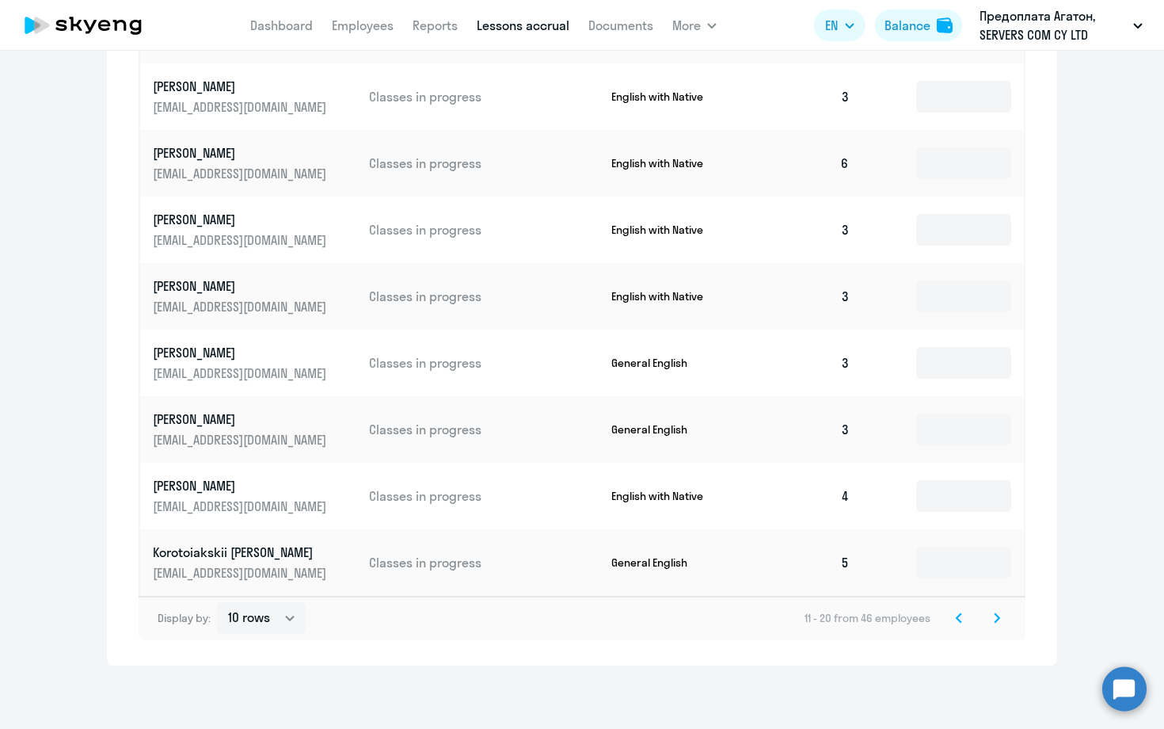
click at [993, 619] on svg-icon at bounding box center [997, 617] width 19 height 19
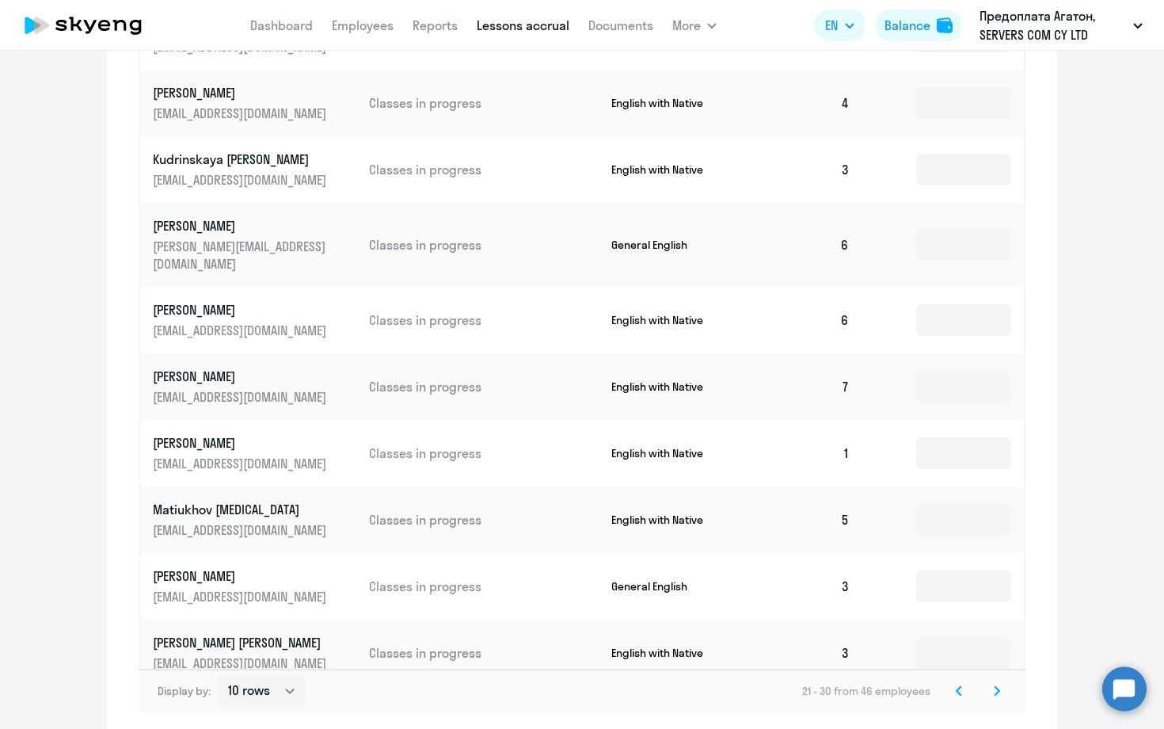
scroll to position [814, 0]
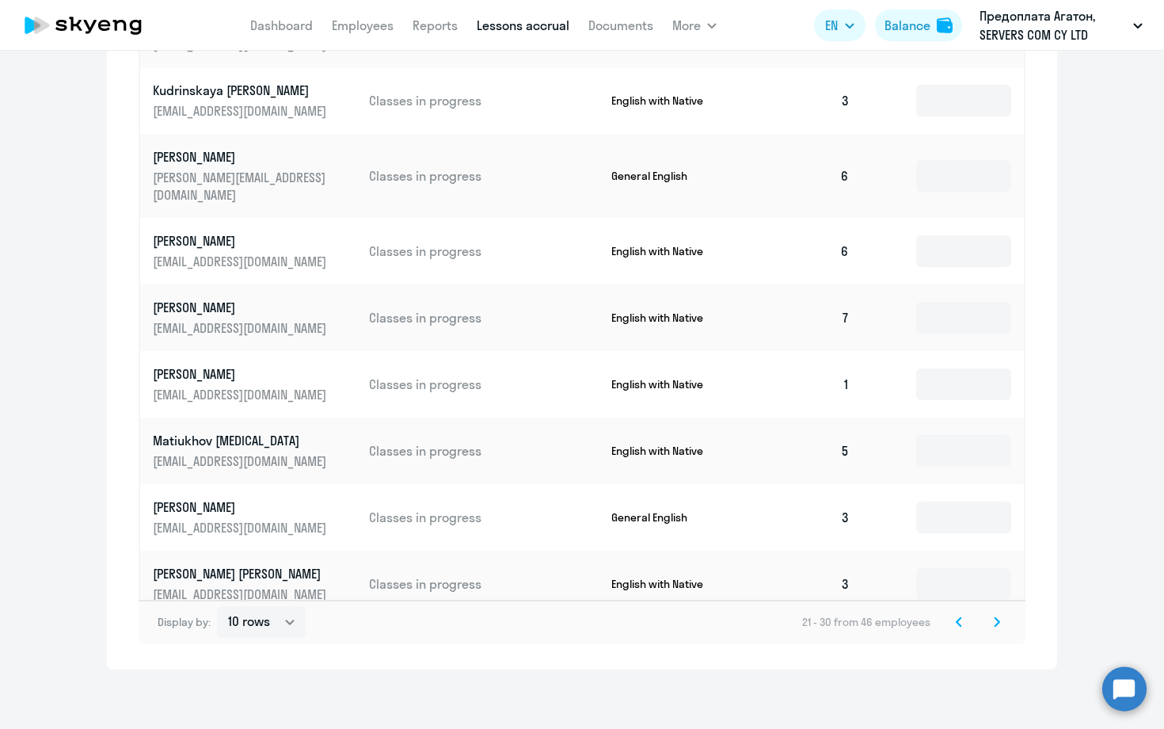
drag, startPoint x: 996, startPoint y: 623, endPoint x: 968, endPoint y: 603, distance: 34.1
click at [996, 623] on icon at bounding box center [997, 621] width 6 height 11
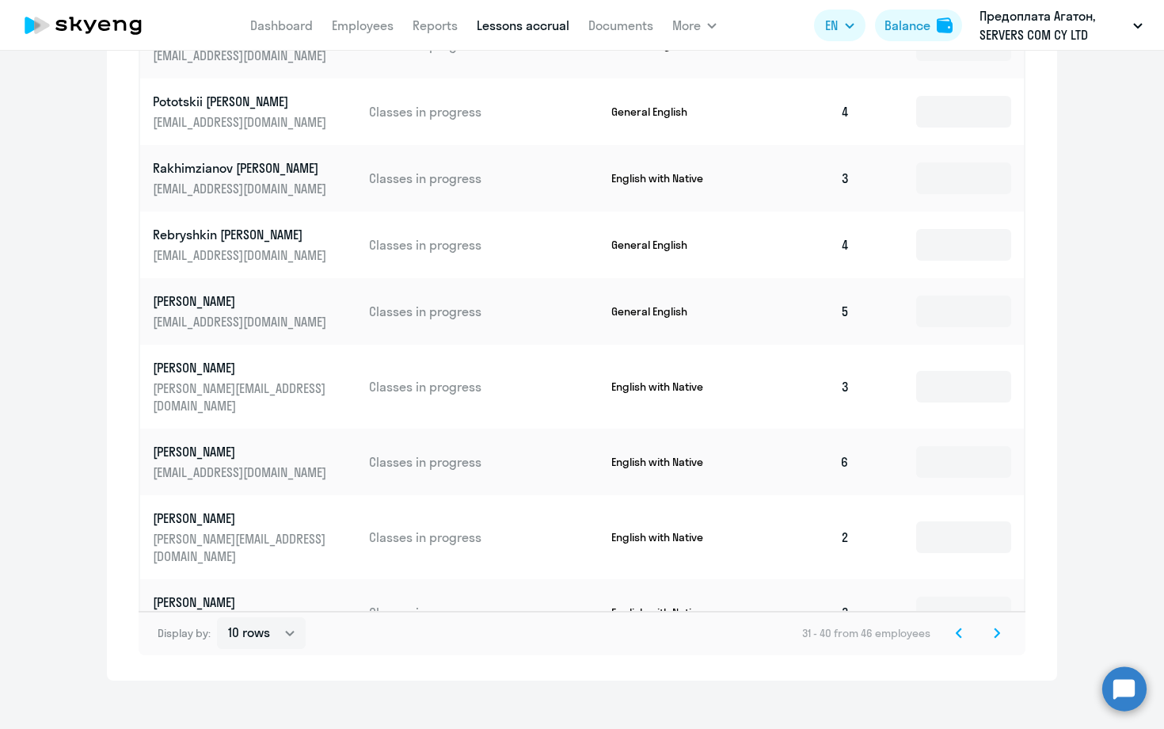
scroll to position [804, 0]
click at [997, 631] on icon at bounding box center [997, 632] width 6 height 11
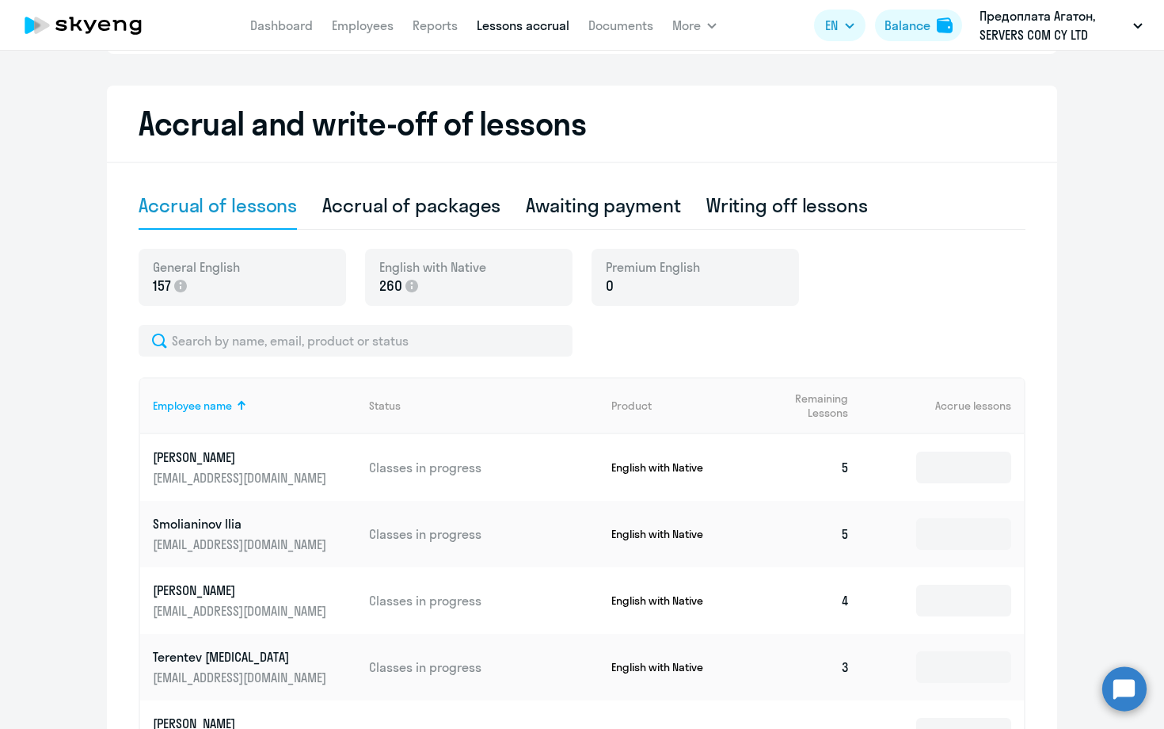
scroll to position [318, 0]
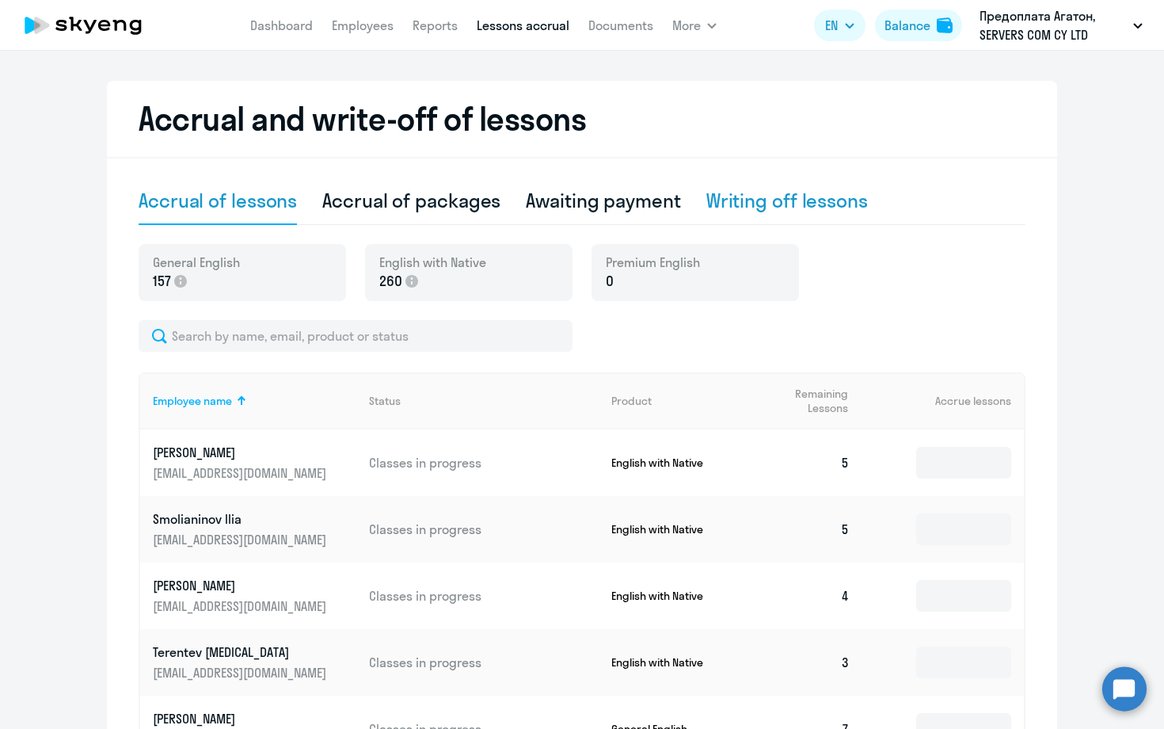
click at [772, 201] on div "Writing off lessons" at bounding box center [788, 200] width 162 height 25
select select "10"
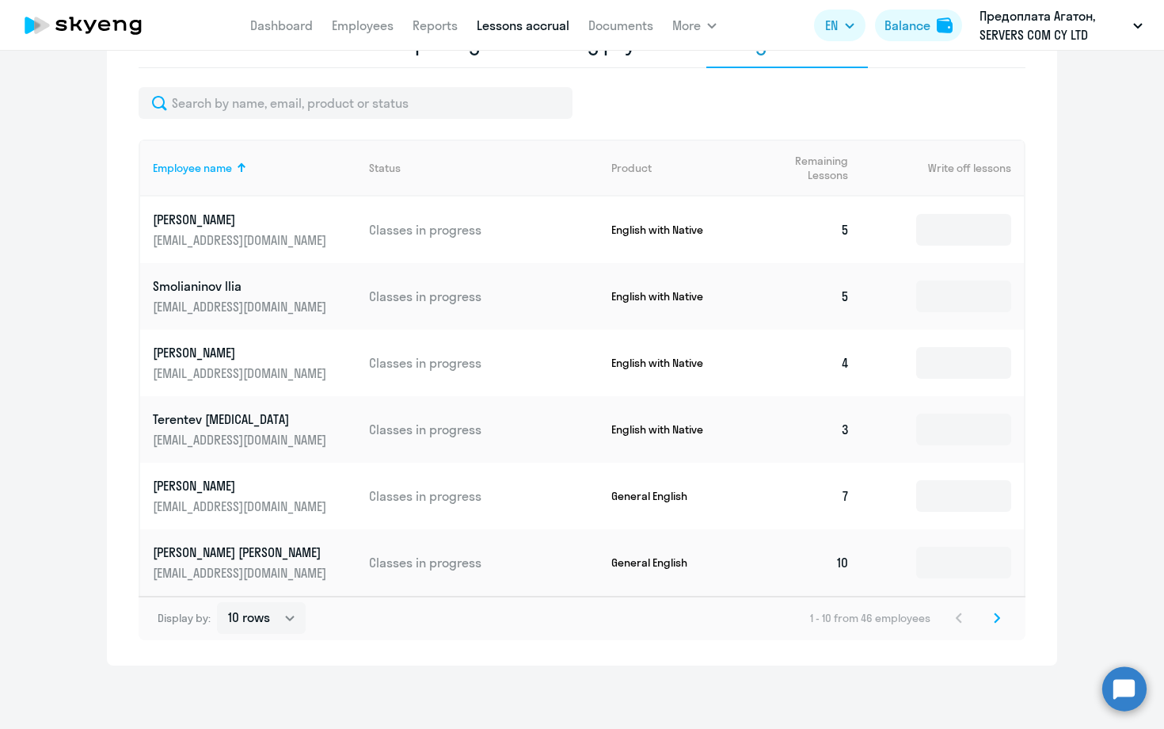
scroll to position [475, 0]
click at [955, 561] on input at bounding box center [964, 563] width 95 height 32
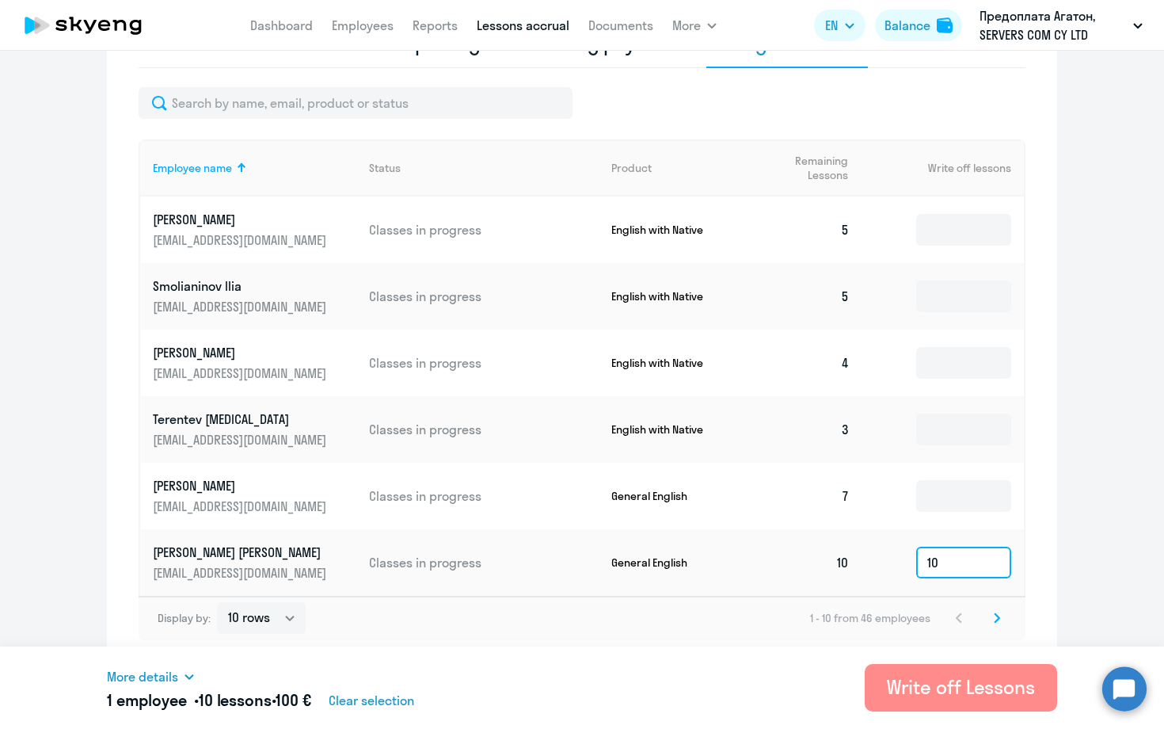
type input "10"
click at [946, 691] on div "Write off Lessons" at bounding box center [961, 686] width 148 height 25
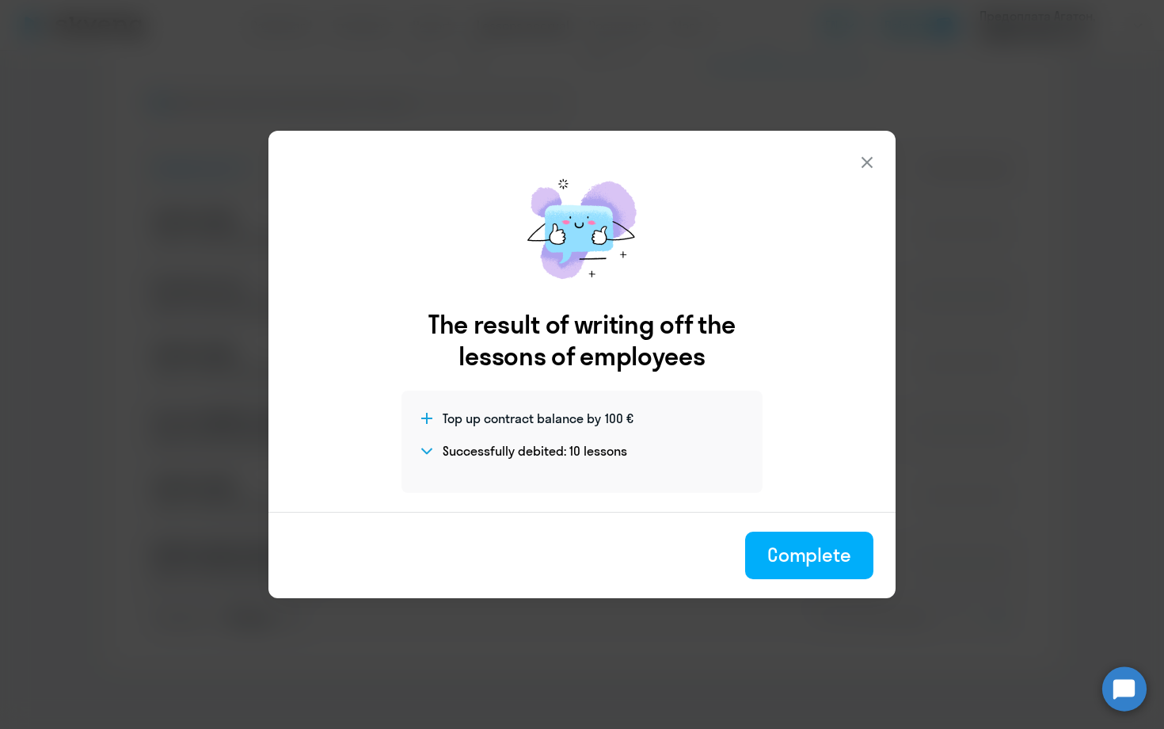
drag, startPoint x: 802, startPoint y: 557, endPoint x: 820, endPoint y: 556, distance: 18.2
click at [803, 556] on div "Complete" at bounding box center [810, 554] width 84 height 25
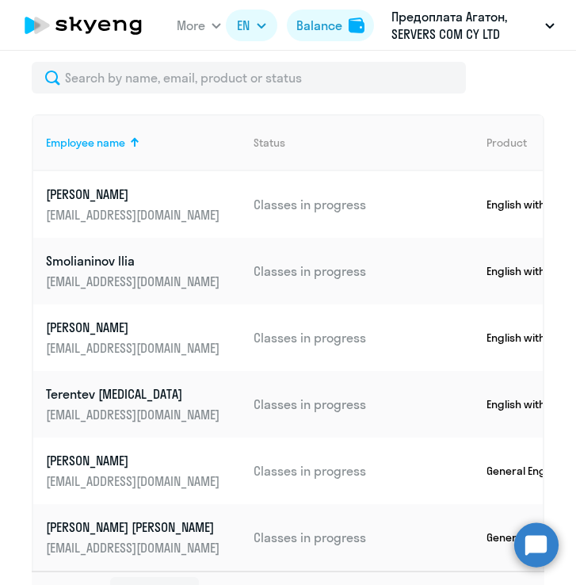
drag, startPoint x: 44, startPoint y: 527, endPoint x: 154, endPoint y: 532, distance: 111.0
click at [154, 532] on td "Сидоров Дмитрий ads@servers.com" at bounding box center [137, 537] width 208 height 67
copy p "Сидоров Дмитрий"
click at [120, 528] on p "Сидоров Дмитрий" at bounding box center [134, 526] width 177 height 17
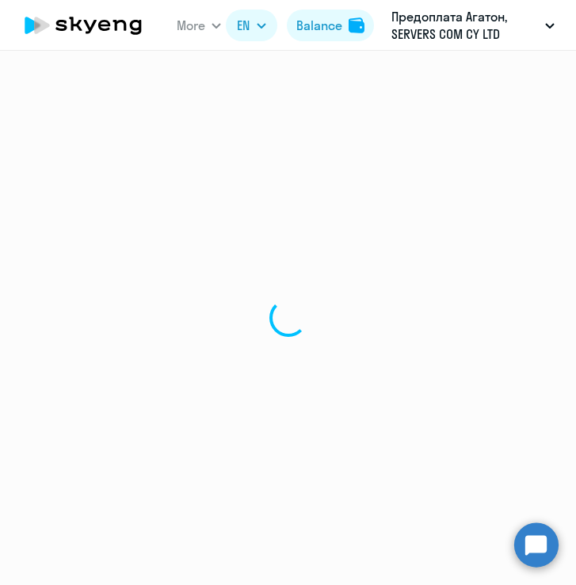
select select "english"
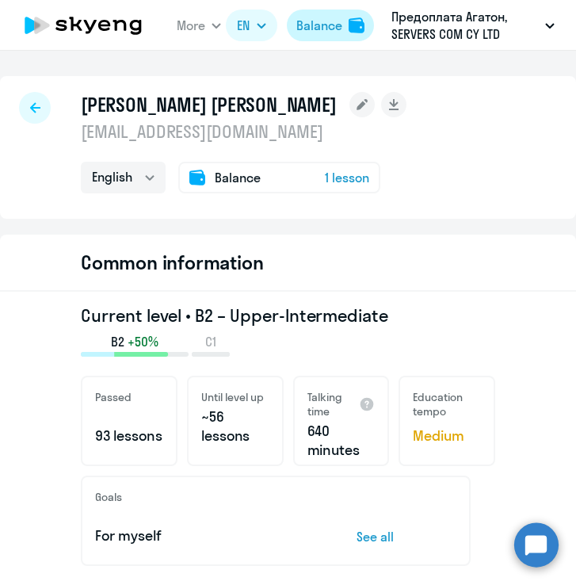
click at [320, 23] on div "Balance" at bounding box center [319, 25] width 46 height 17
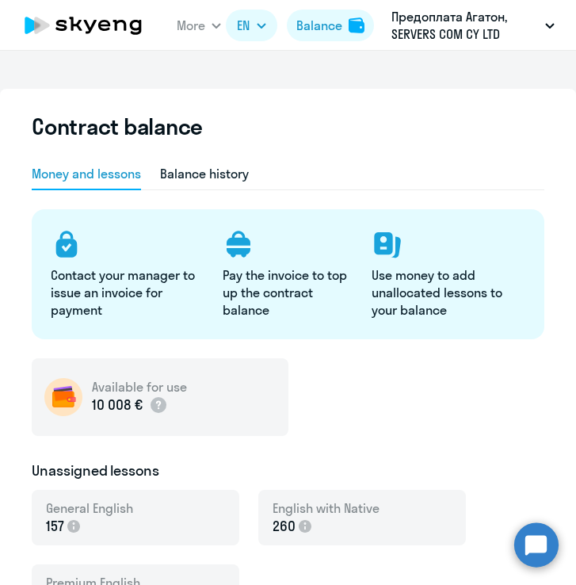
select select "english_adult_not_native_speaker"
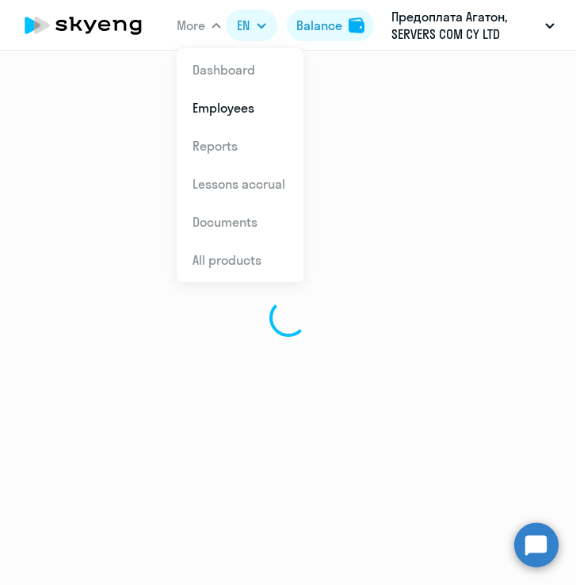
select select "english"
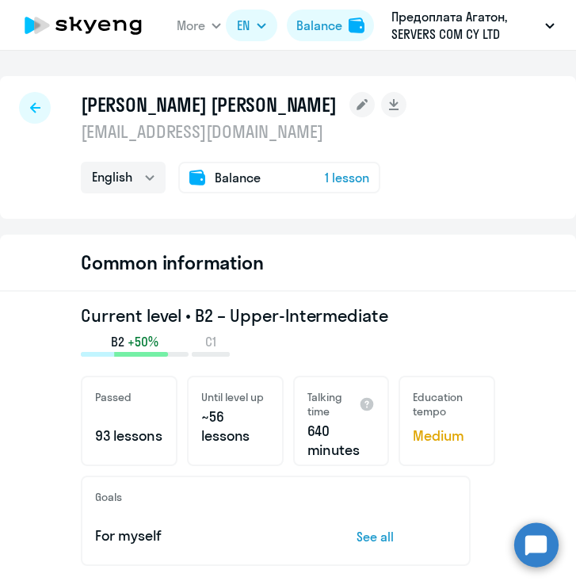
click at [261, 176] on span "Balance" at bounding box center [238, 177] width 46 height 17
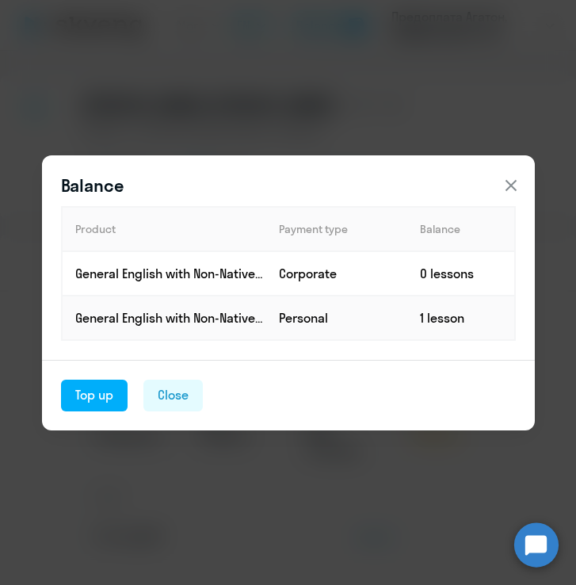
click at [508, 185] on icon at bounding box center [510, 185] width 19 height 19
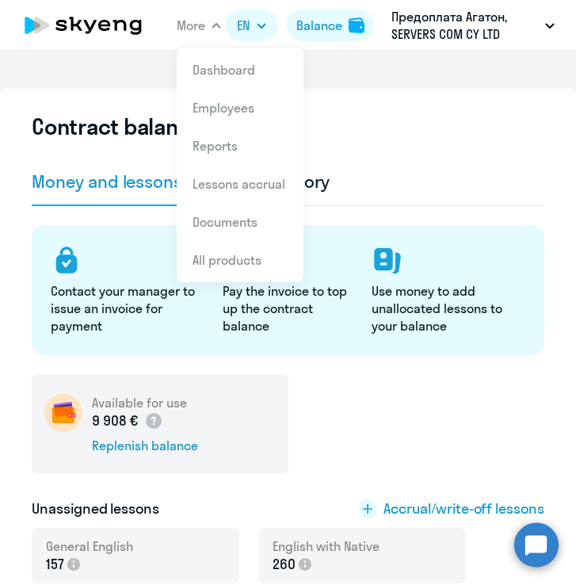
select select "english_adult_not_native_speaker"
